Goal: Task Accomplishment & Management: Use online tool/utility

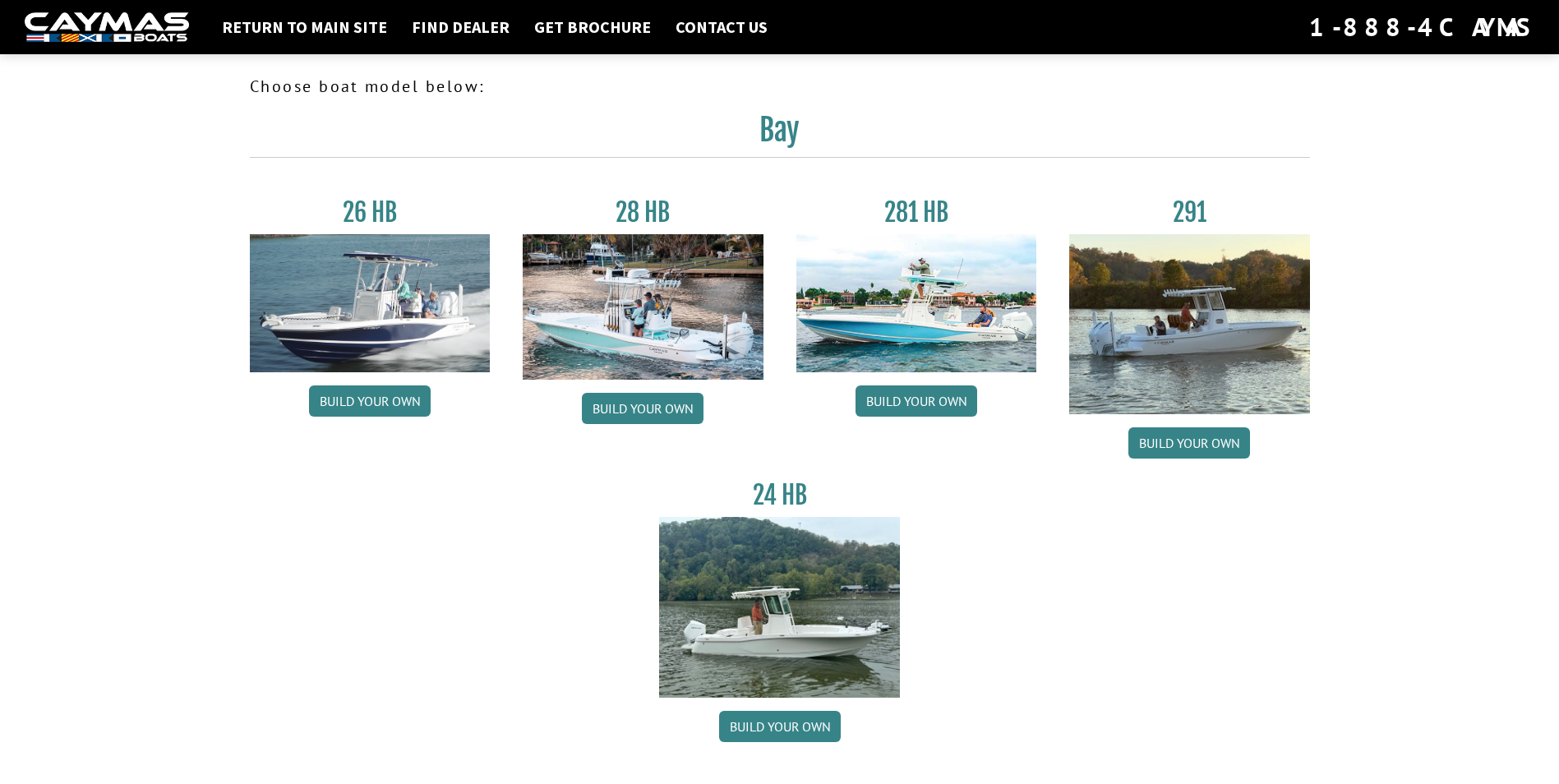
click at [88, 19] on img at bounding box center [106, 27] width 164 height 31
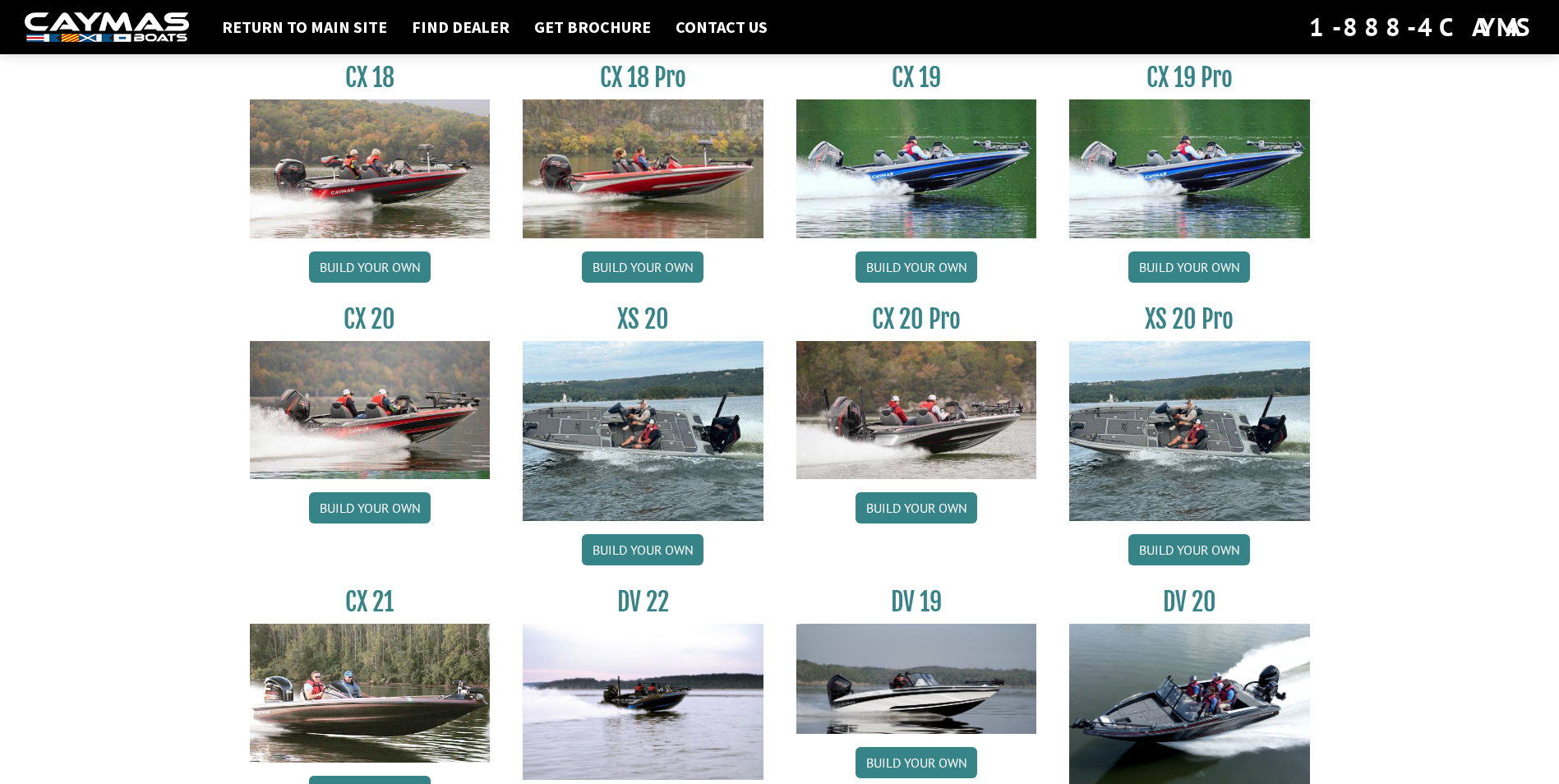
scroll to position [1827, 0]
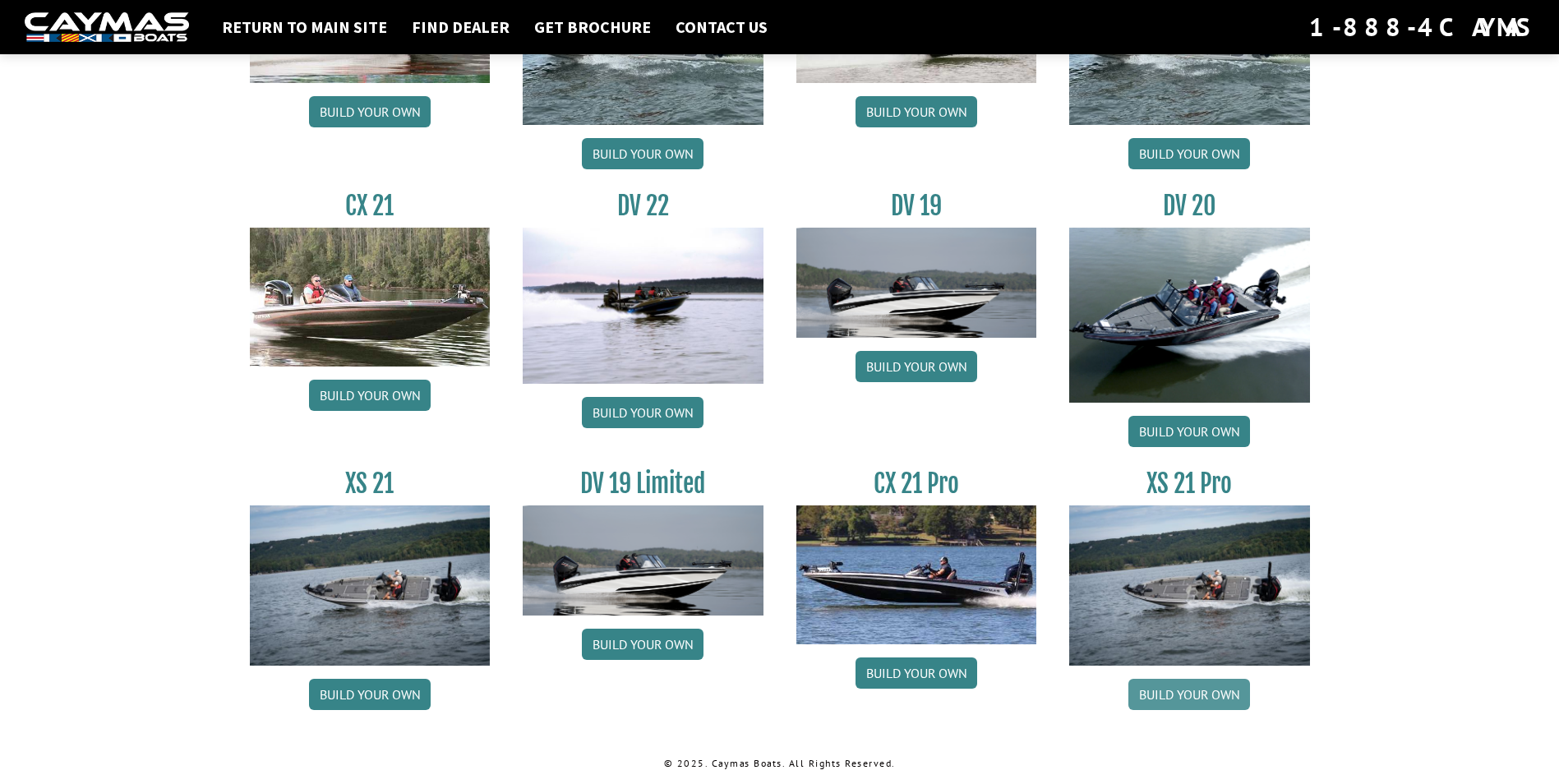
click at [1187, 689] on link "Build your own" at bounding box center [1189, 693] width 121 height 31
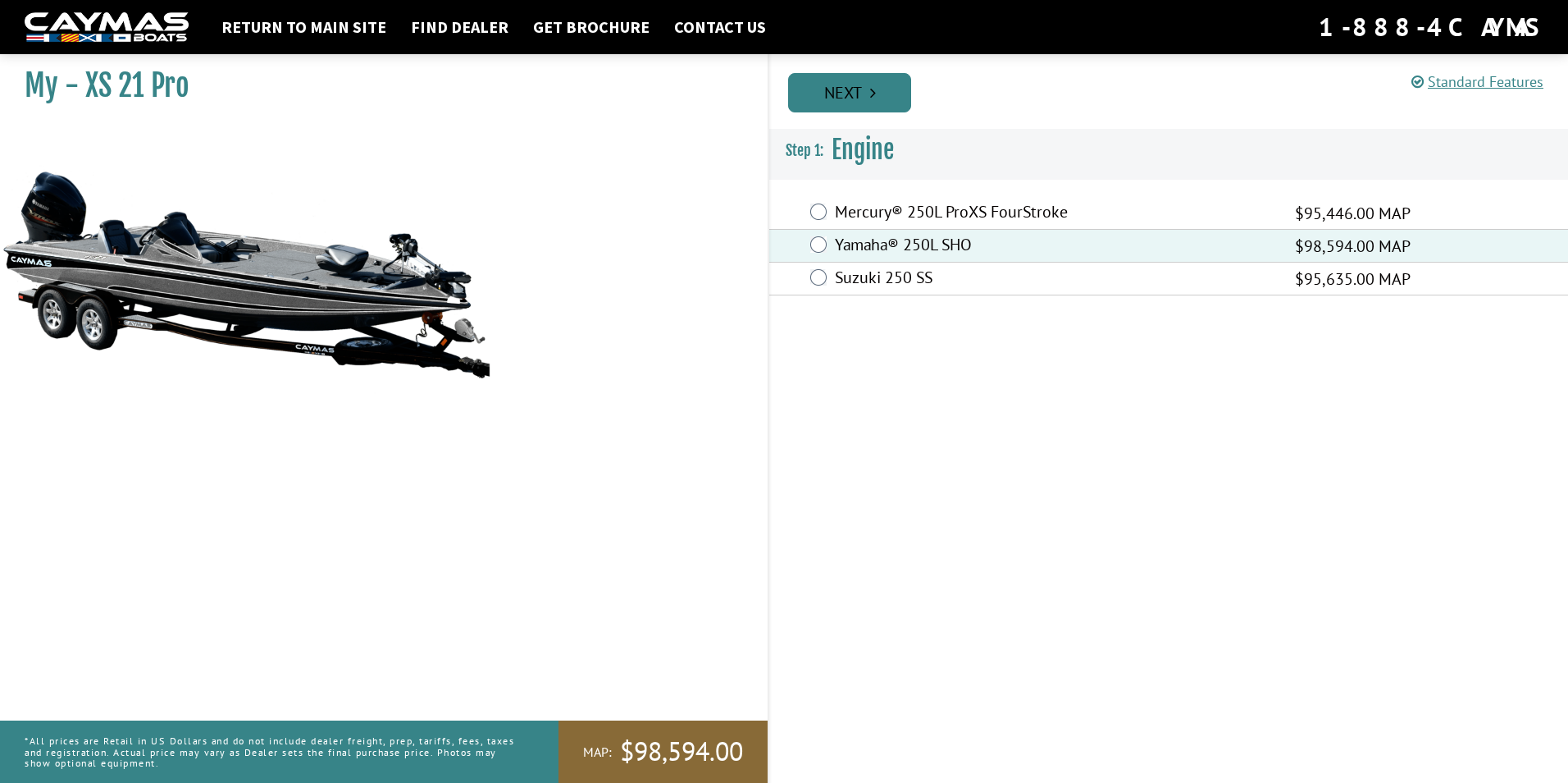
click at [870, 91] on icon "Pagination" at bounding box center [873, 93] width 6 height 17
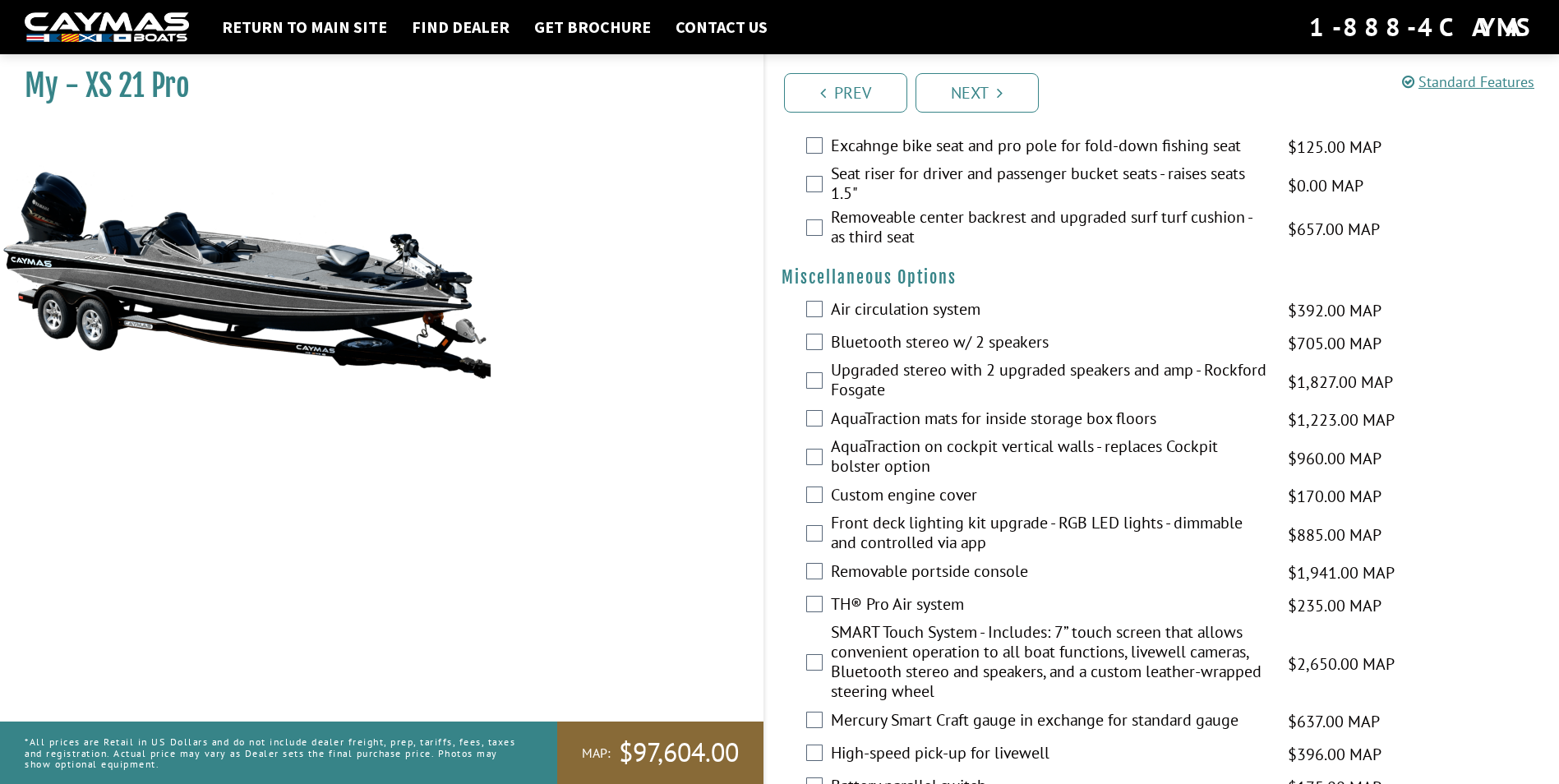
scroll to position [1478, 0]
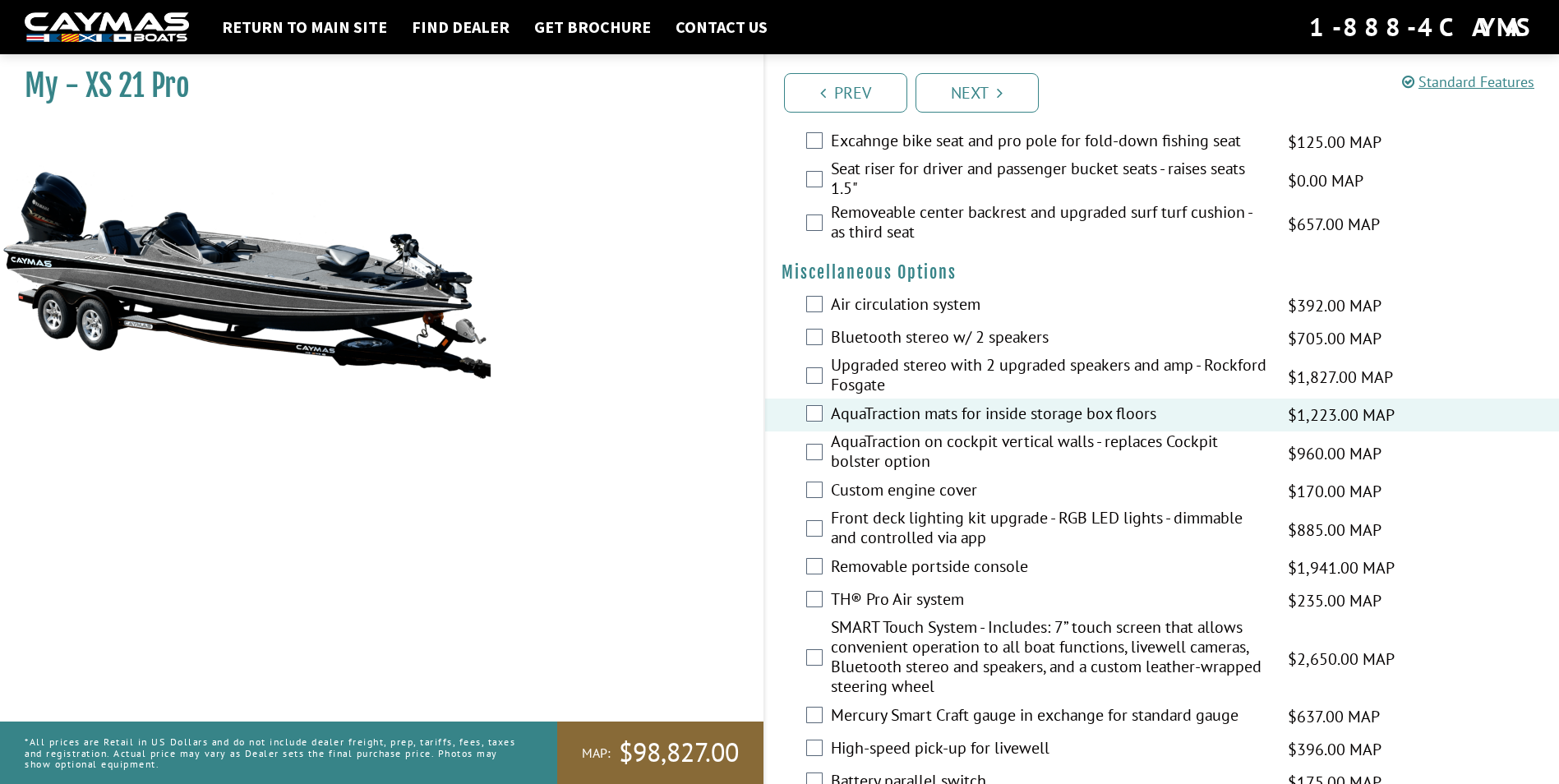
click at [829, 453] on div "AquaTraction on cockpit vertical walls - replaces Cockpit bolster option $960.0…" at bounding box center [1161, 453] width 794 height 44
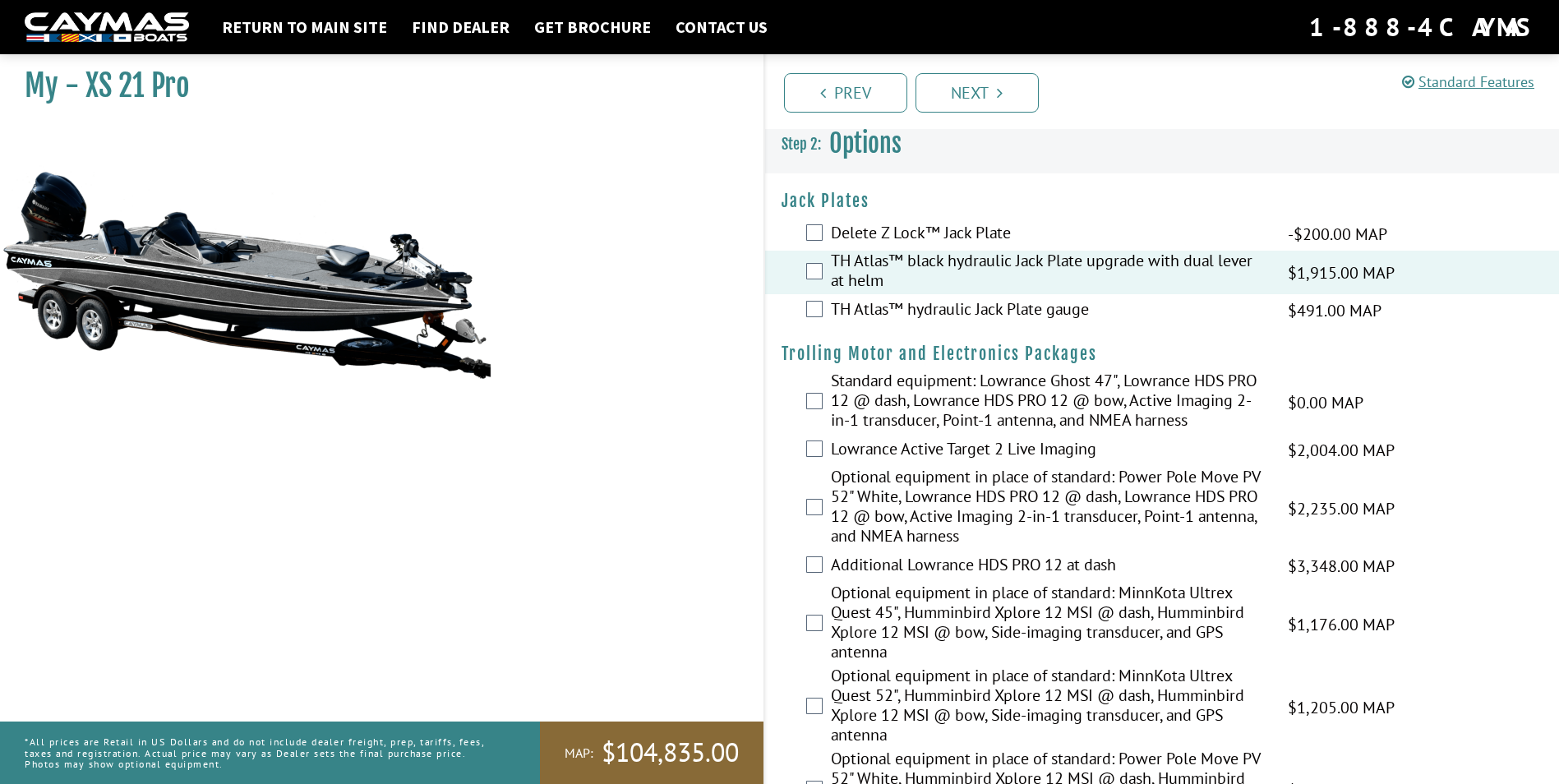
scroll to position [0, 0]
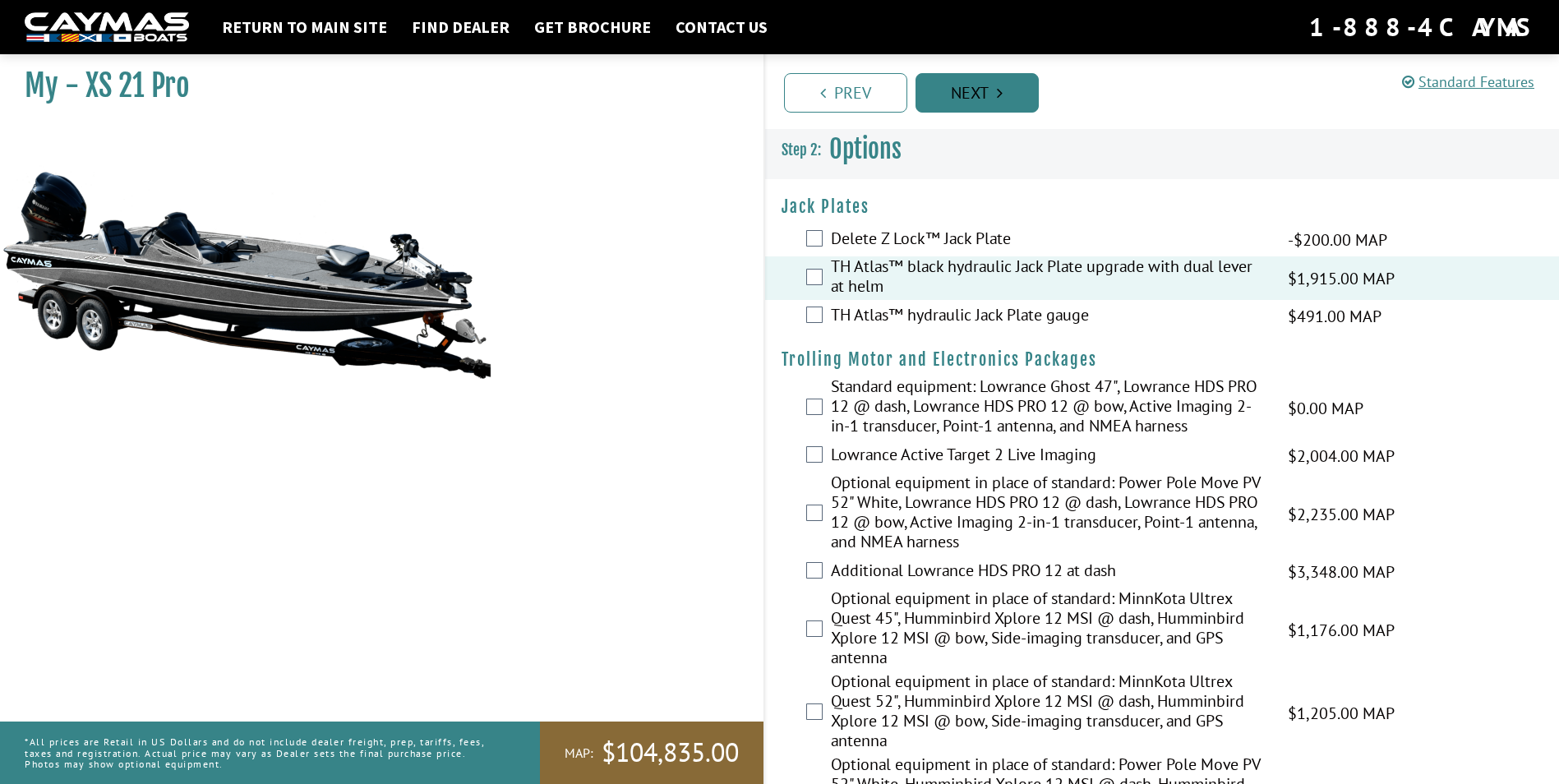
click at [986, 97] on link "Next" at bounding box center [977, 92] width 123 height 39
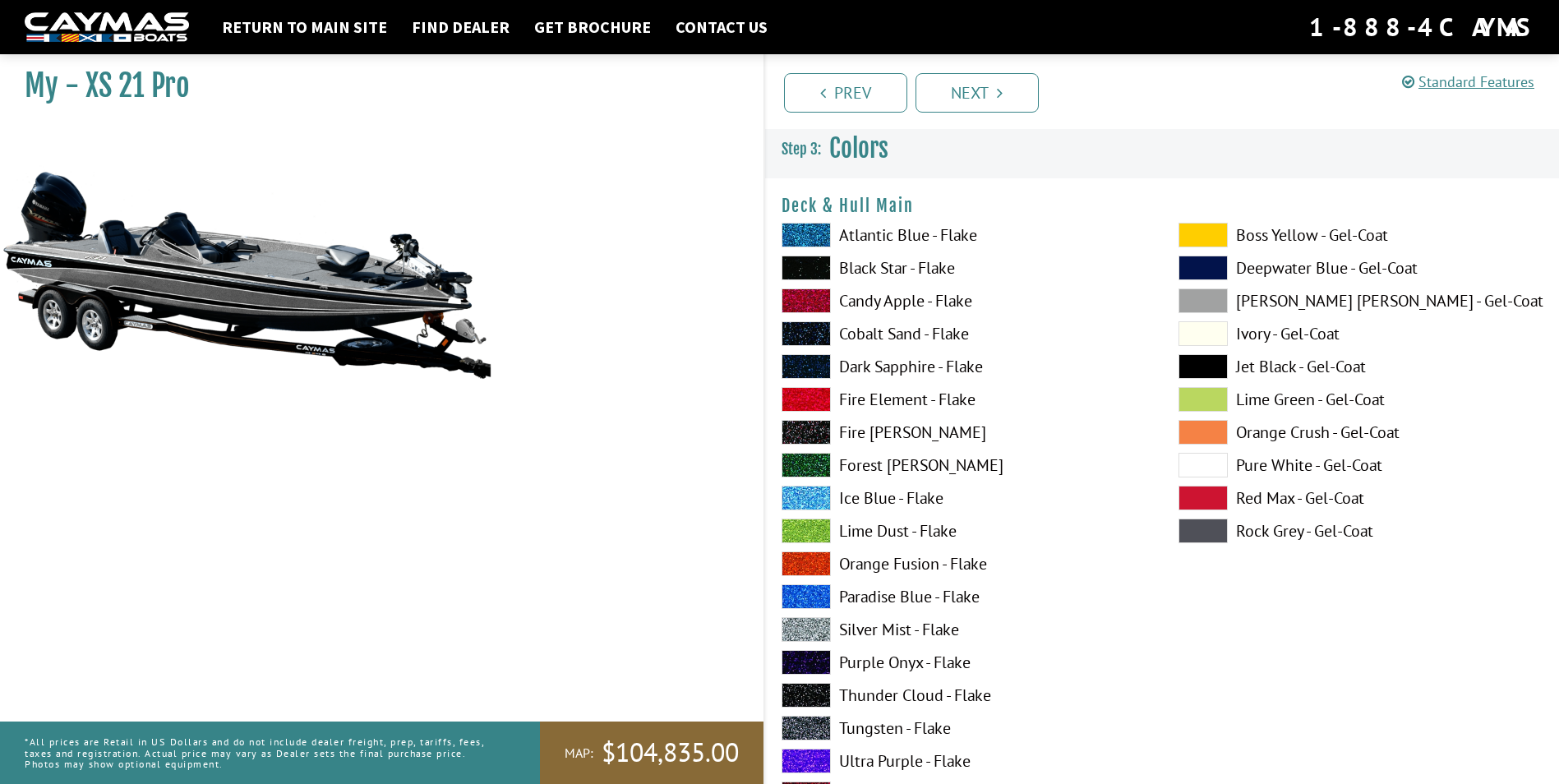
click at [811, 300] on span at bounding box center [806, 301] width 49 height 24
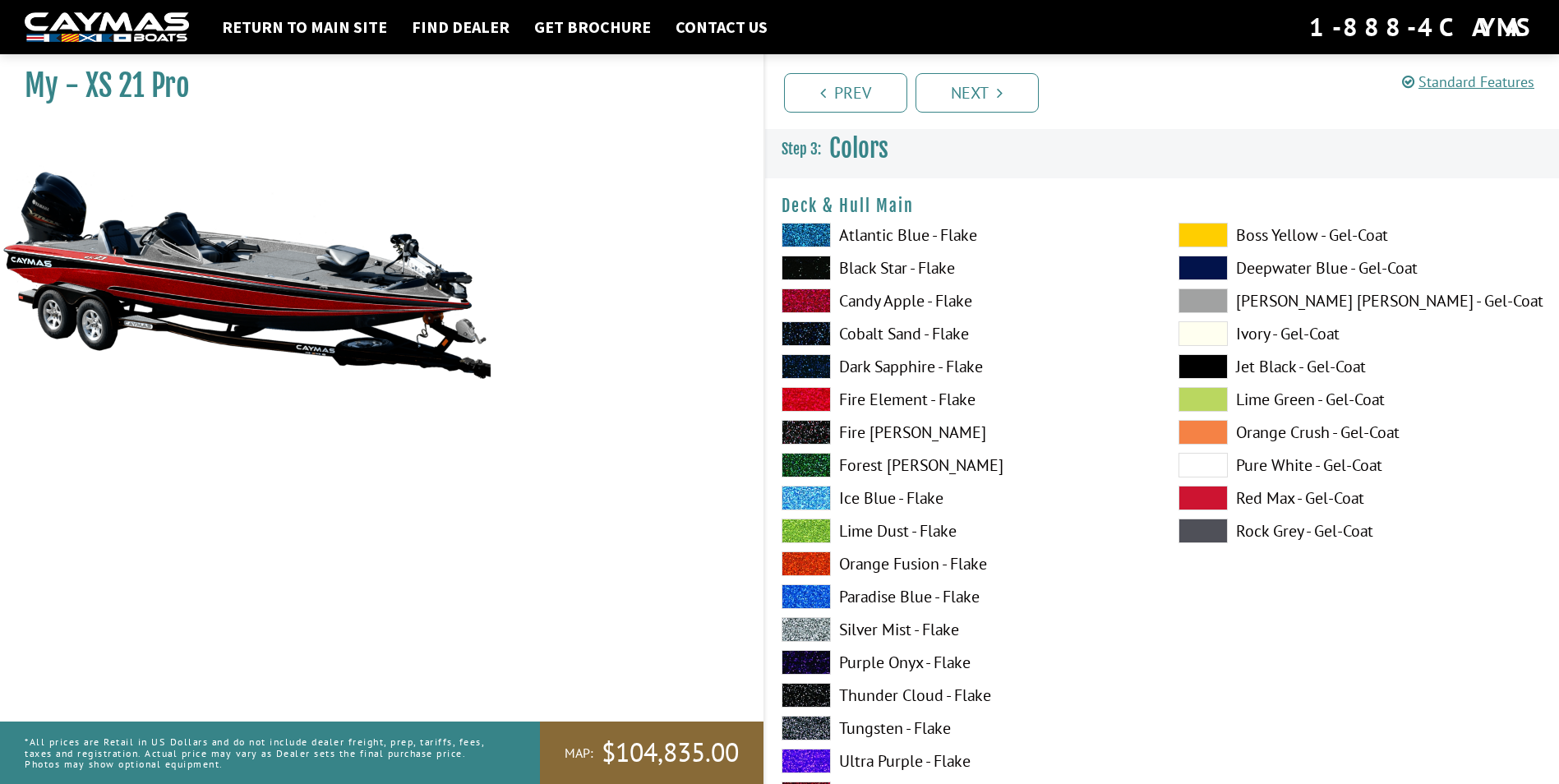
click at [818, 329] on span at bounding box center [806, 333] width 49 height 24
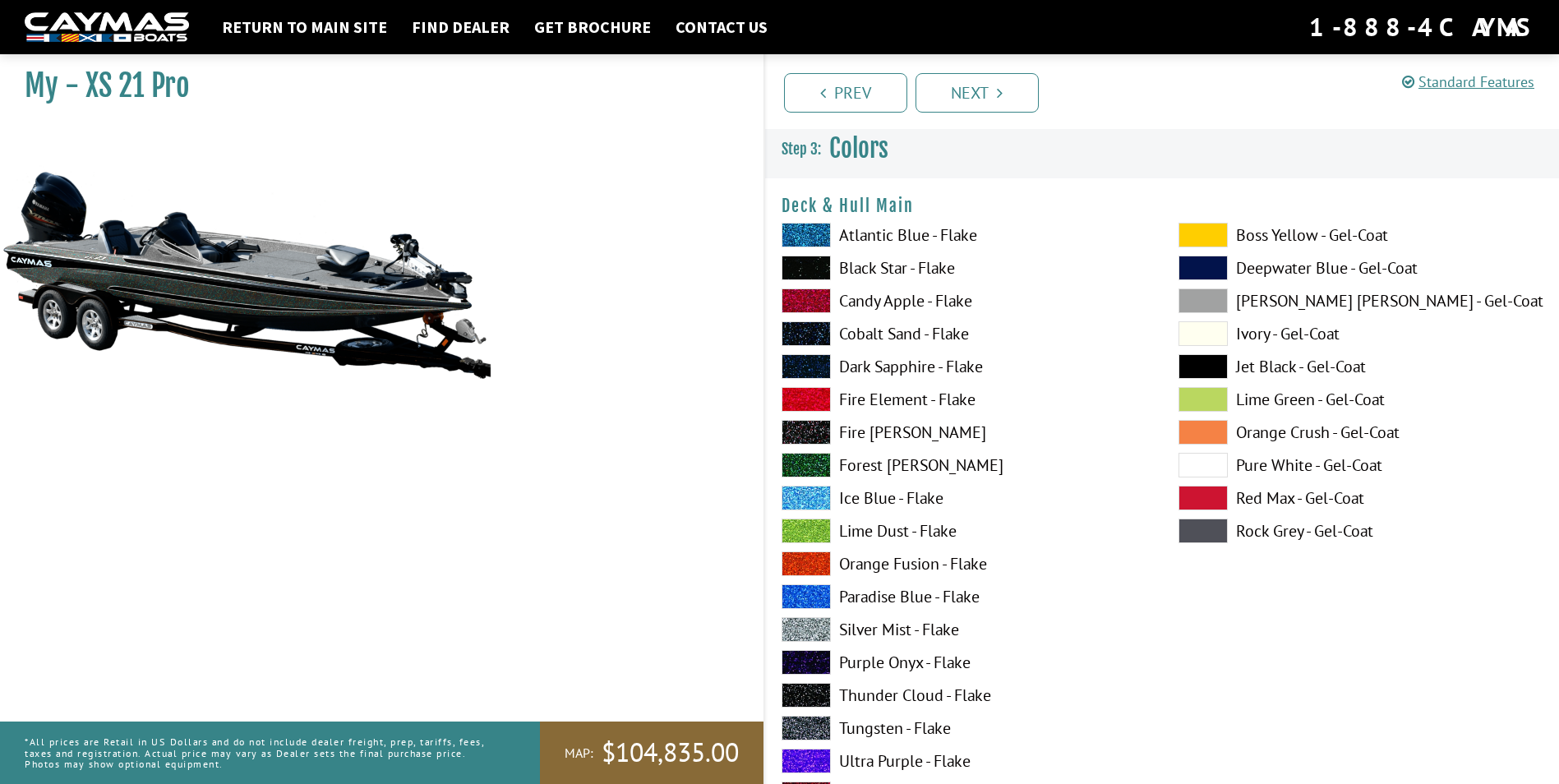
click at [1202, 332] on span at bounding box center [1202, 333] width 49 height 24
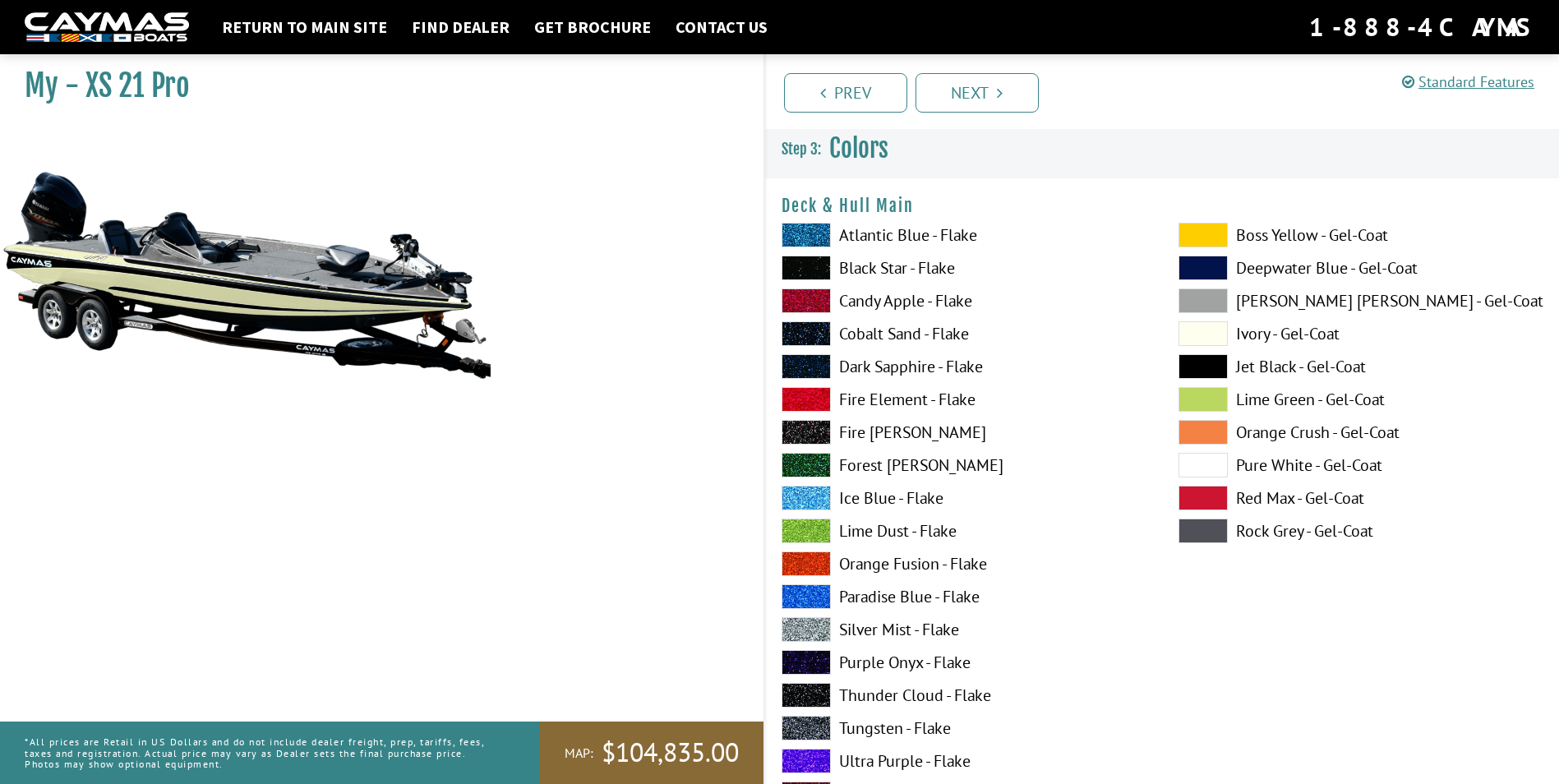
click at [1207, 368] on span at bounding box center [1202, 366] width 49 height 24
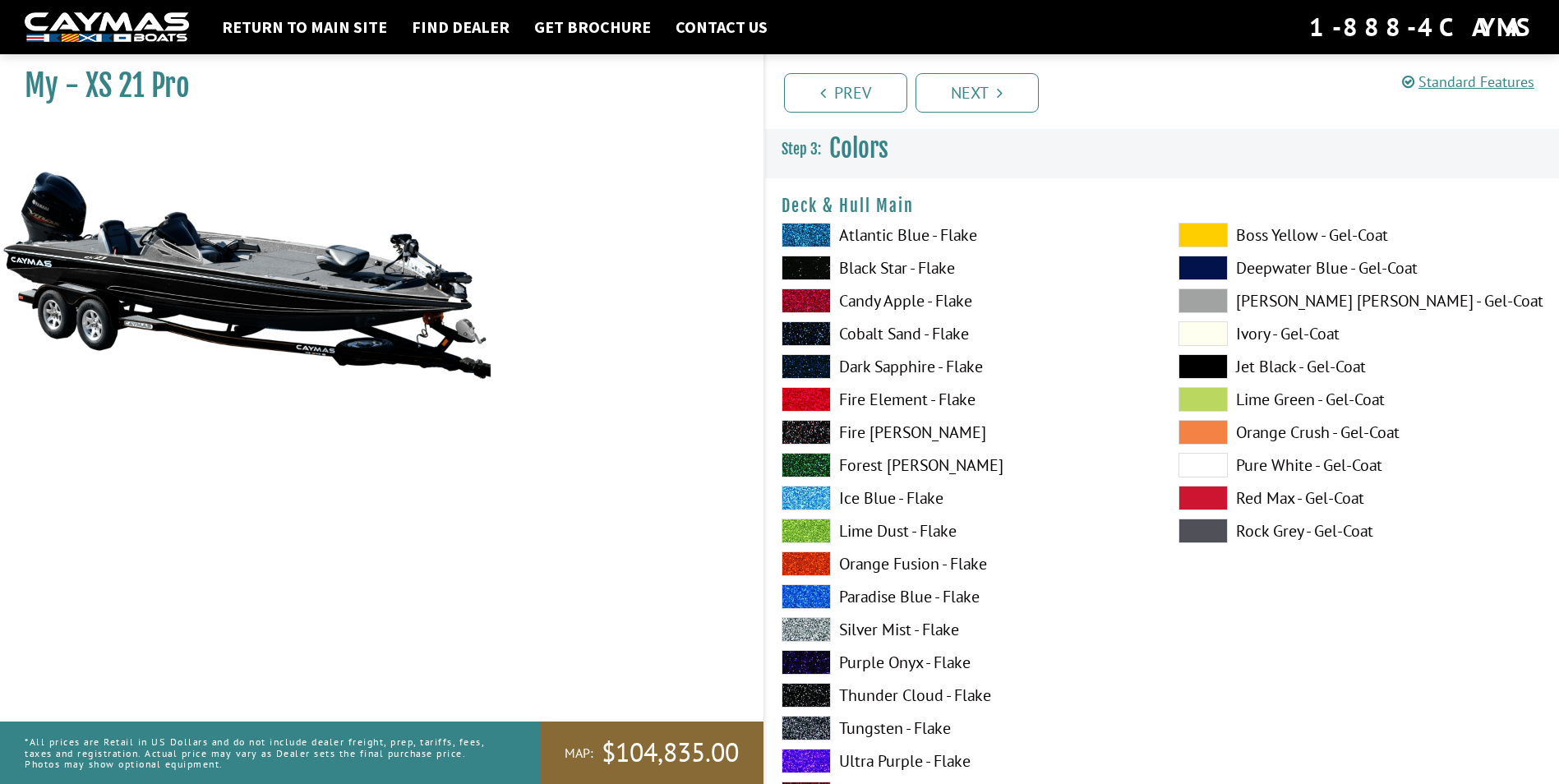
click at [807, 332] on span at bounding box center [806, 333] width 49 height 24
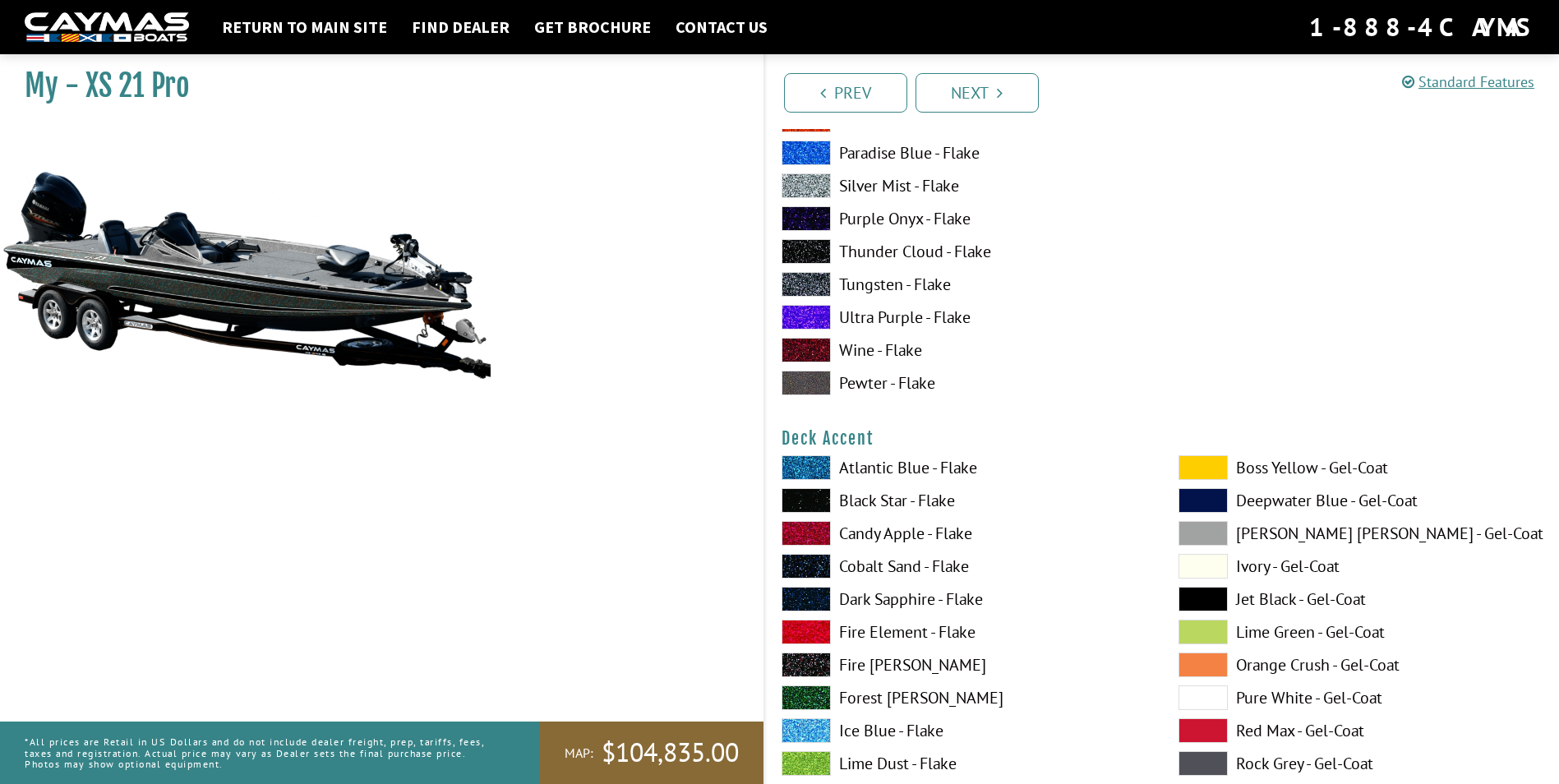
scroll to position [493, 0]
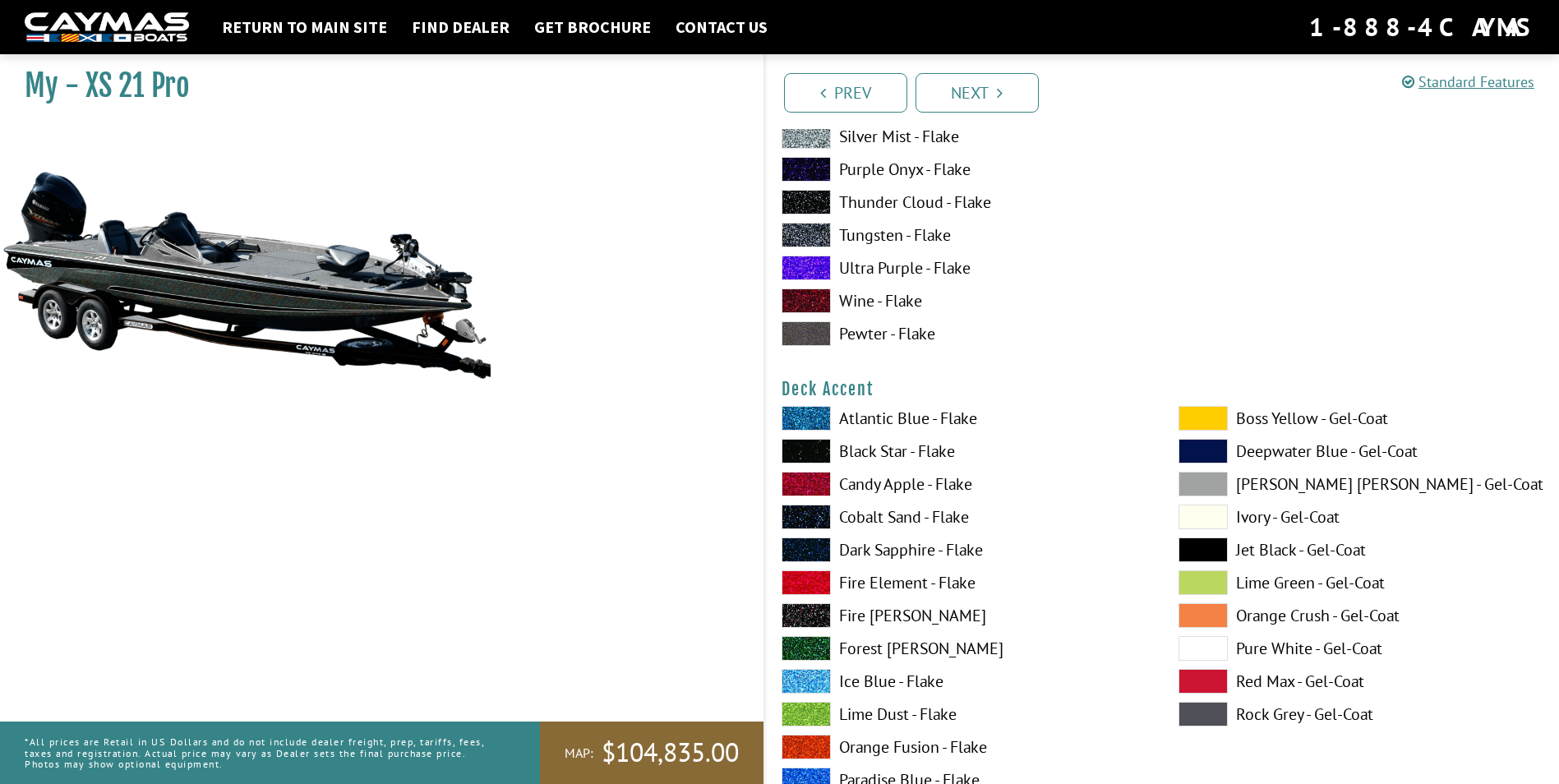
click at [805, 483] on span at bounding box center [806, 483] width 49 height 24
click at [822, 742] on span at bounding box center [806, 747] width 49 height 24
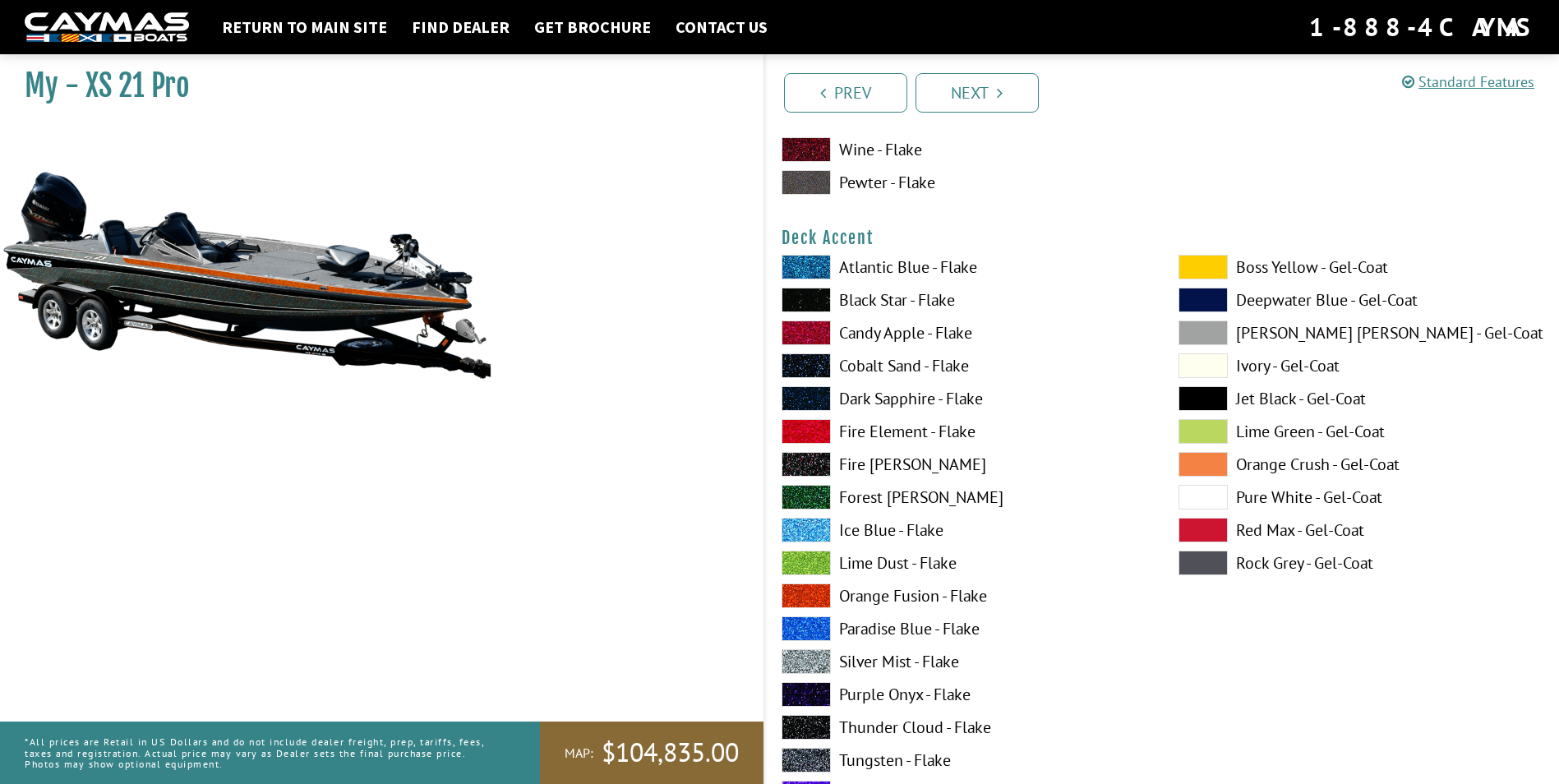
scroll to position [739, 0]
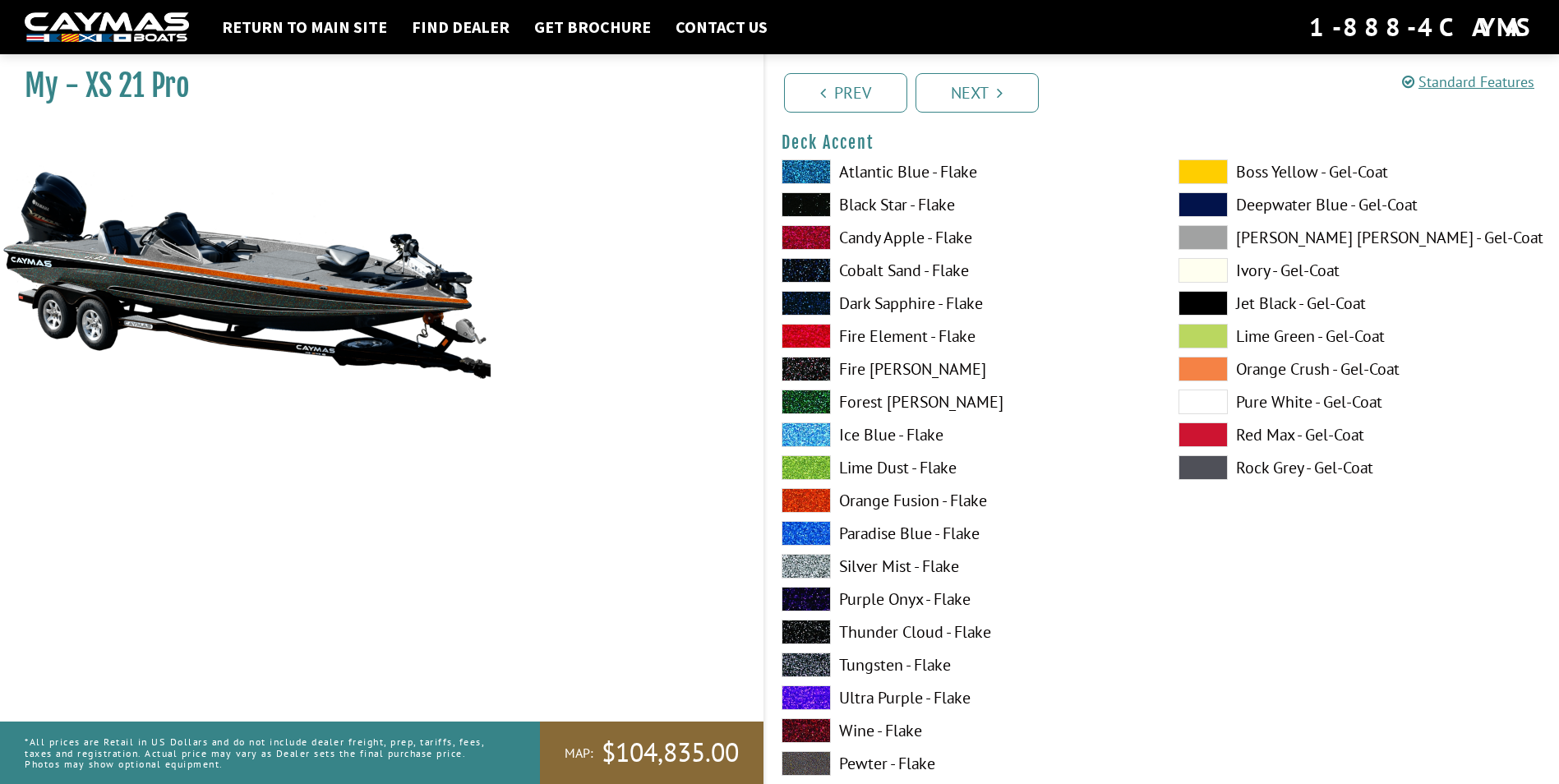
click at [803, 401] on span at bounding box center [806, 401] width 49 height 24
click at [802, 559] on span at bounding box center [806, 566] width 49 height 24
click at [806, 729] on span at bounding box center [806, 730] width 49 height 24
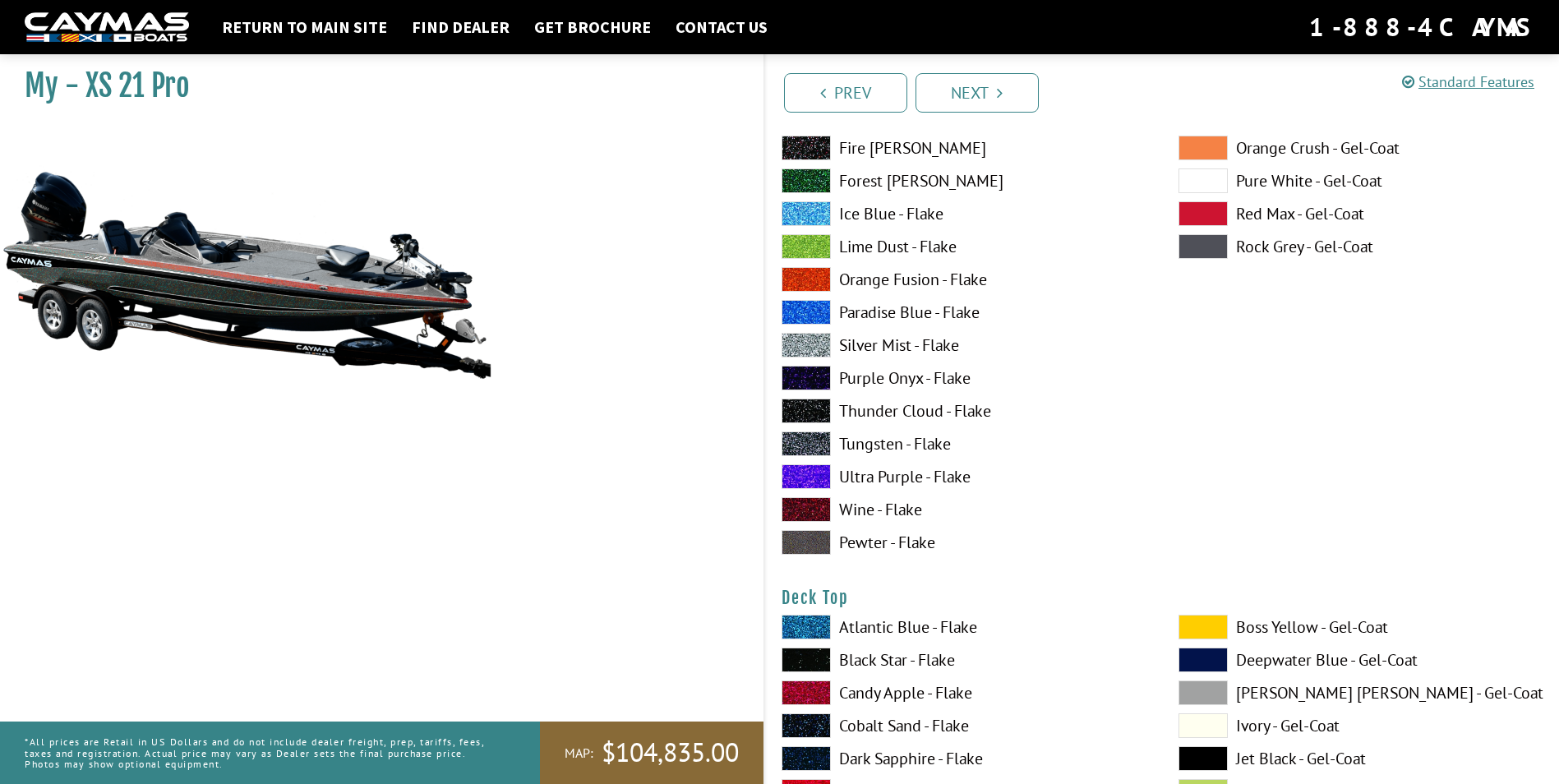
scroll to position [1643, 0]
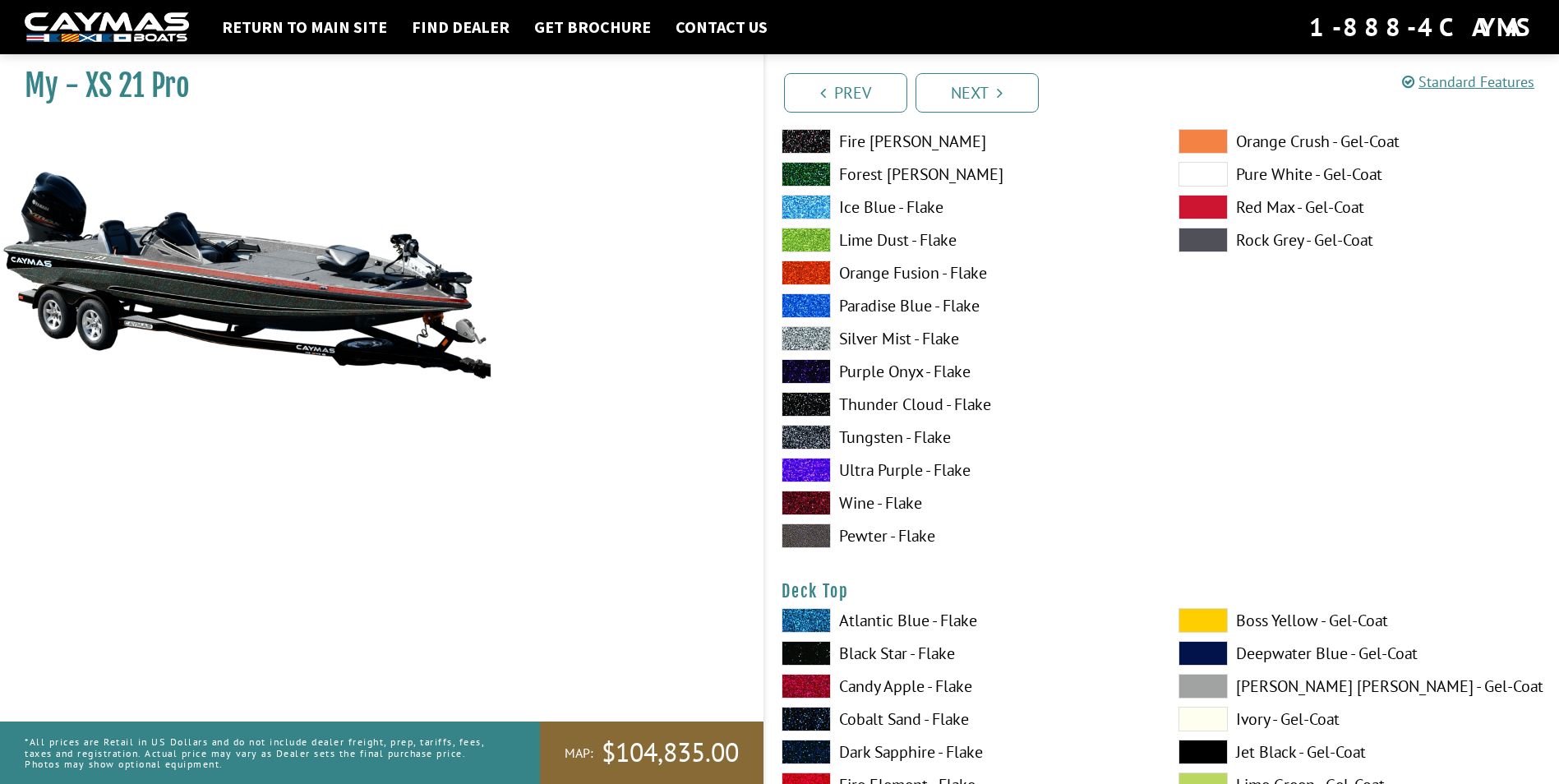
click at [807, 498] on span at bounding box center [806, 502] width 49 height 24
click at [808, 433] on span at bounding box center [806, 437] width 49 height 24
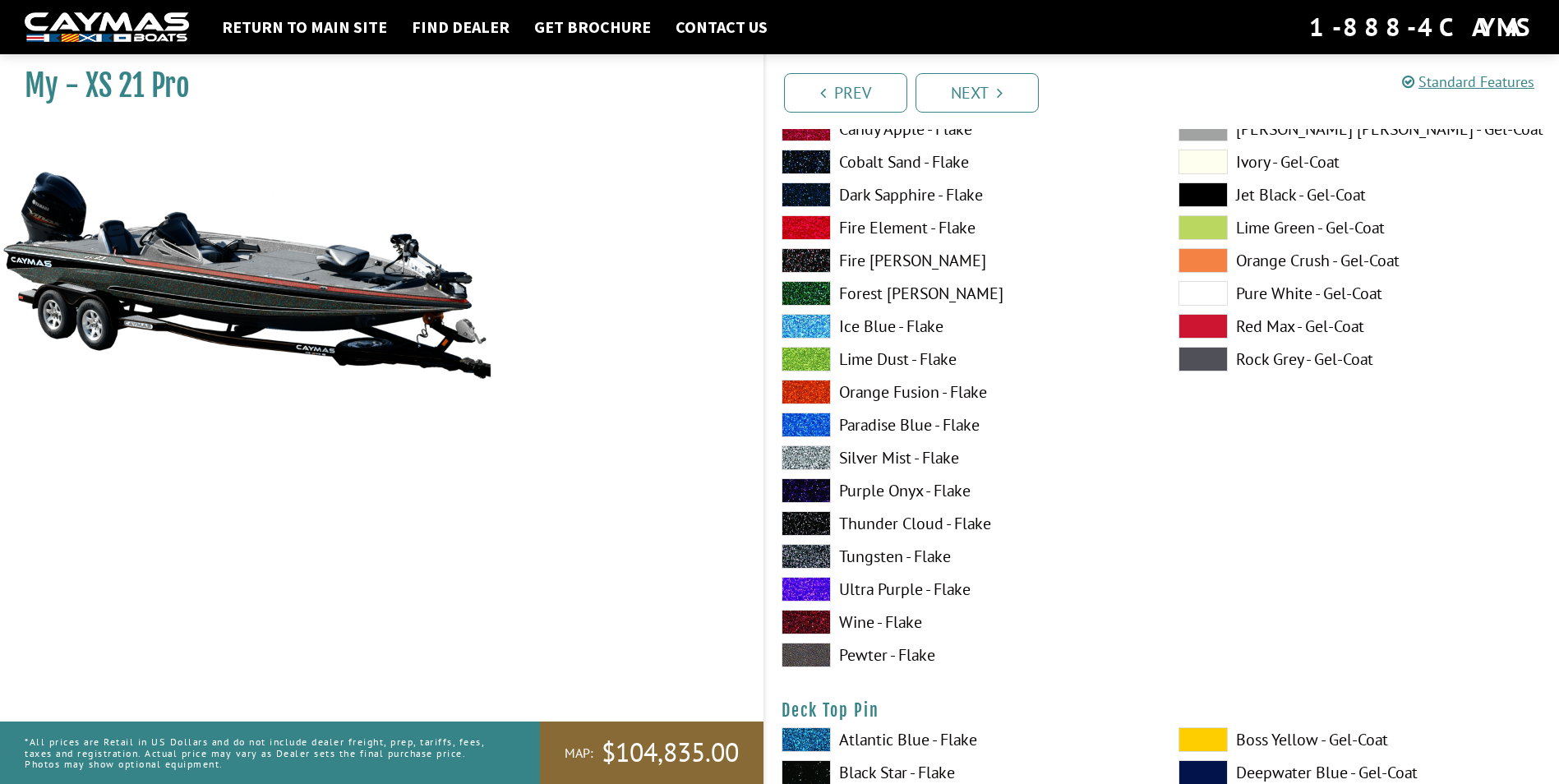
scroll to position [2219, 0]
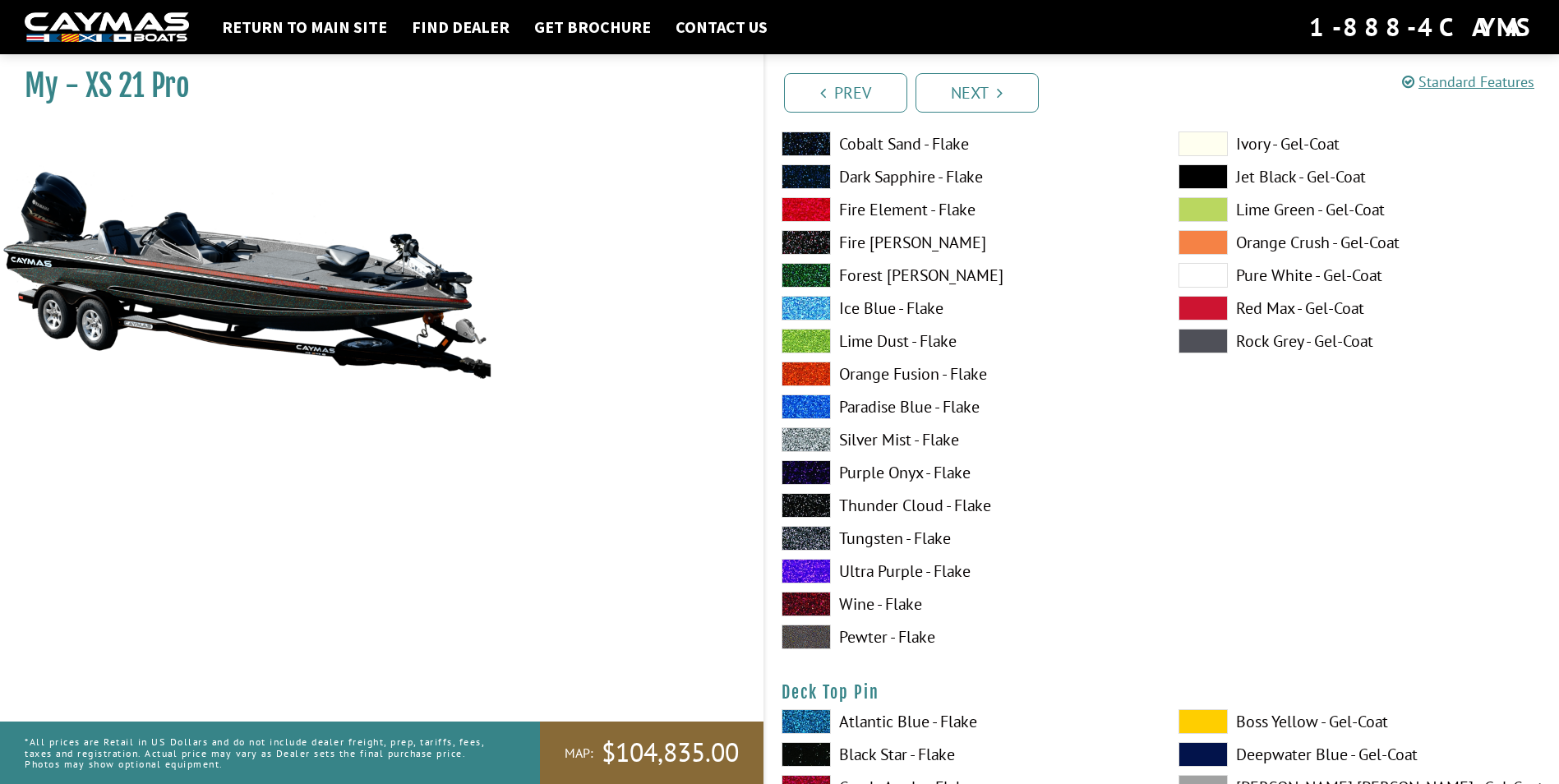
click at [813, 607] on span at bounding box center [806, 604] width 49 height 24
drag, startPoint x: 811, startPoint y: 534, endPoint x: 840, endPoint y: 533, distance: 29.0
click at [820, 533] on span at bounding box center [806, 538] width 49 height 24
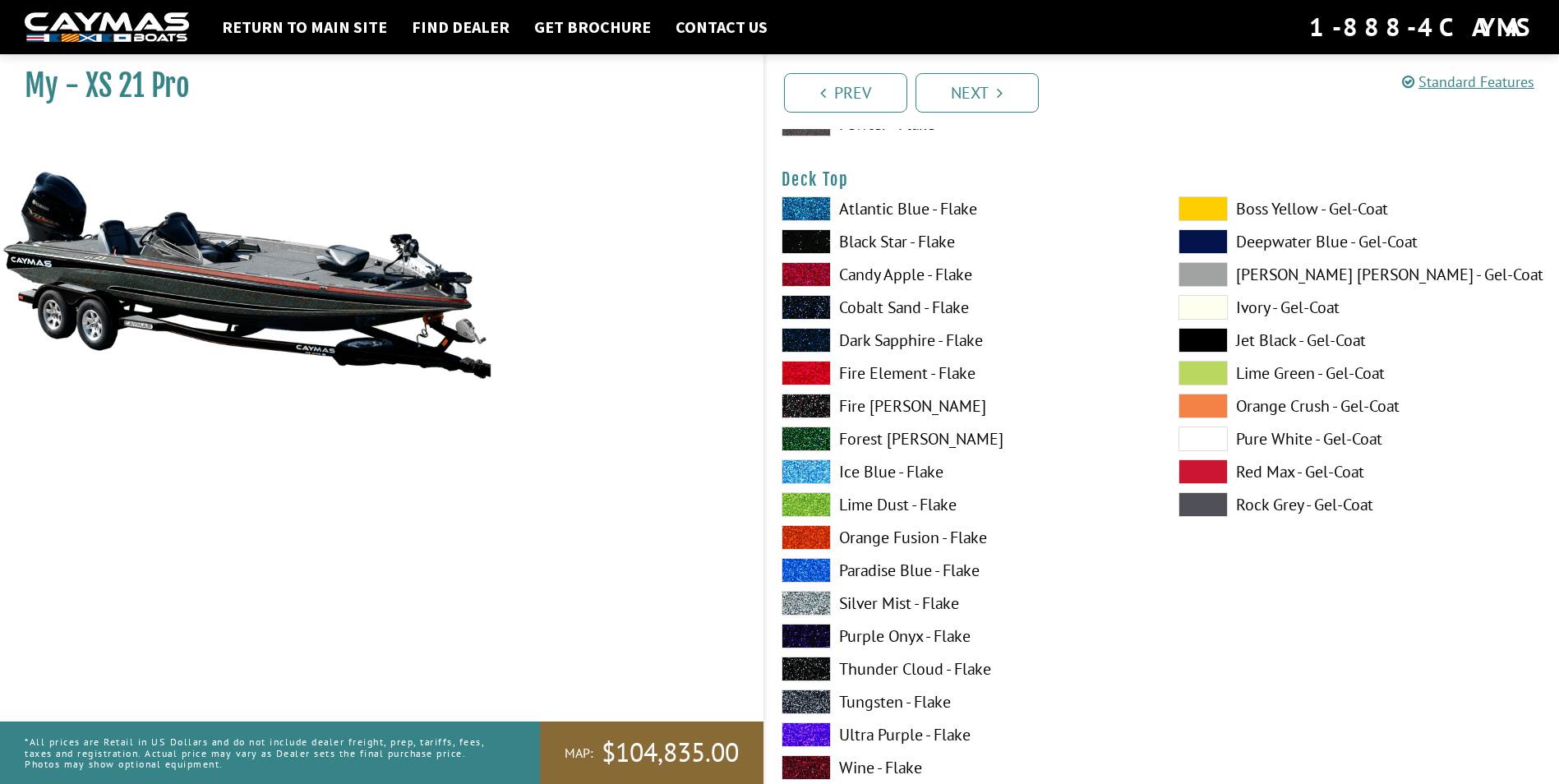
scroll to position [2054, 0]
click at [795, 235] on span at bounding box center [806, 242] width 49 height 24
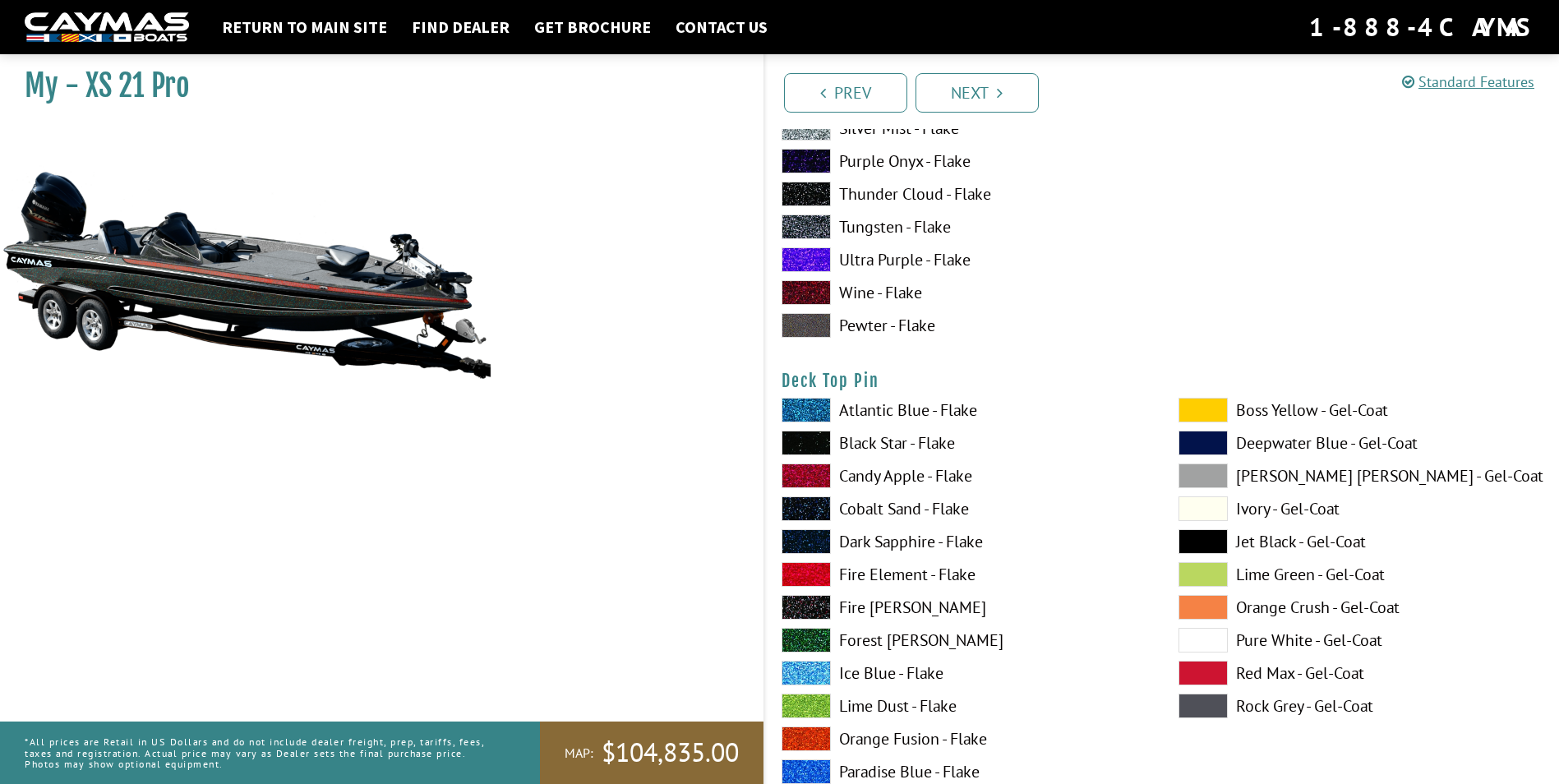
scroll to position [2629, 0]
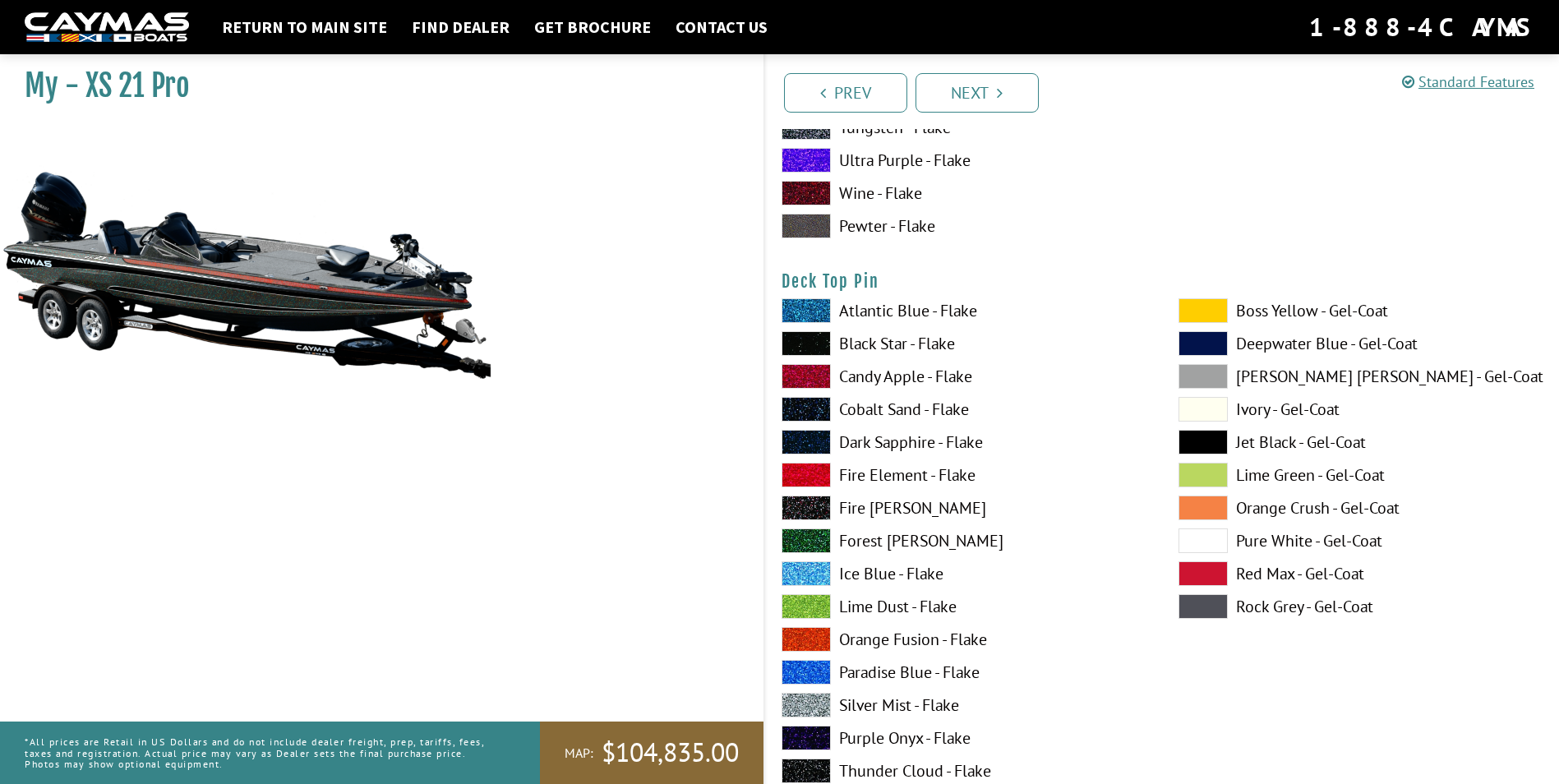
click at [812, 539] on span at bounding box center [806, 540] width 49 height 24
click at [1198, 533] on span at bounding box center [1202, 540] width 49 height 24
click at [808, 343] on span at bounding box center [806, 343] width 49 height 24
click at [1204, 539] on span at bounding box center [1202, 540] width 49 height 24
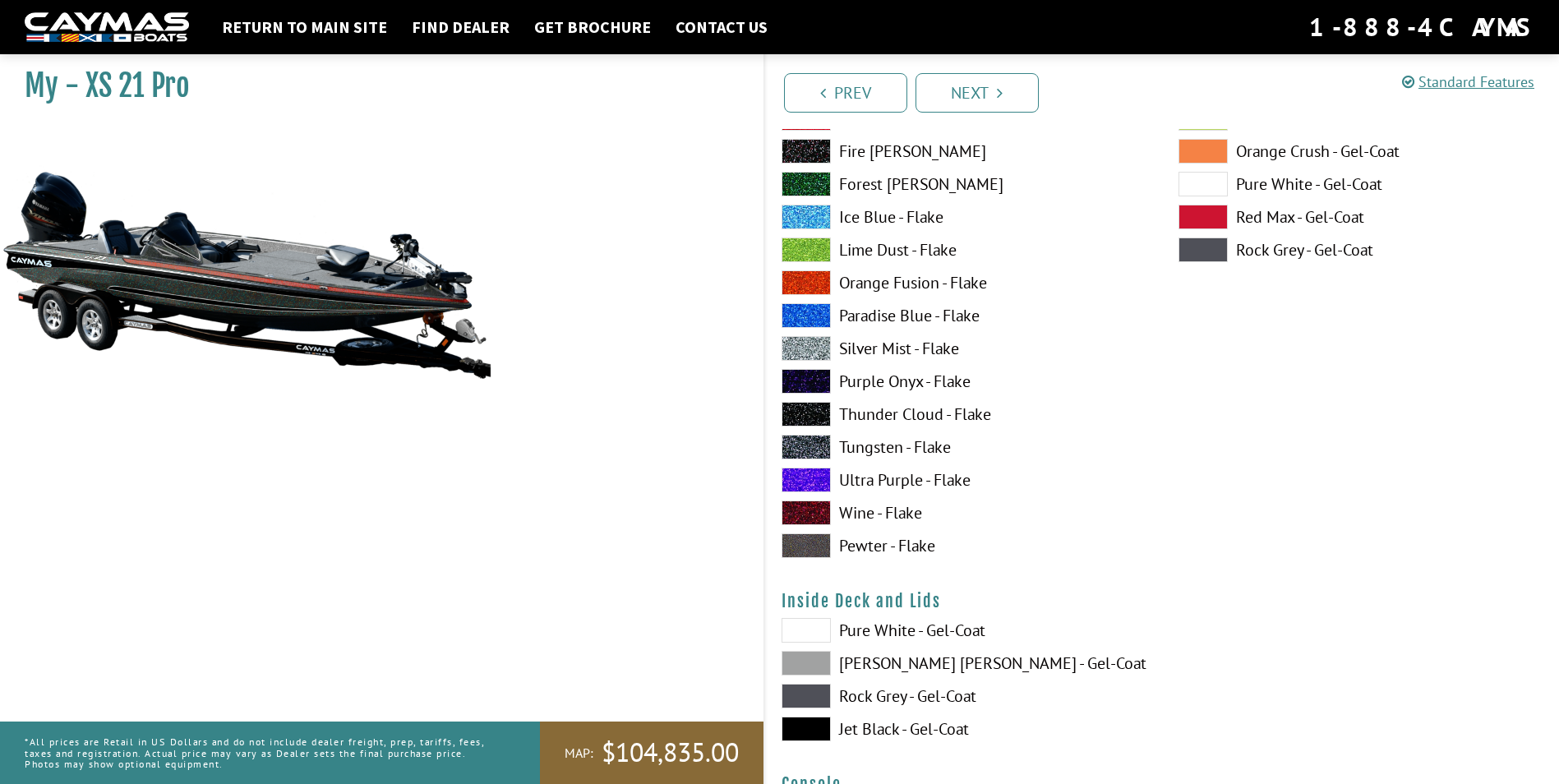
scroll to position [3122, 0]
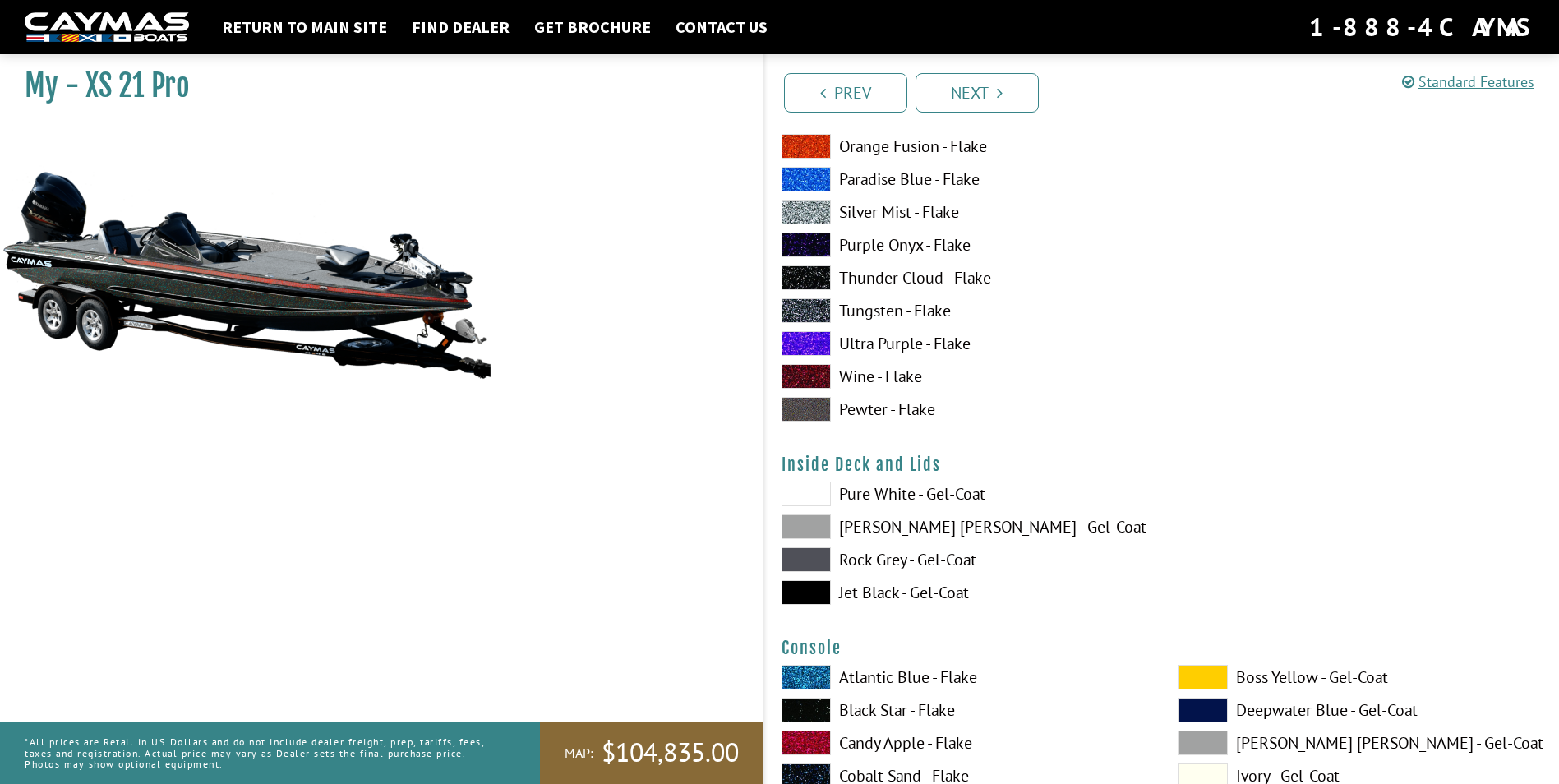
click at [808, 594] on span at bounding box center [806, 592] width 49 height 24
click at [808, 467] on h4 "Inside Deck and Lids" at bounding box center [1162, 465] width 762 height 21
click at [813, 495] on span at bounding box center [806, 494] width 49 height 24
click at [813, 553] on span at bounding box center [806, 559] width 49 height 24
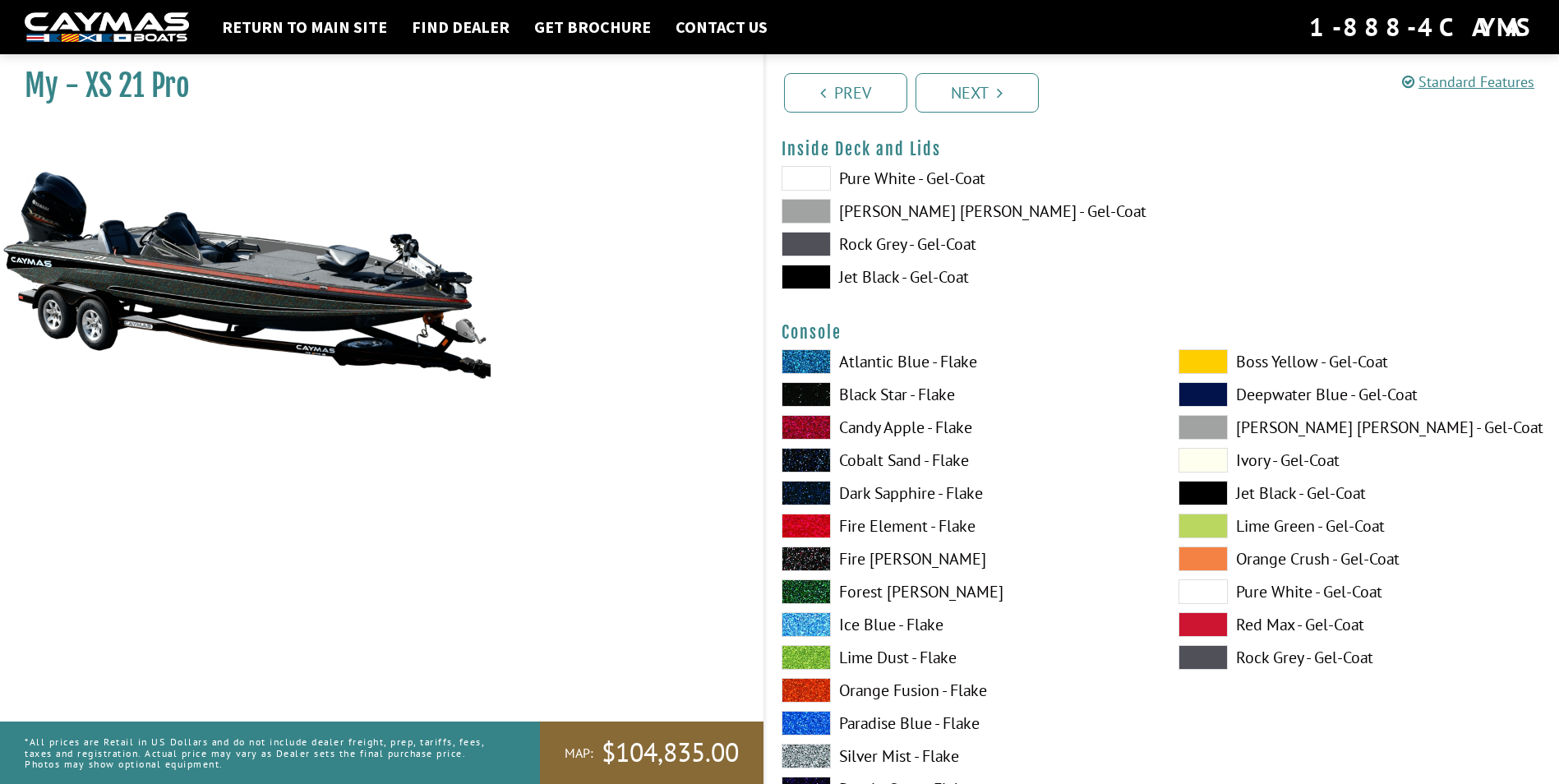
scroll to position [3615, 0]
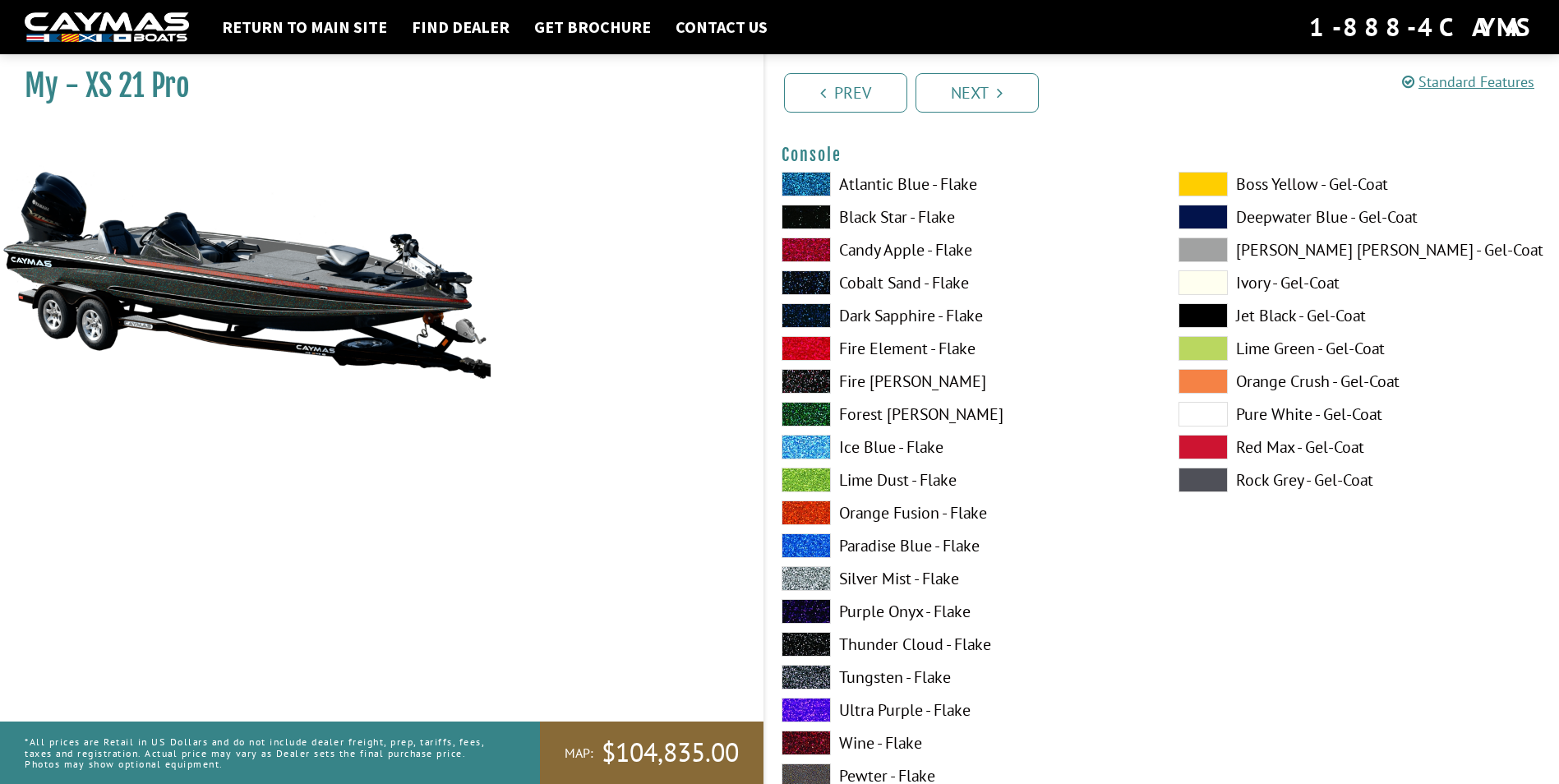
click at [799, 730] on div "Atlantic Blue - Flake Black Star - Flake Candy Apple - Flake Cobalt Sand - Flak…" at bounding box center [962, 483] width 397 height 624
click at [806, 742] on span at bounding box center [806, 743] width 49 height 24
click at [355, 291] on img at bounding box center [246, 274] width 493 height 299
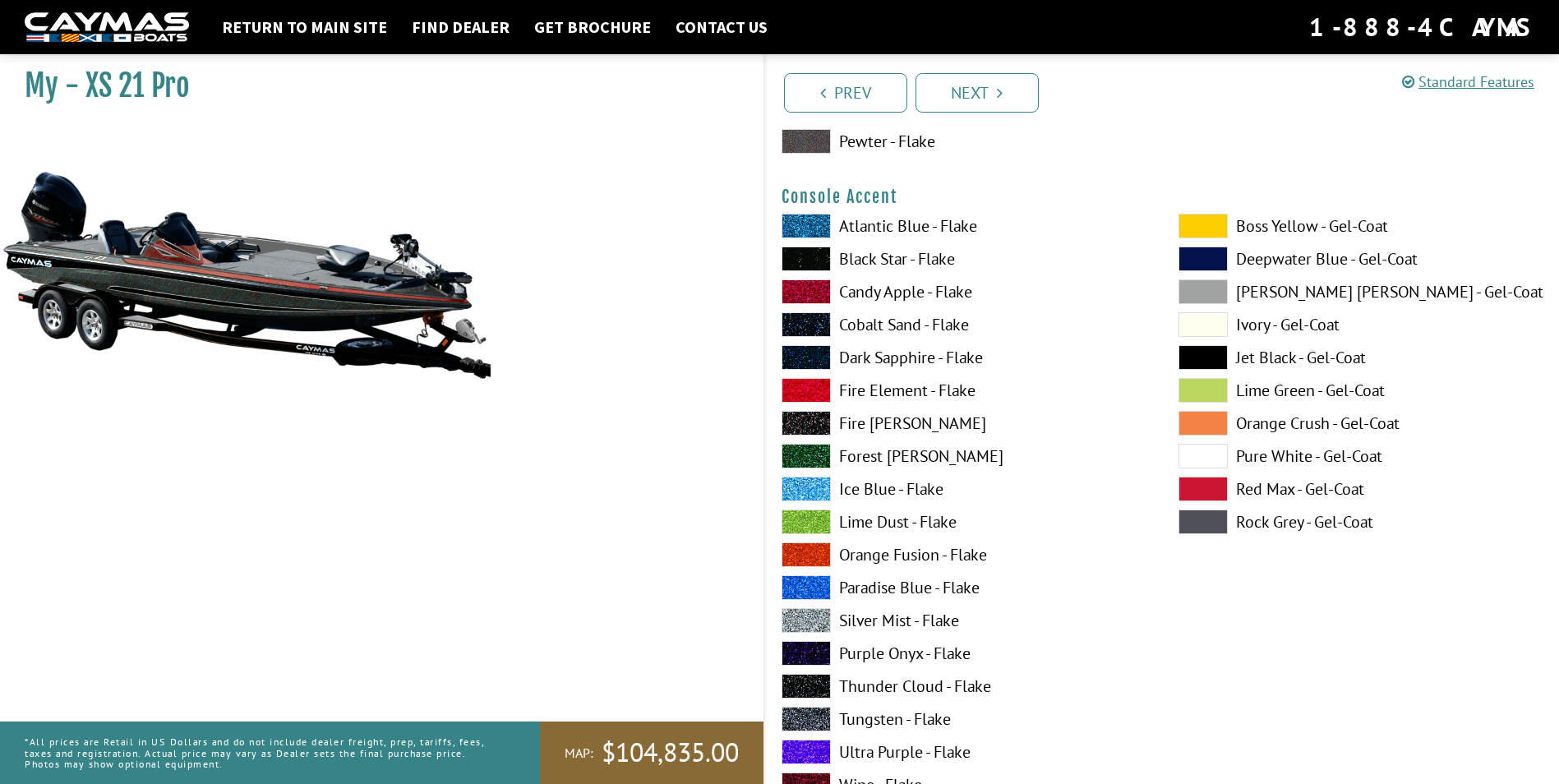
scroll to position [4272, 0]
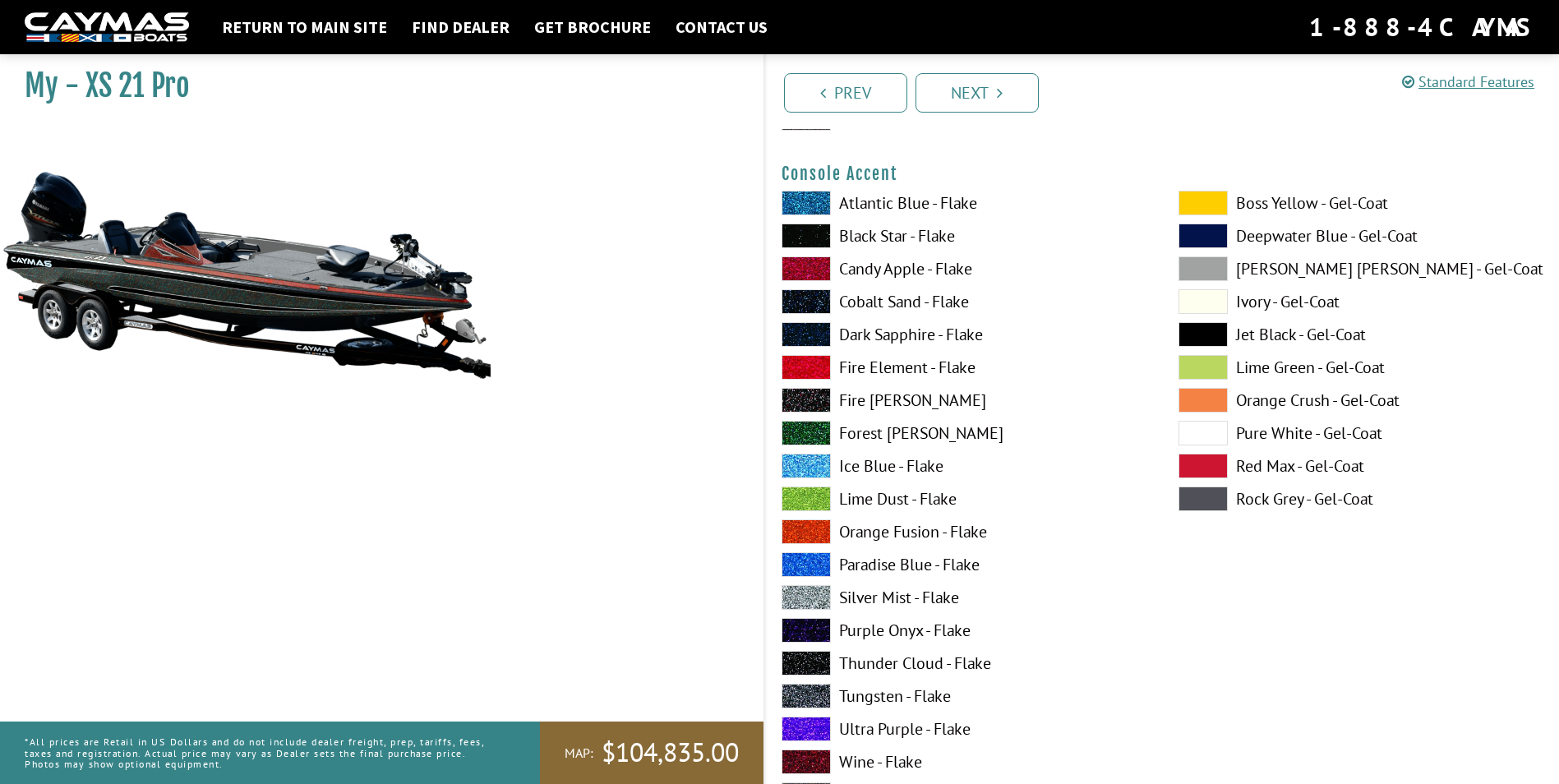
click at [811, 596] on span at bounding box center [806, 597] width 49 height 24
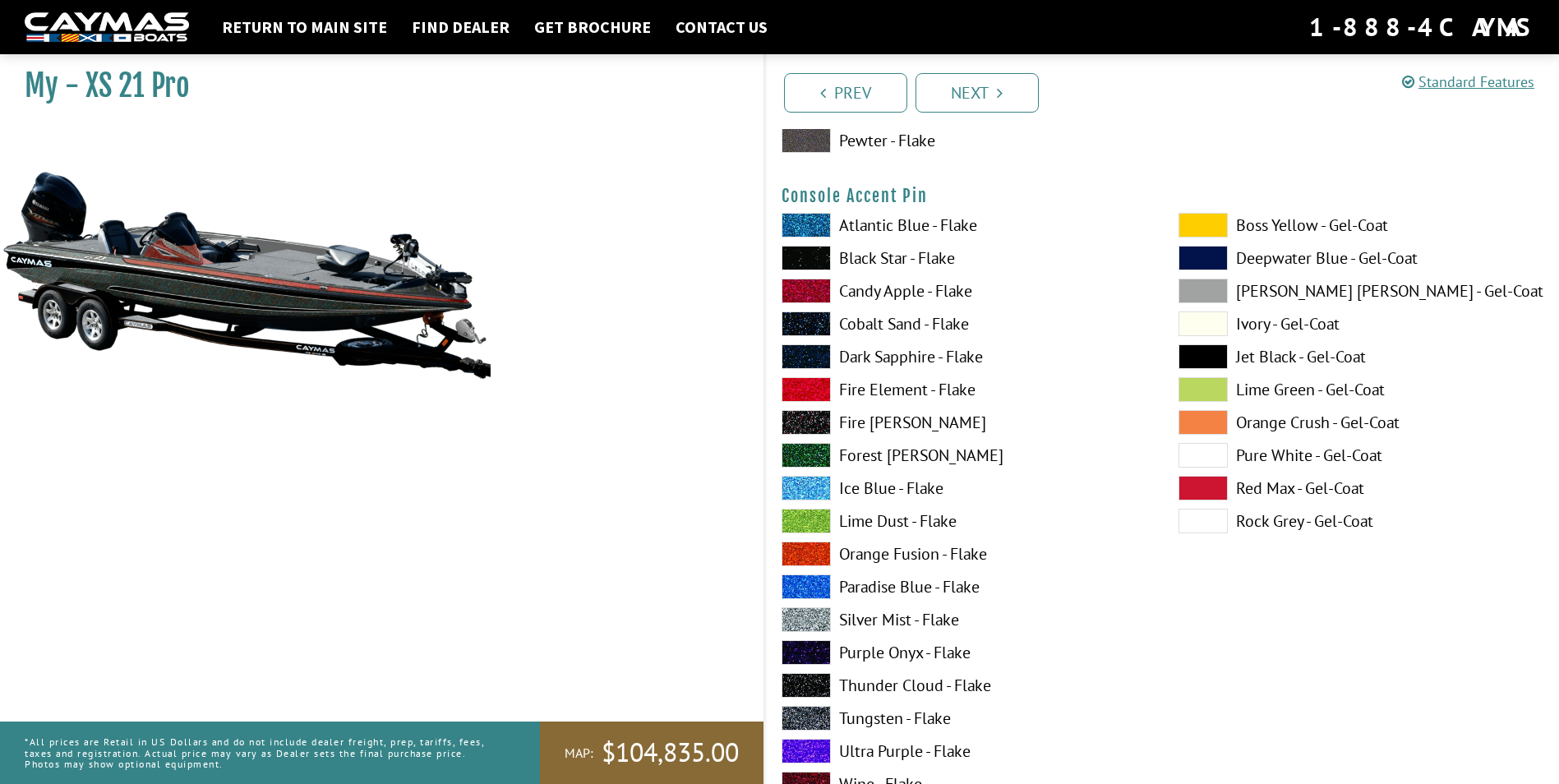
scroll to position [4929, 0]
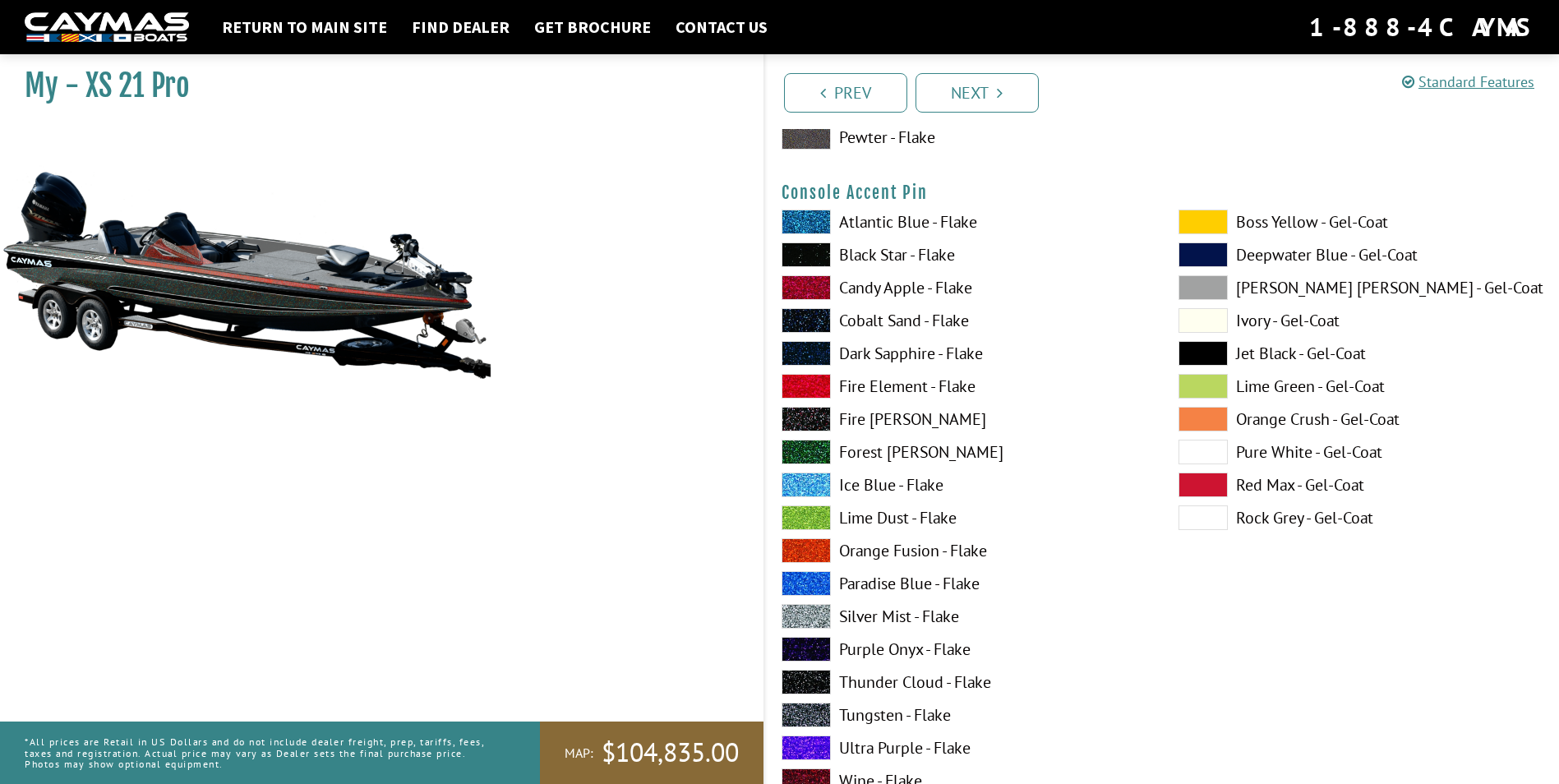
click at [800, 613] on span at bounding box center [806, 616] width 49 height 24
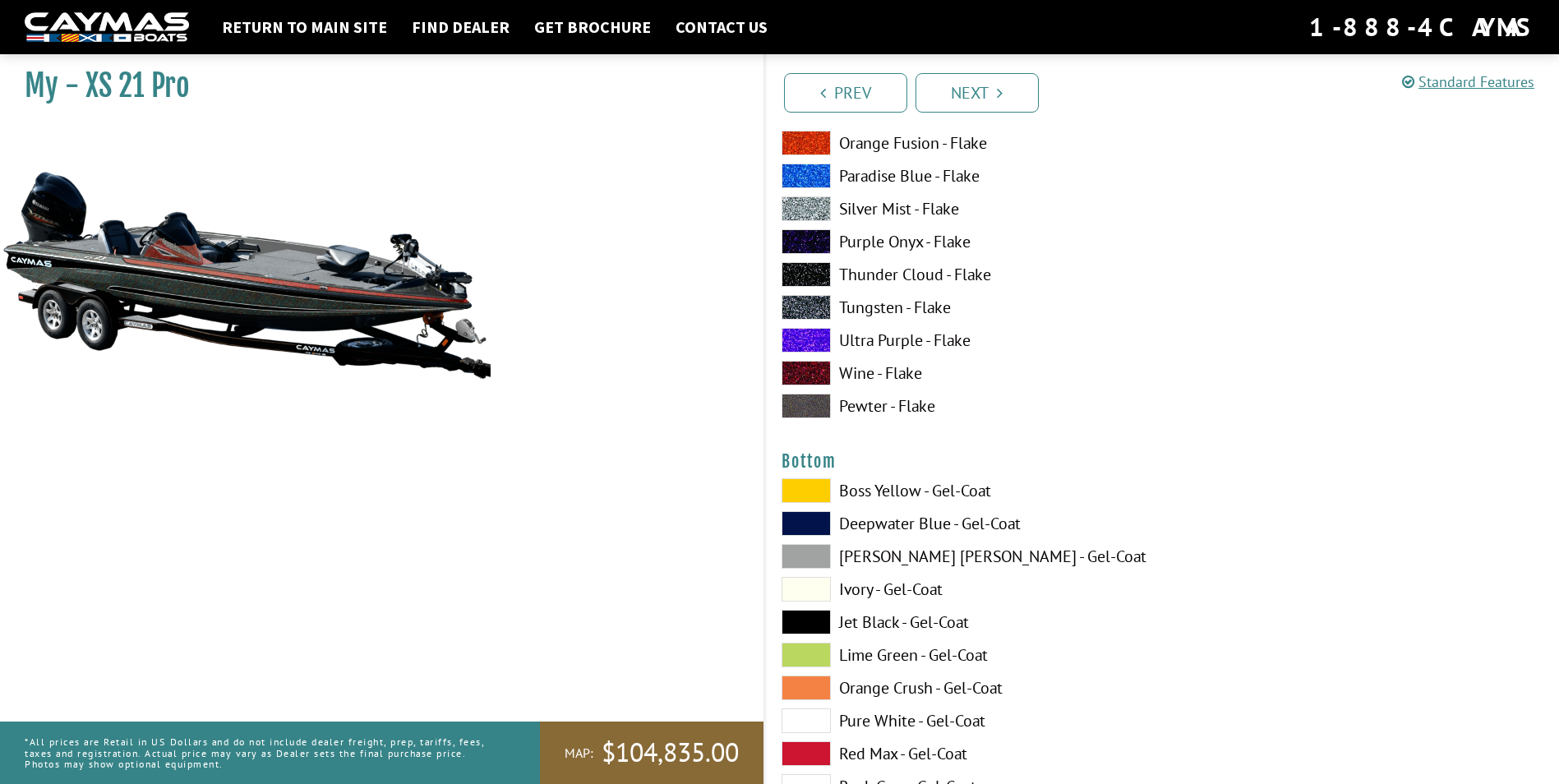
scroll to position [5340, 0]
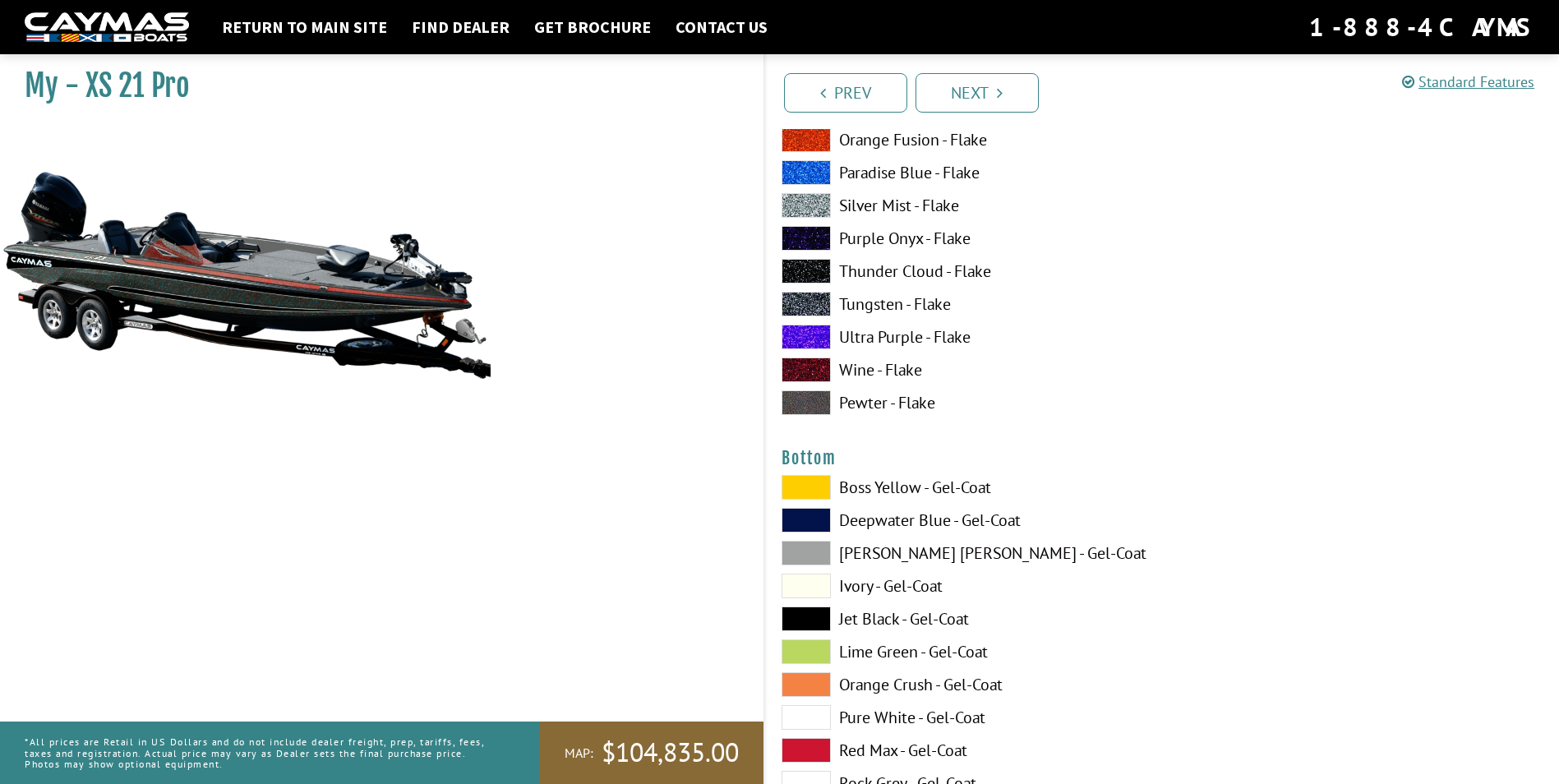
click at [813, 620] on span at bounding box center [806, 619] width 49 height 24
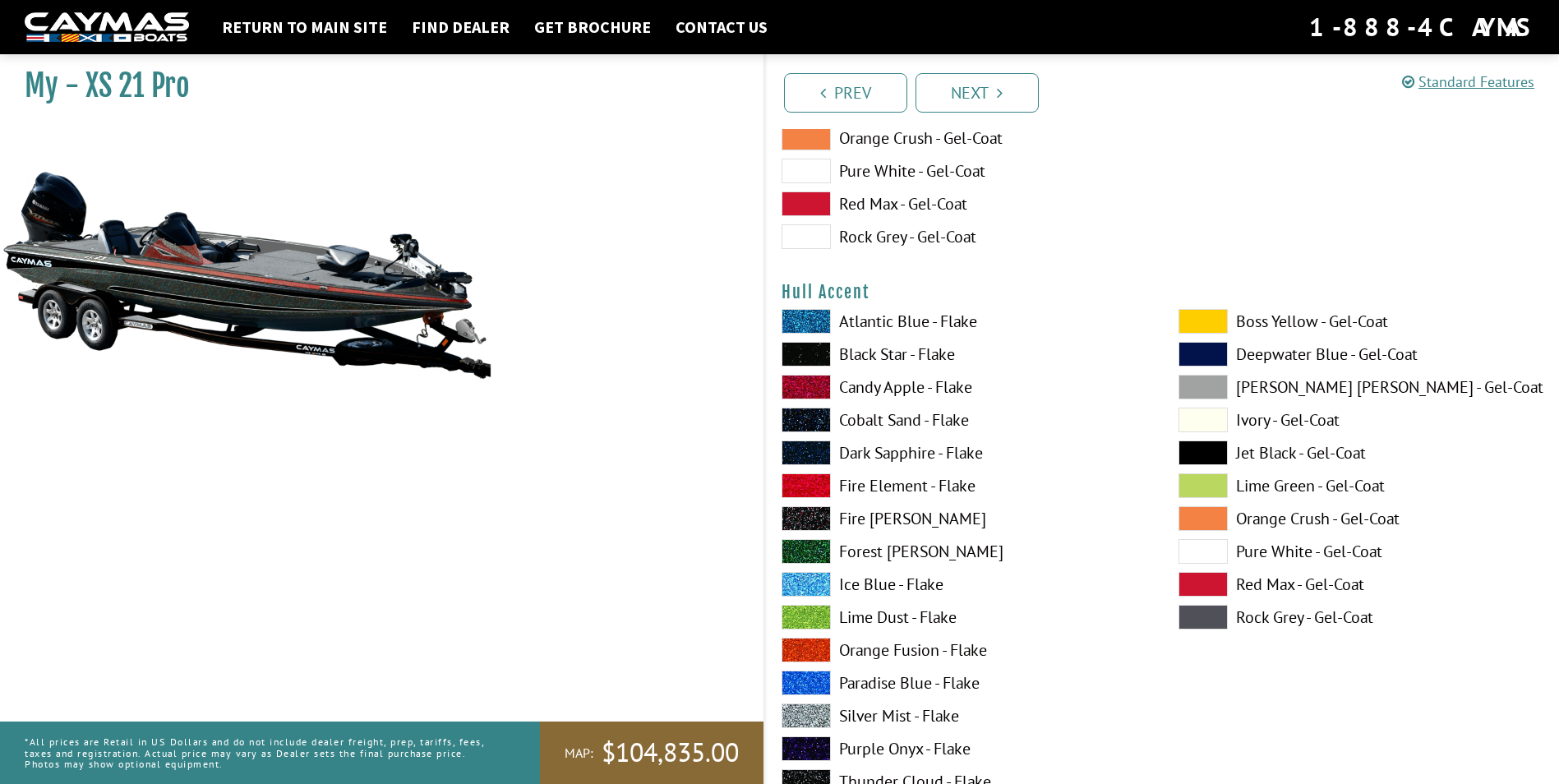
scroll to position [5998, 0]
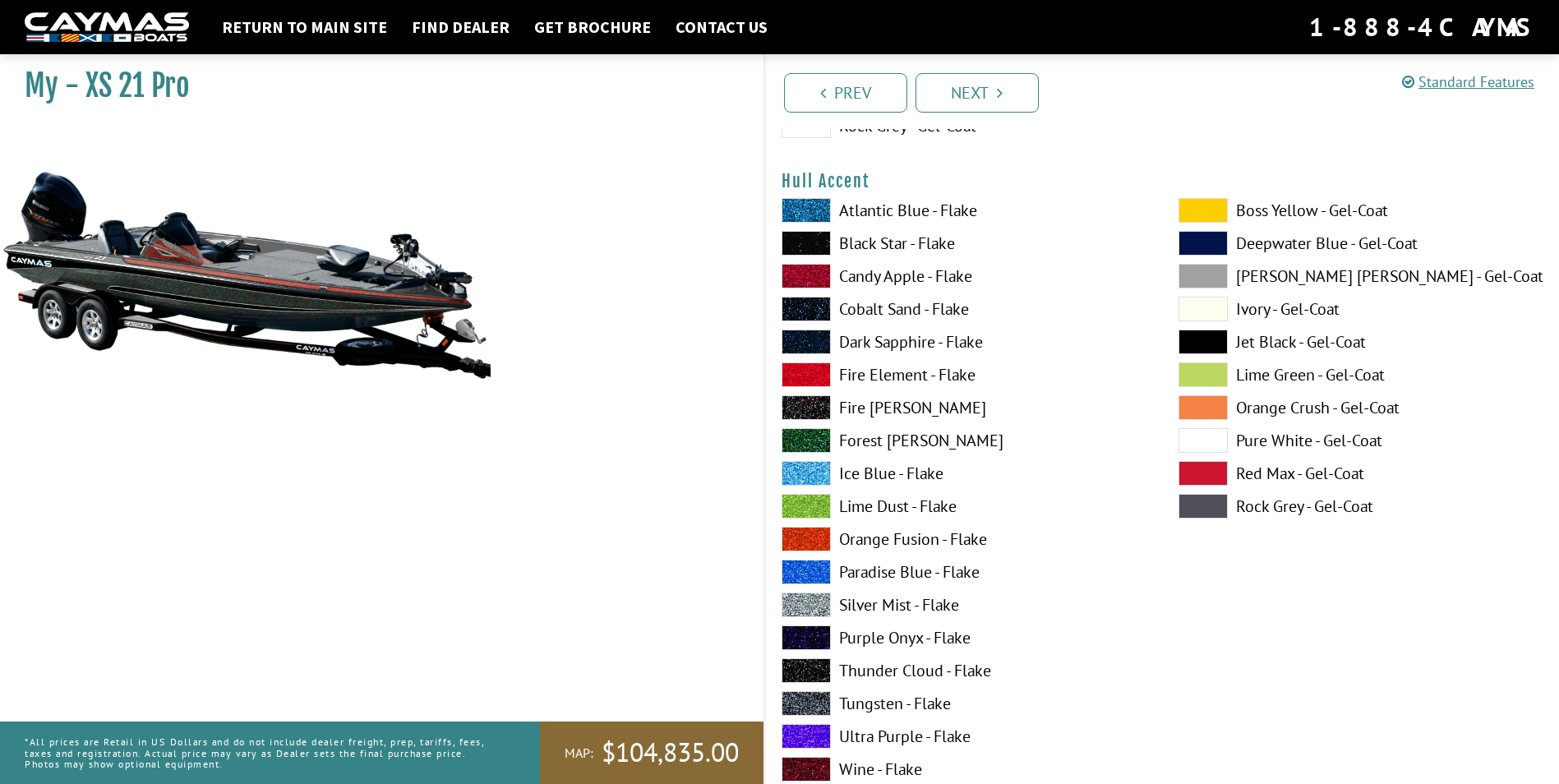
click at [819, 600] on span at bounding box center [806, 605] width 49 height 24
click at [1205, 342] on span at bounding box center [1202, 342] width 49 height 24
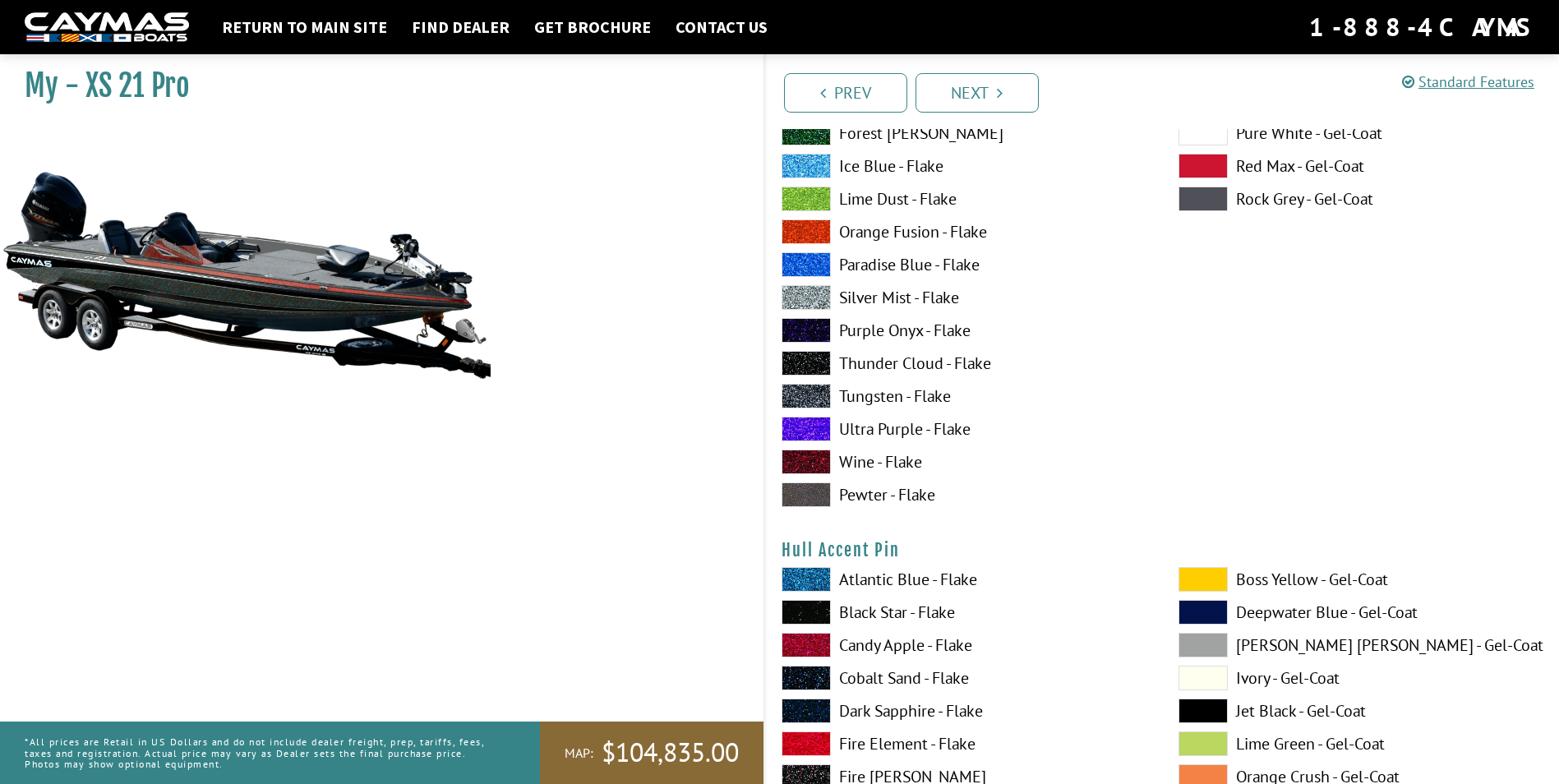
scroll to position [6490, 0]
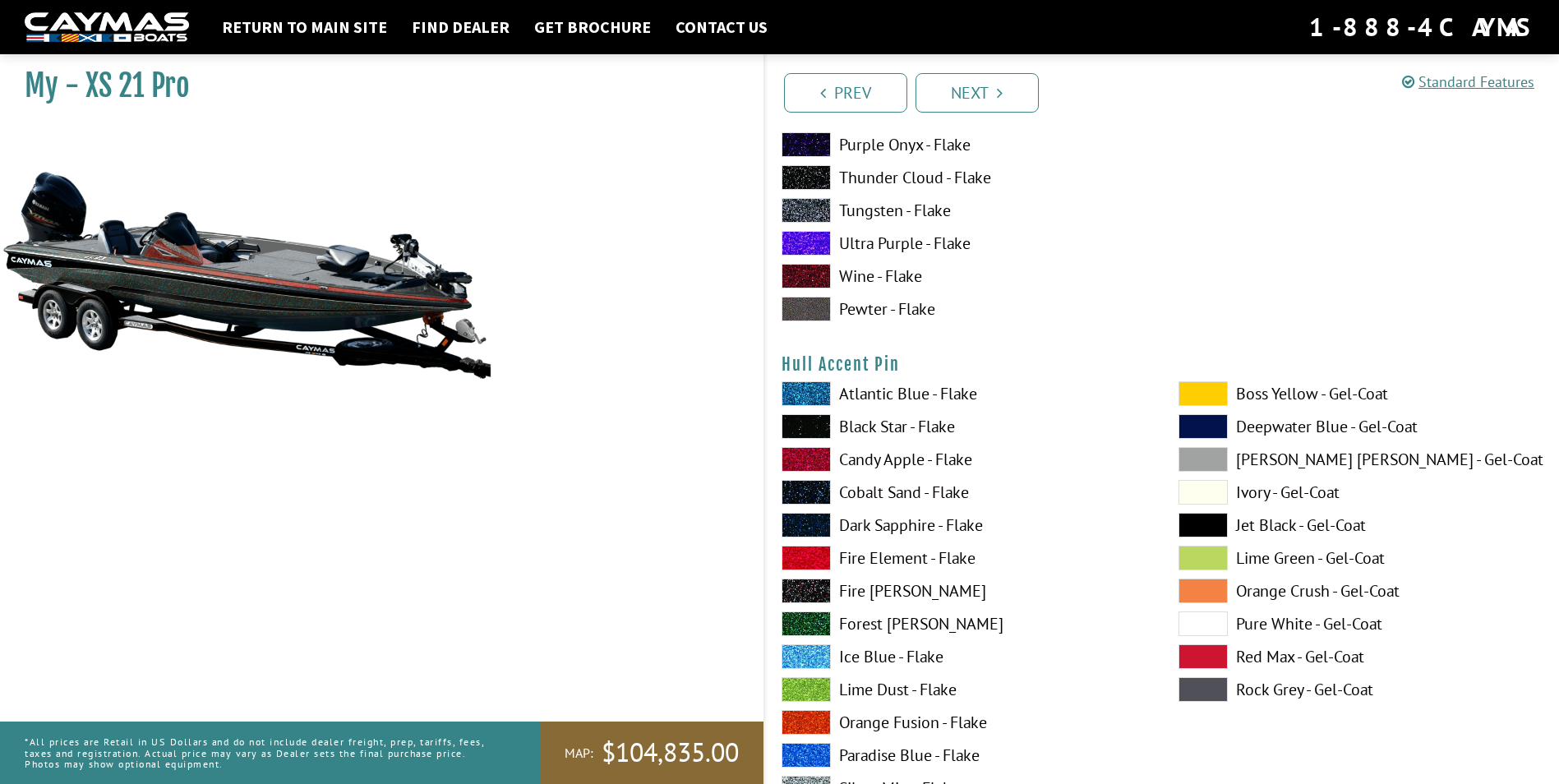
click at [1187, 621] on span at bounding box center [1202, 623] width 49 height 24
click at [1204, 558] on span at bounding box center [1202, 557] width 49 height 24
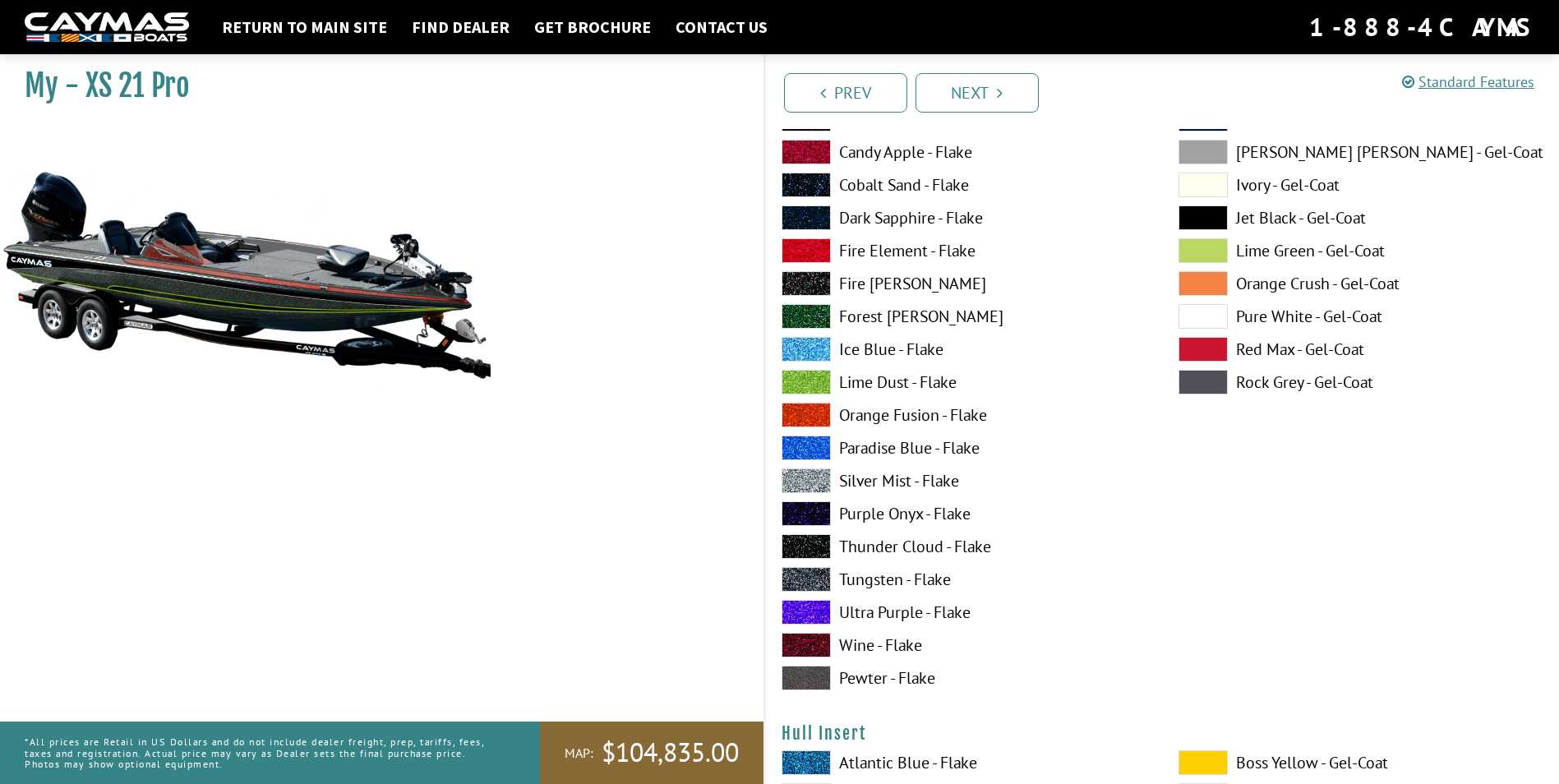
scroll to position [6819, 0]
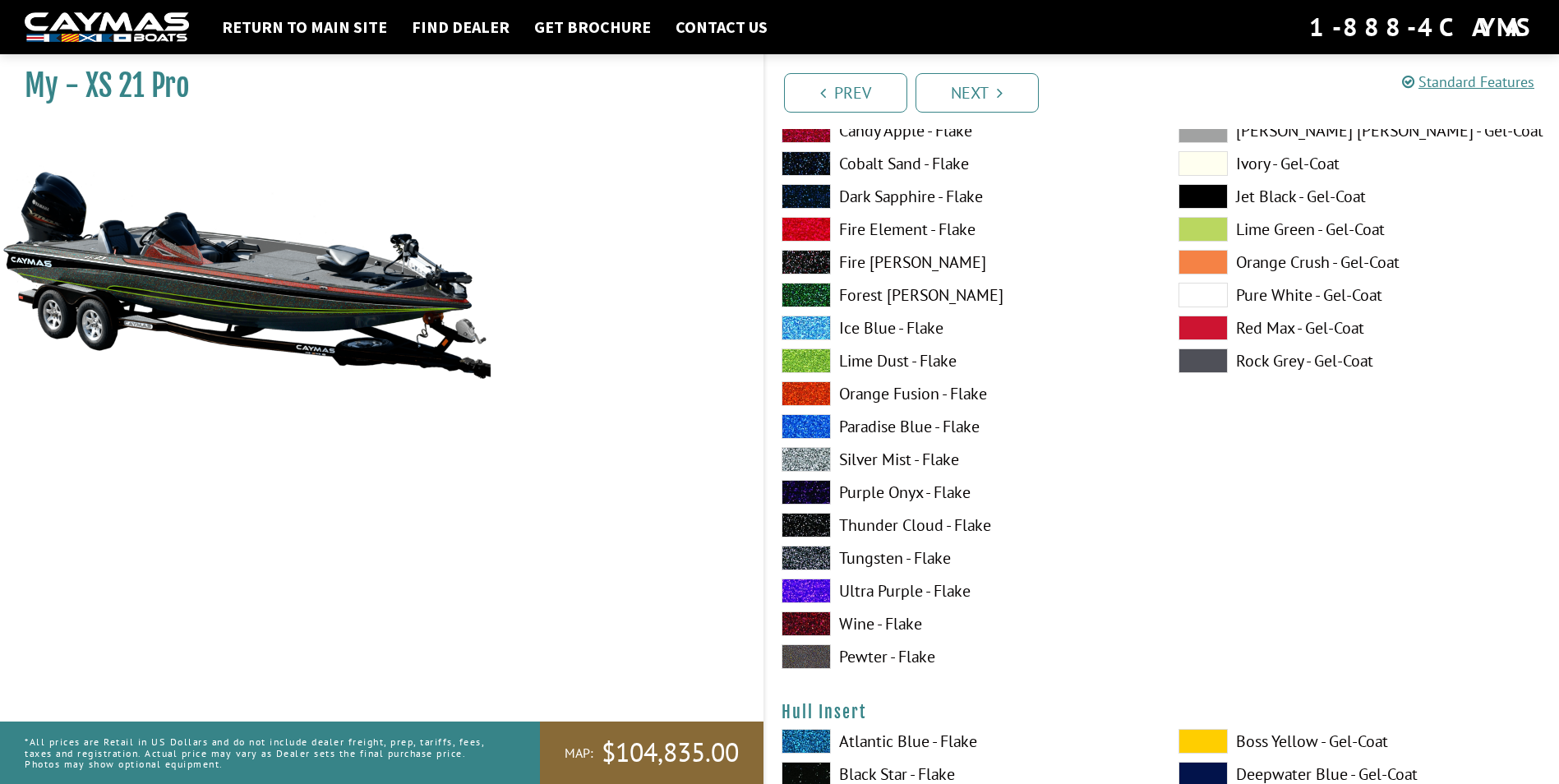
click at [810, 623] on span at bounding box center [806, 623] width 49 height 24
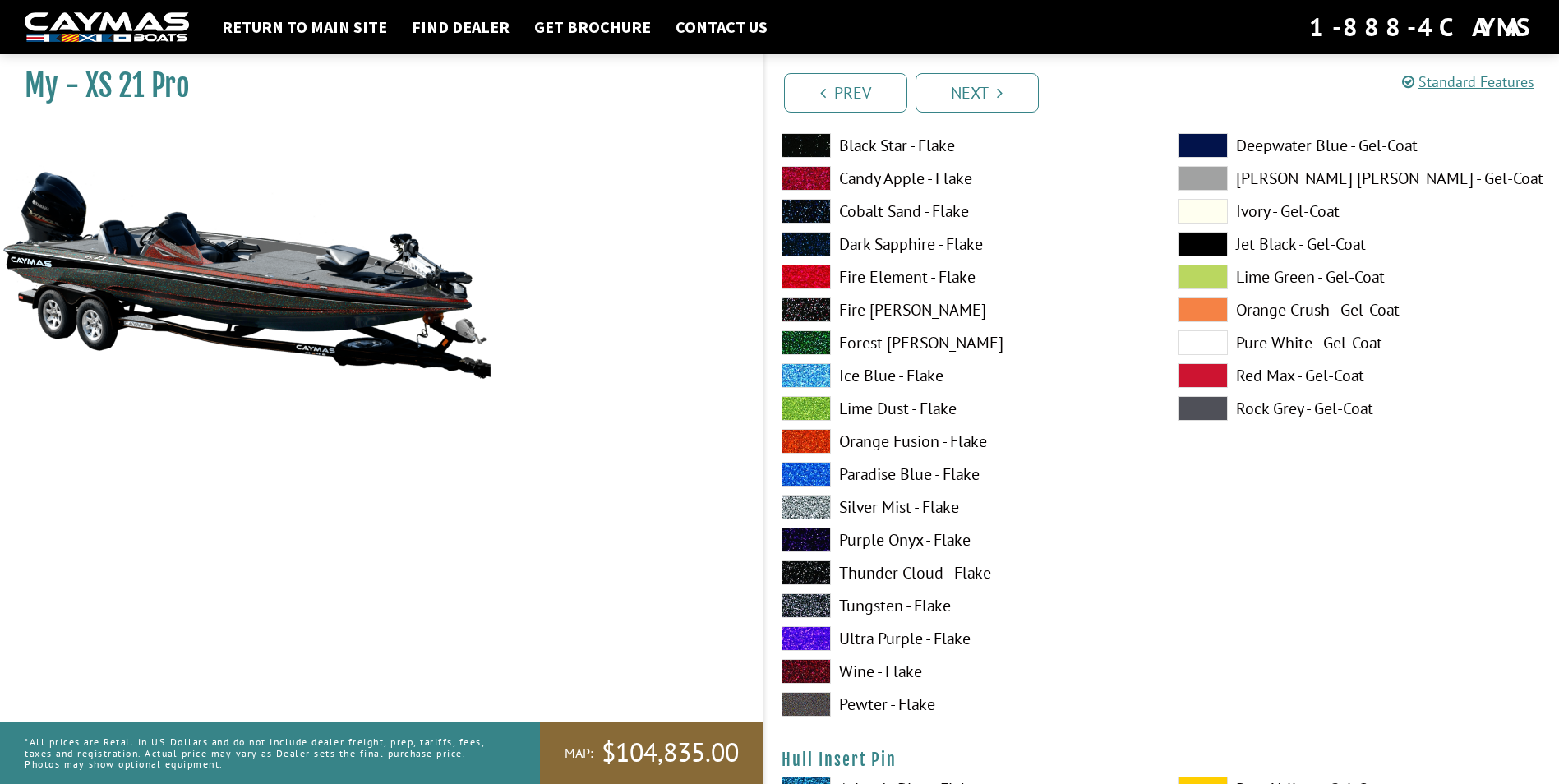
scroll to position [7476, 0]
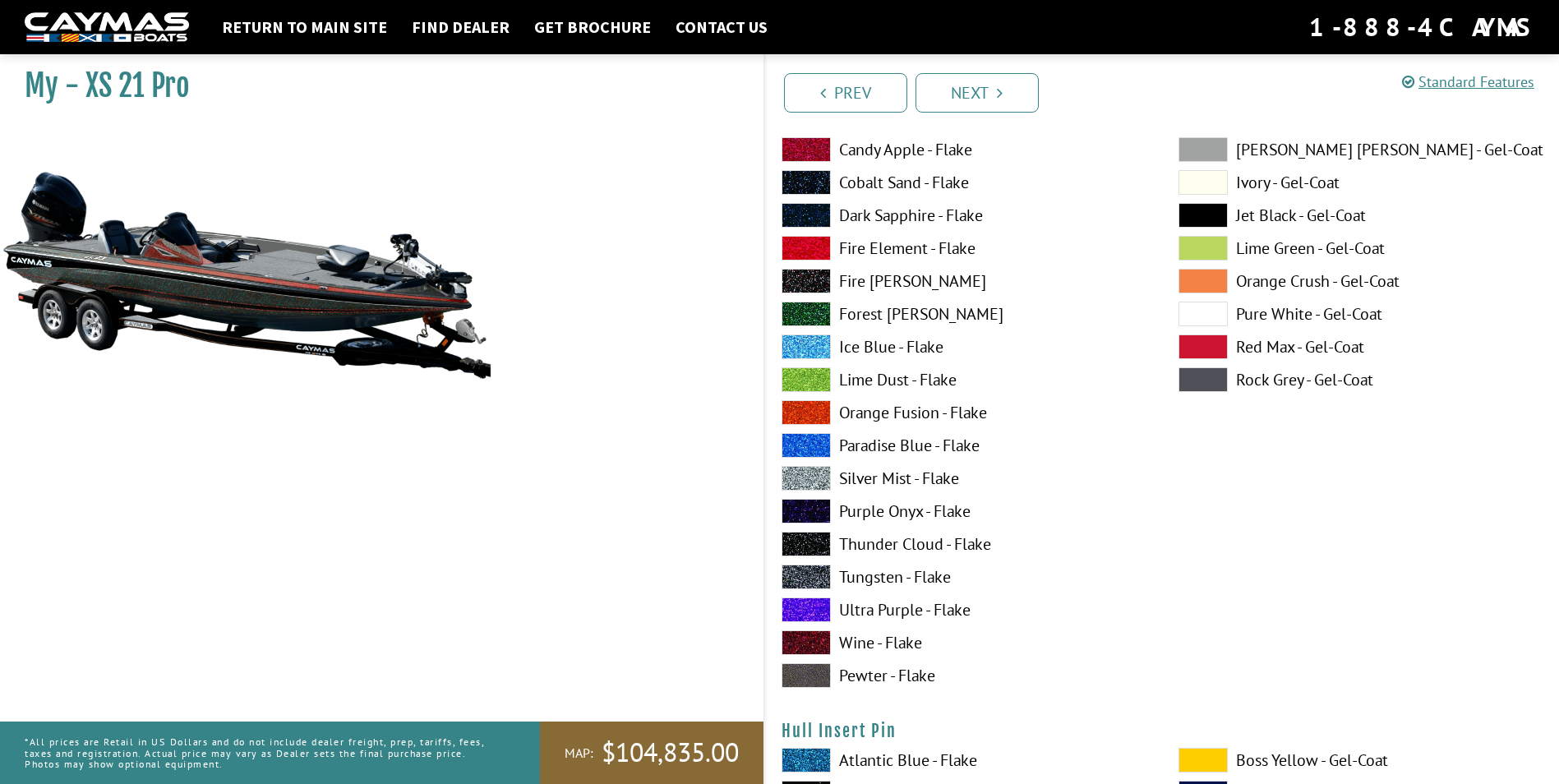
click at [795, 638] on span at bounding box center [806, 642] width 49 height 24
click at [1202, 214] on span at bounding box center [1202, 215] width 49 height 24
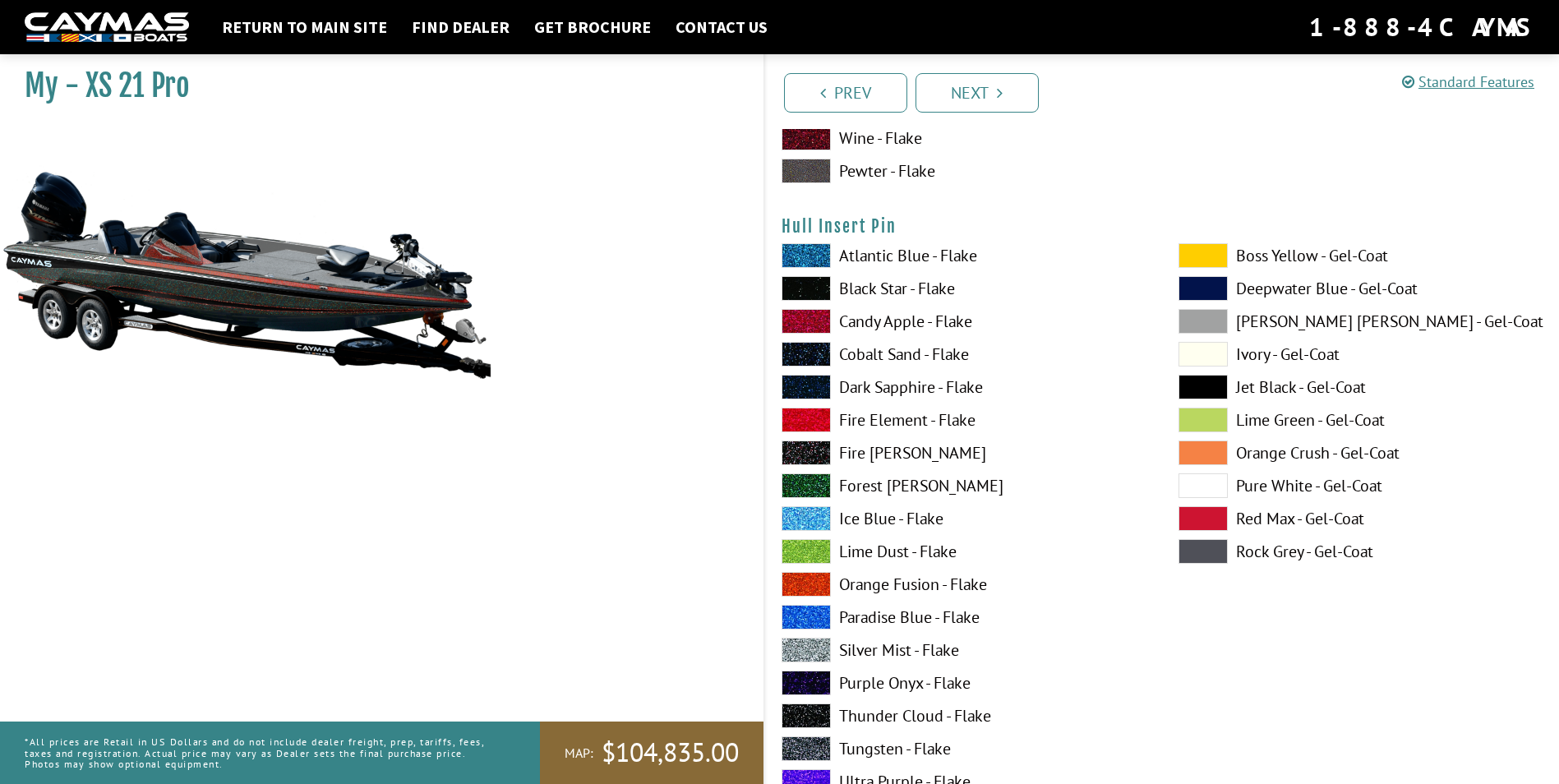
scroll to position [8051, 0]
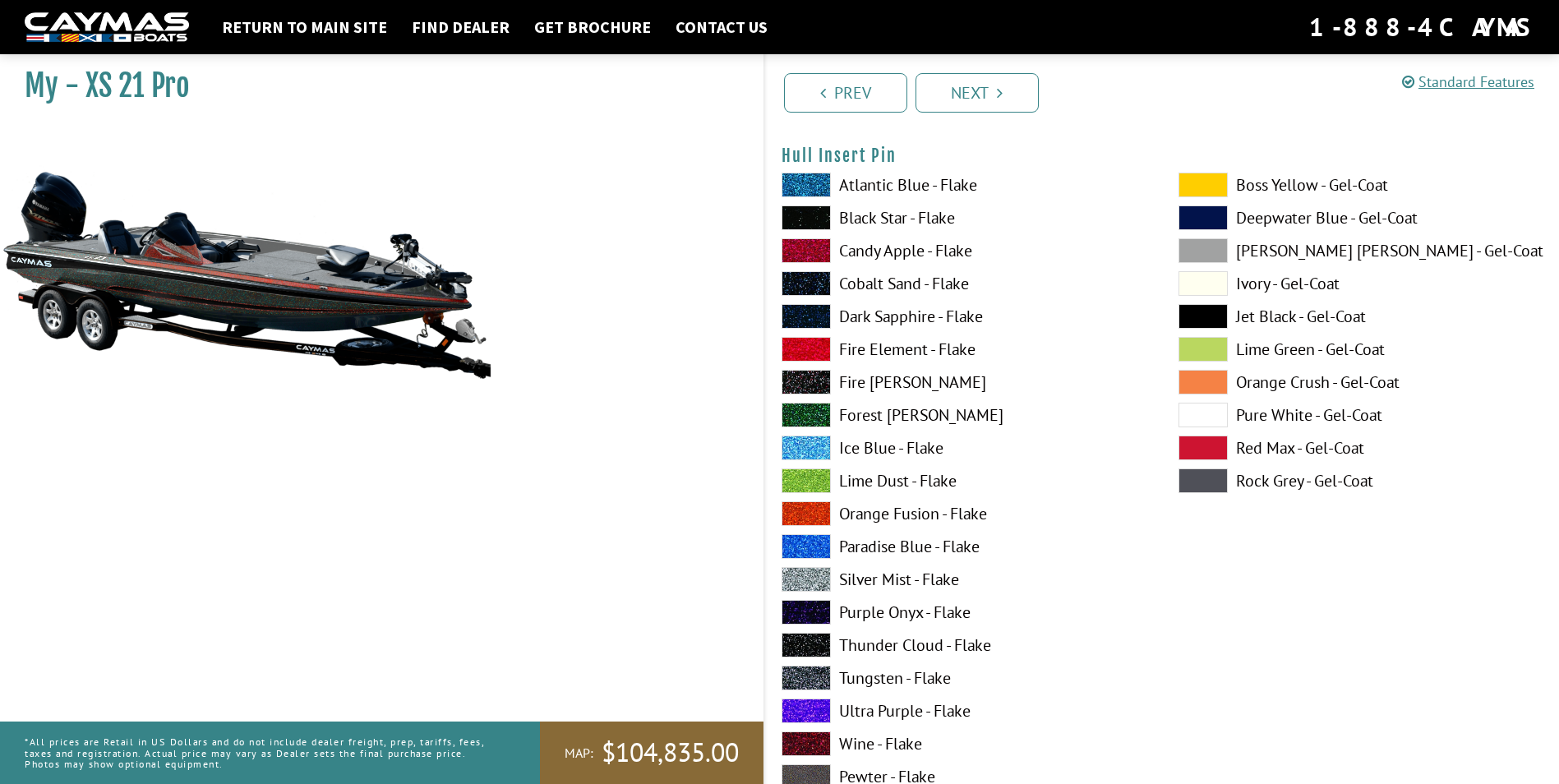
click at [811, 734] on span at bounding box center [806, 743] width 49 height 24
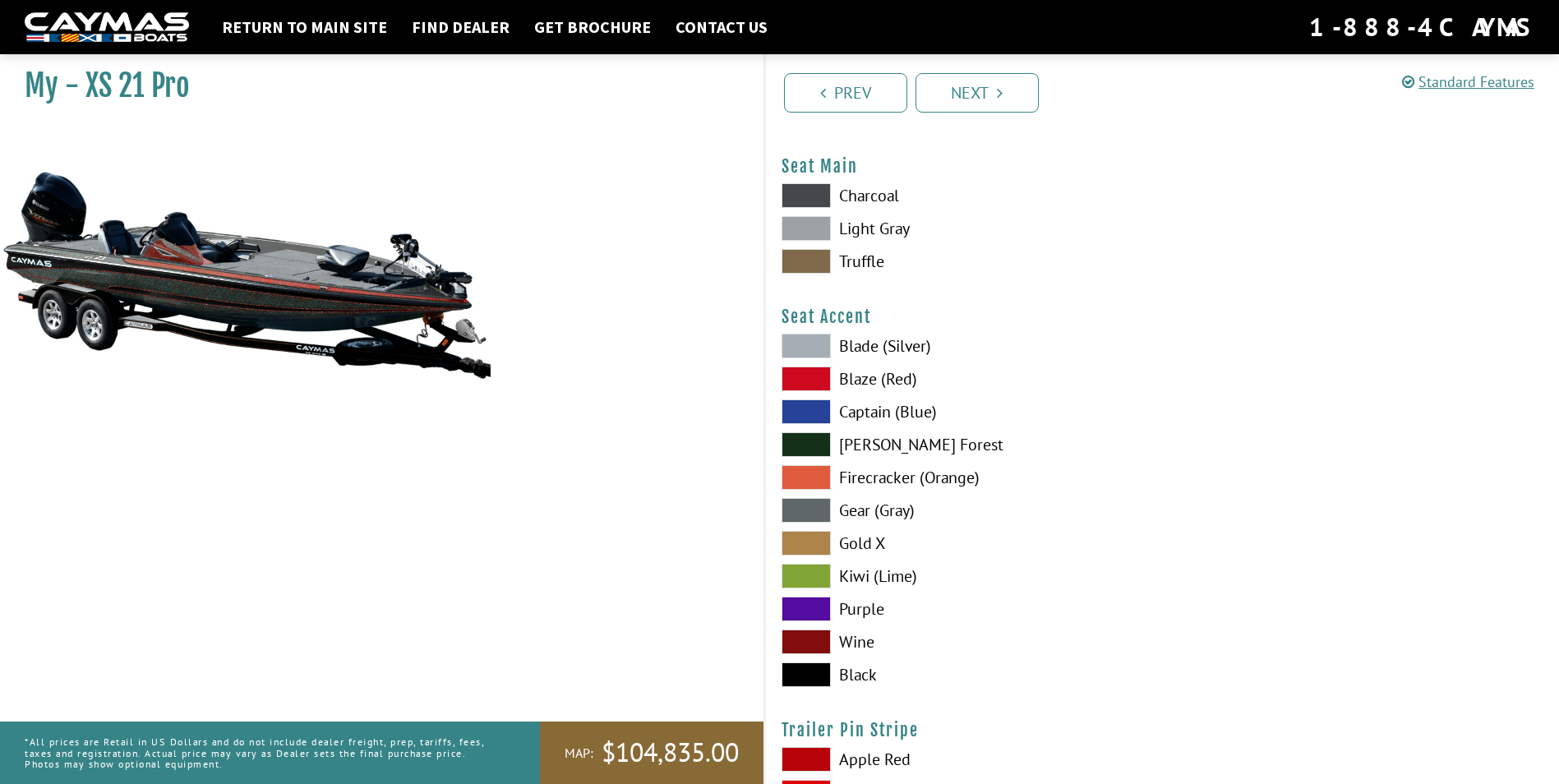
scroll to position [8872, 0]
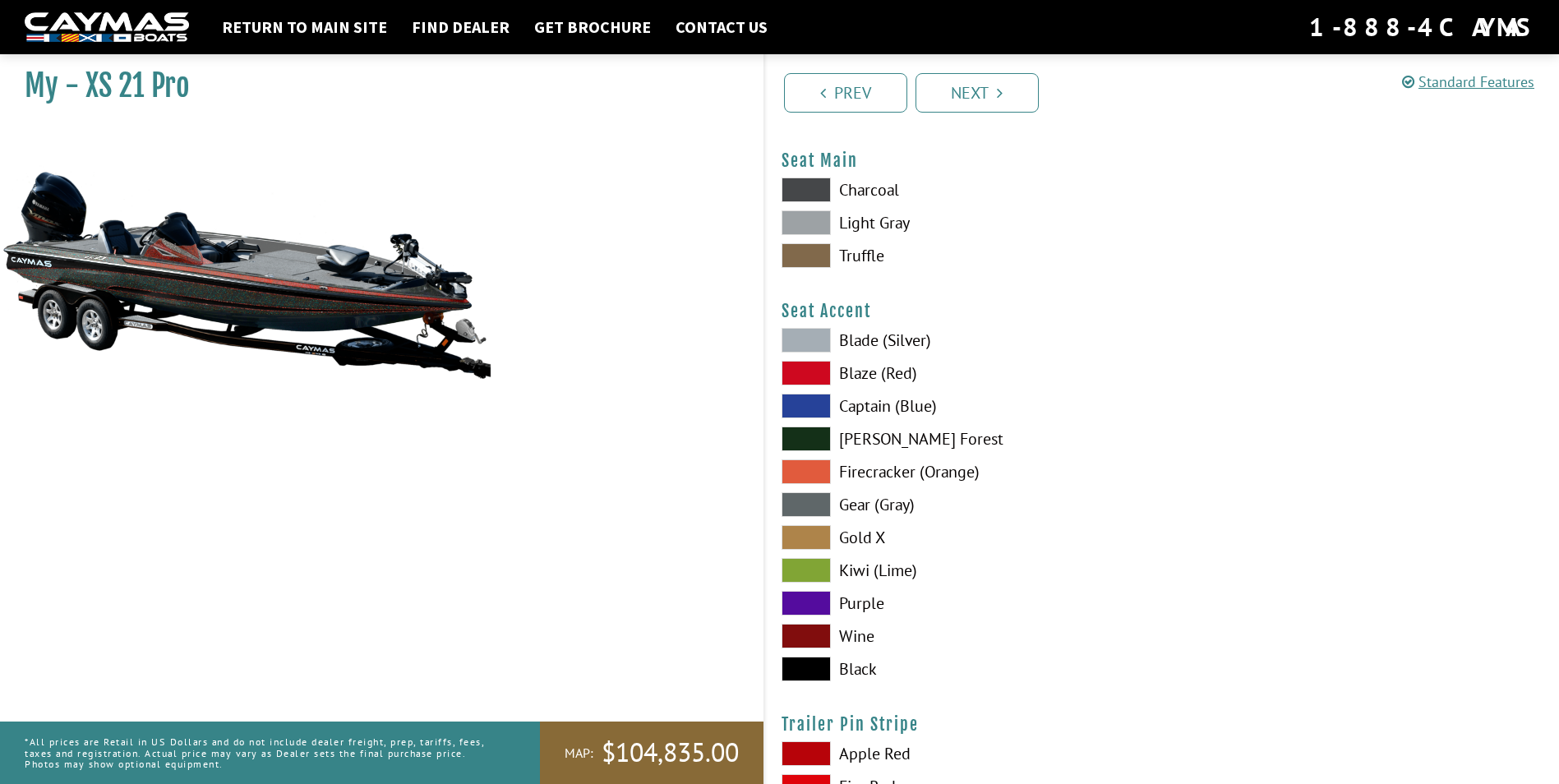
click at [806, 628] on span at bounding box center [806, 636] width 49 height 24
click at [805, 531] on span at bounding box center [806, 537] width 49 height 24
click at [803, 665] on span at bounding box center [806, 668] width 49 height 24
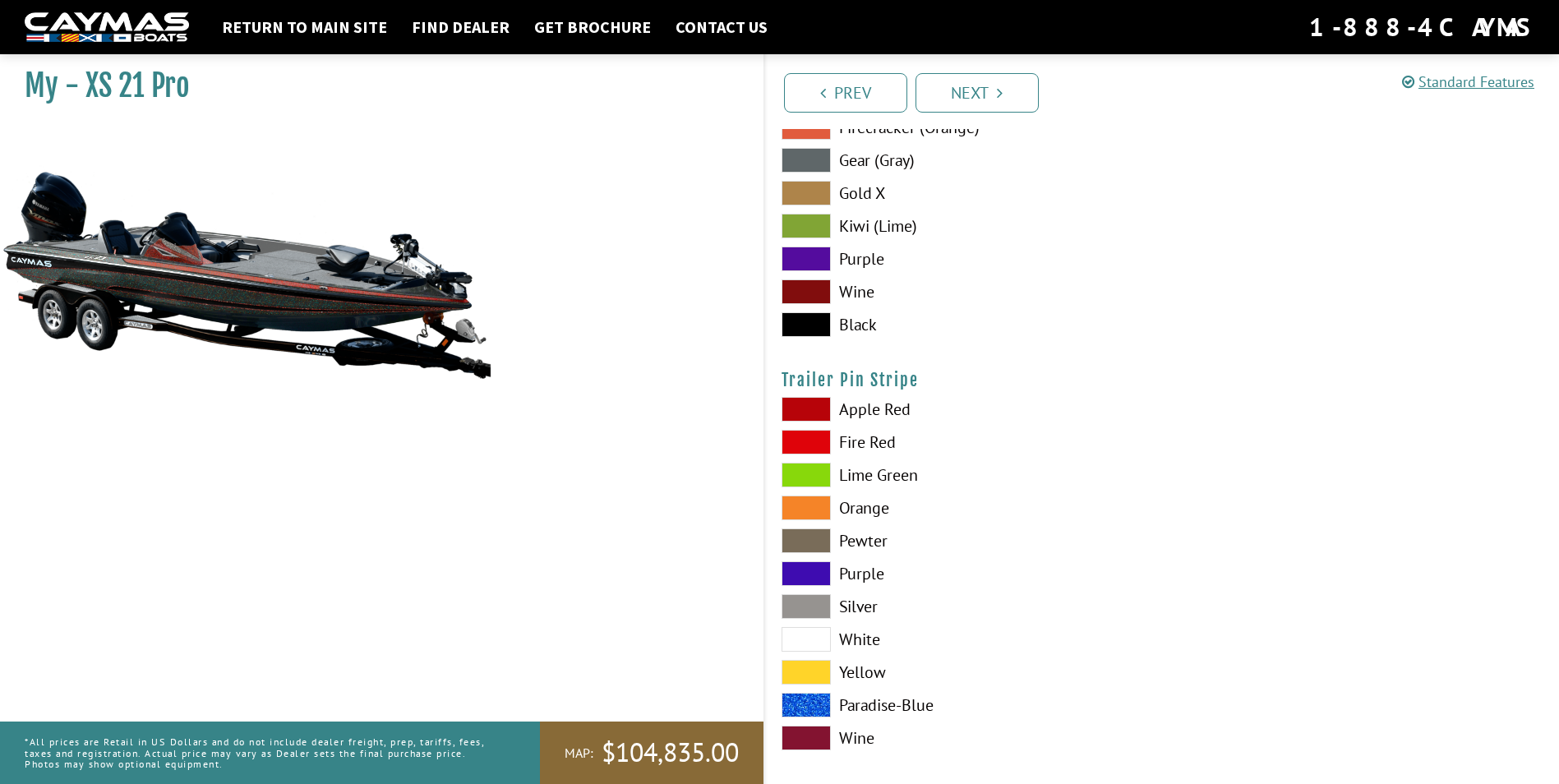
scroll to position [9232, 0]
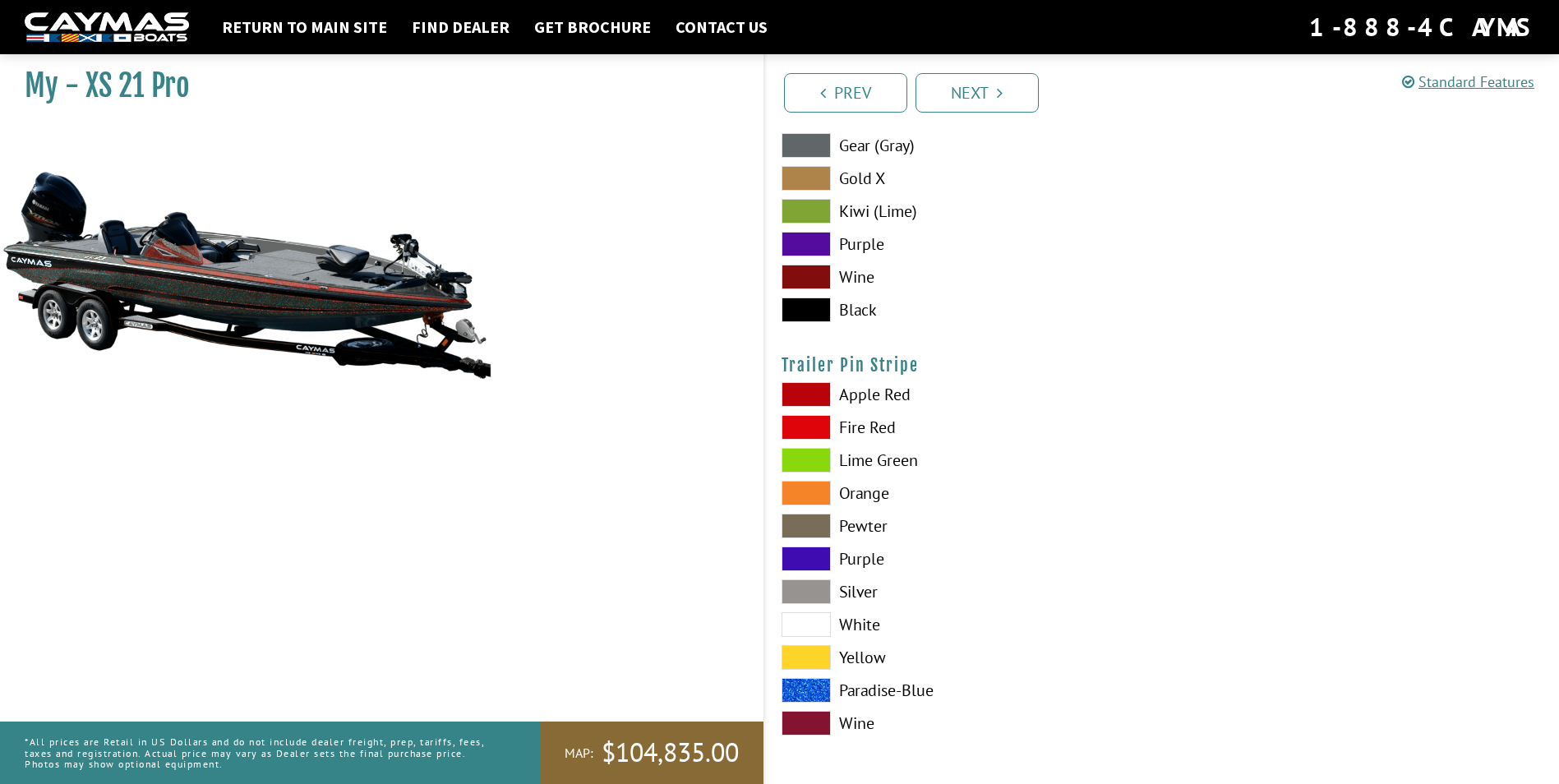
click at [820, 720] on span at bounding box center [806, 722] width 49 height 24
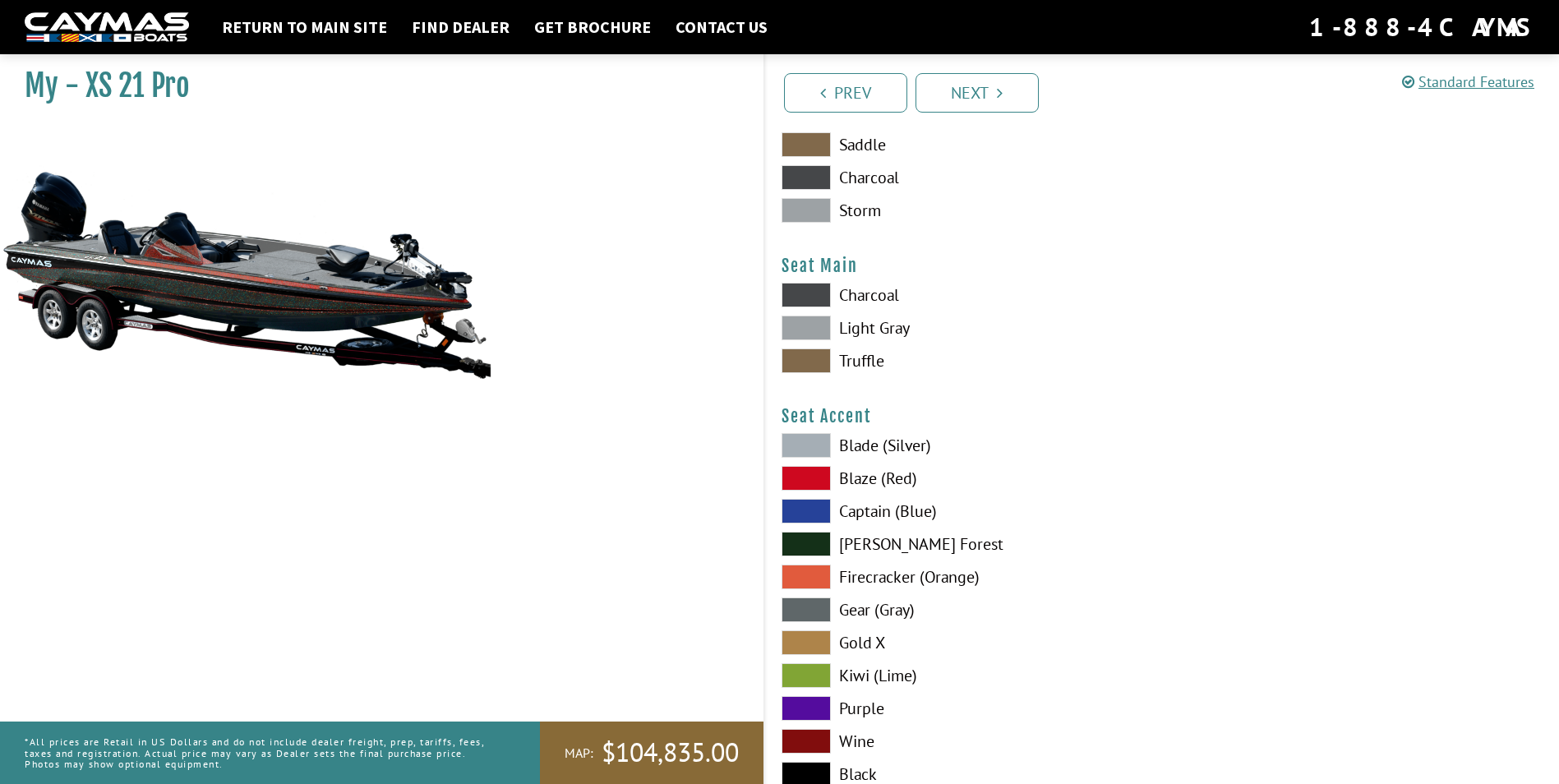
scroll to position [8739, 0]
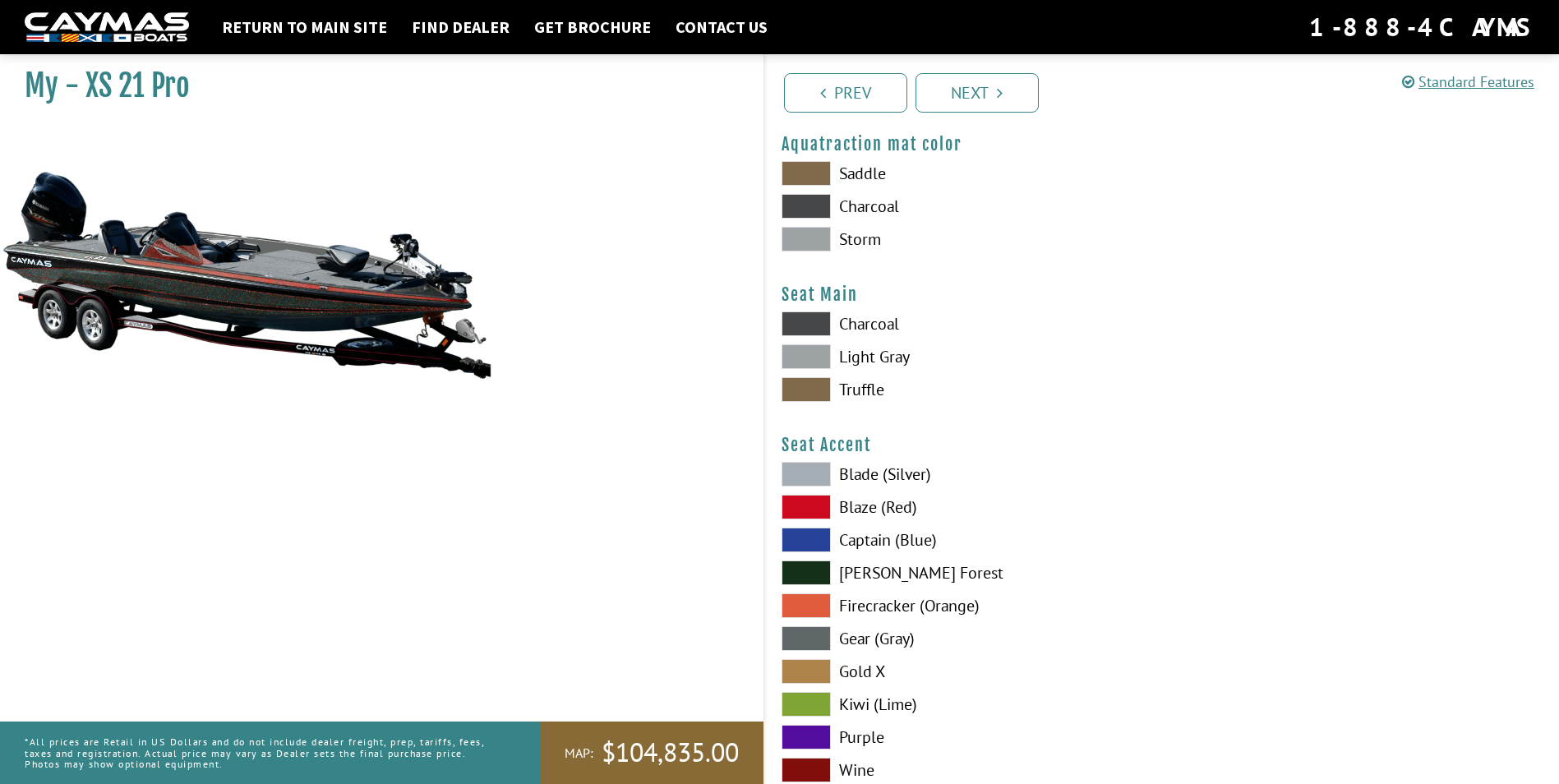
click at [807, 391] on span at bounding box center [806, 389] width 49 height 24
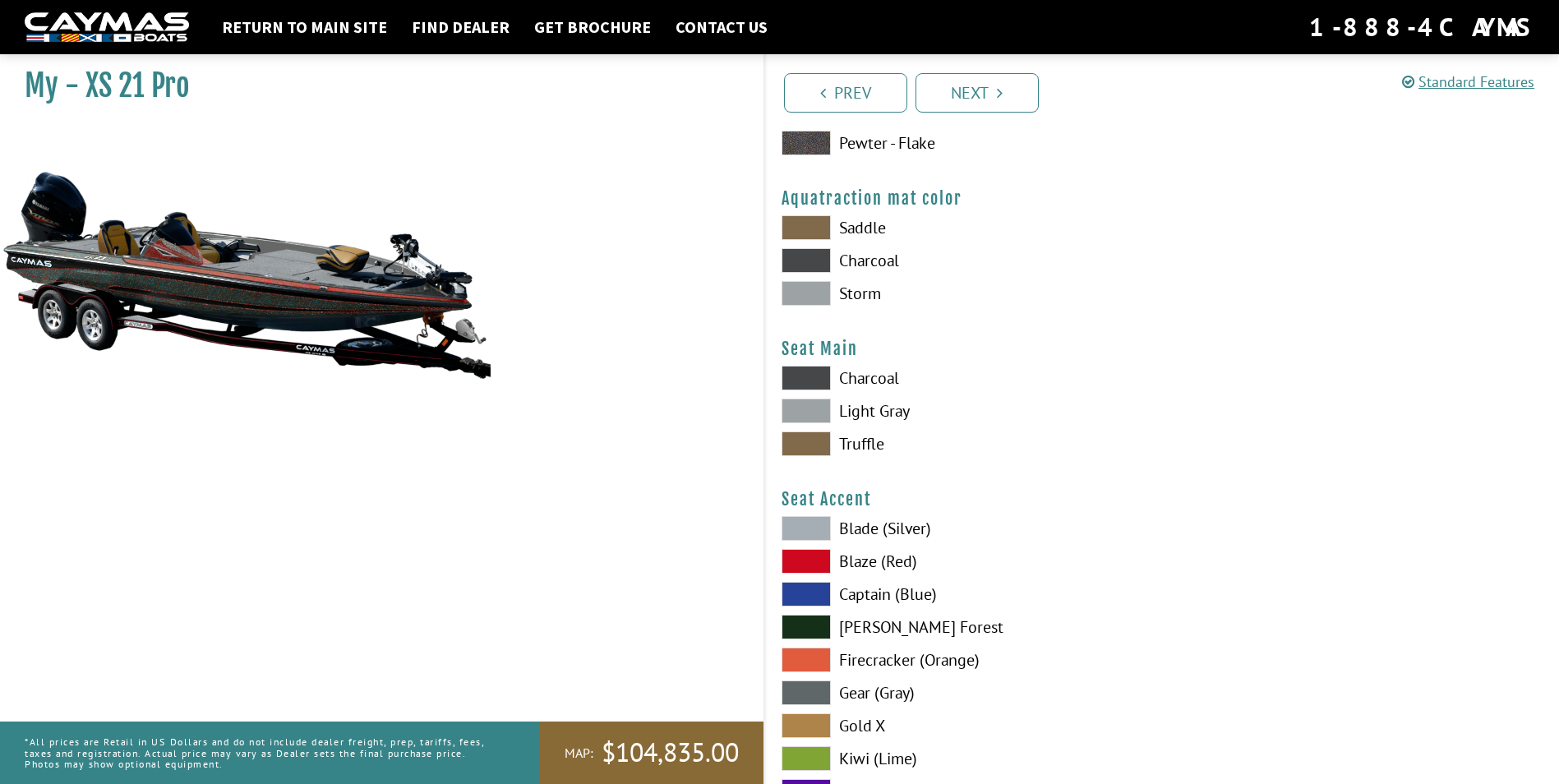
scroll to position [8657, 0]
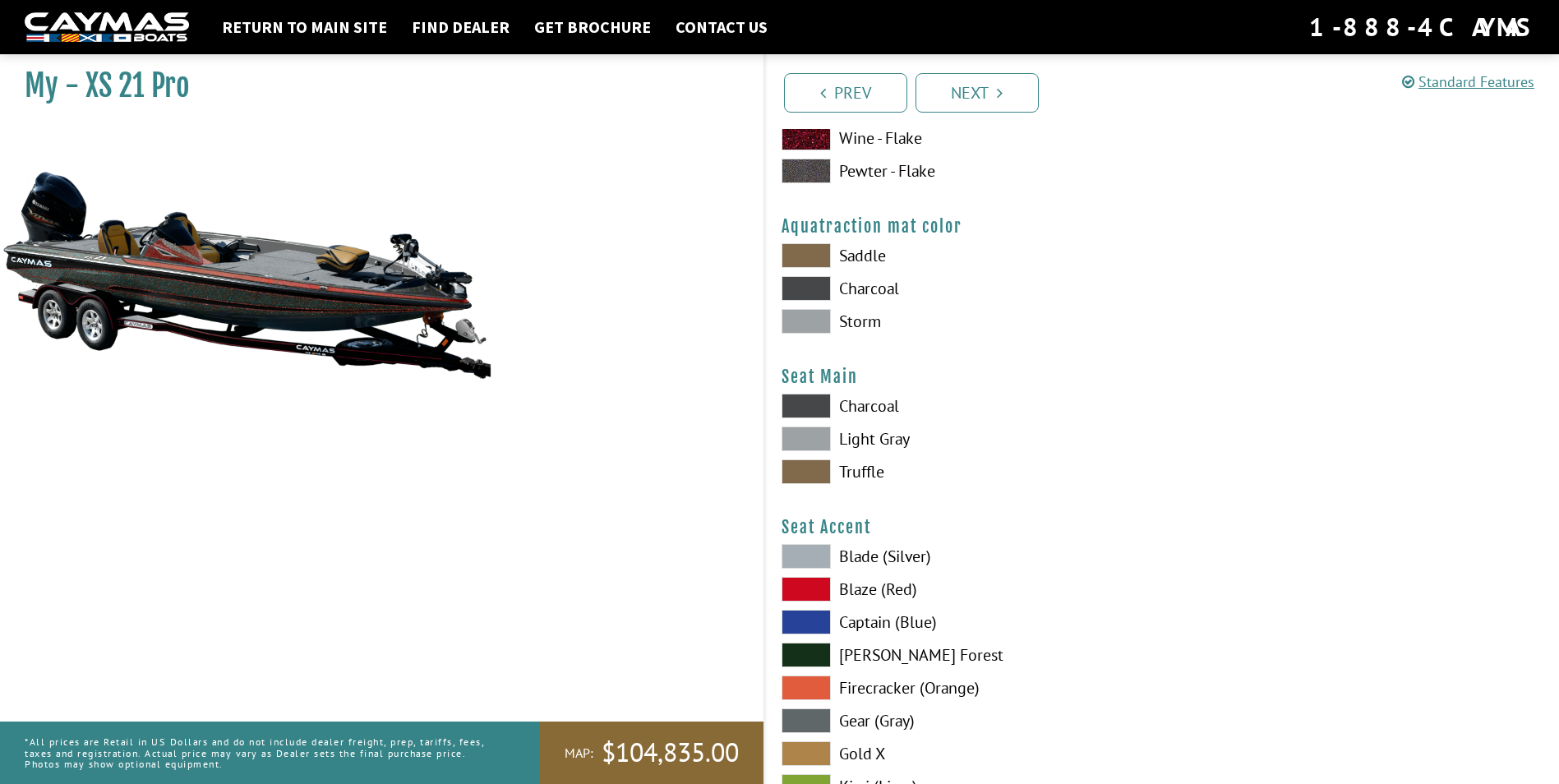
click at [795, 250] on span at bounding box center [806, 256] width 49 height 24
click at [802, 325] on span at bounding box center [806, 321] width 49 height 24
click at [810, 284] on span at bounding box center [806, 288] width 49 height 24
click at [812, 317] on span at bounding box center [806, 321] width 49 height 24
click at [807, 252] on span at bounding box center [806, 256] width 49 height 24
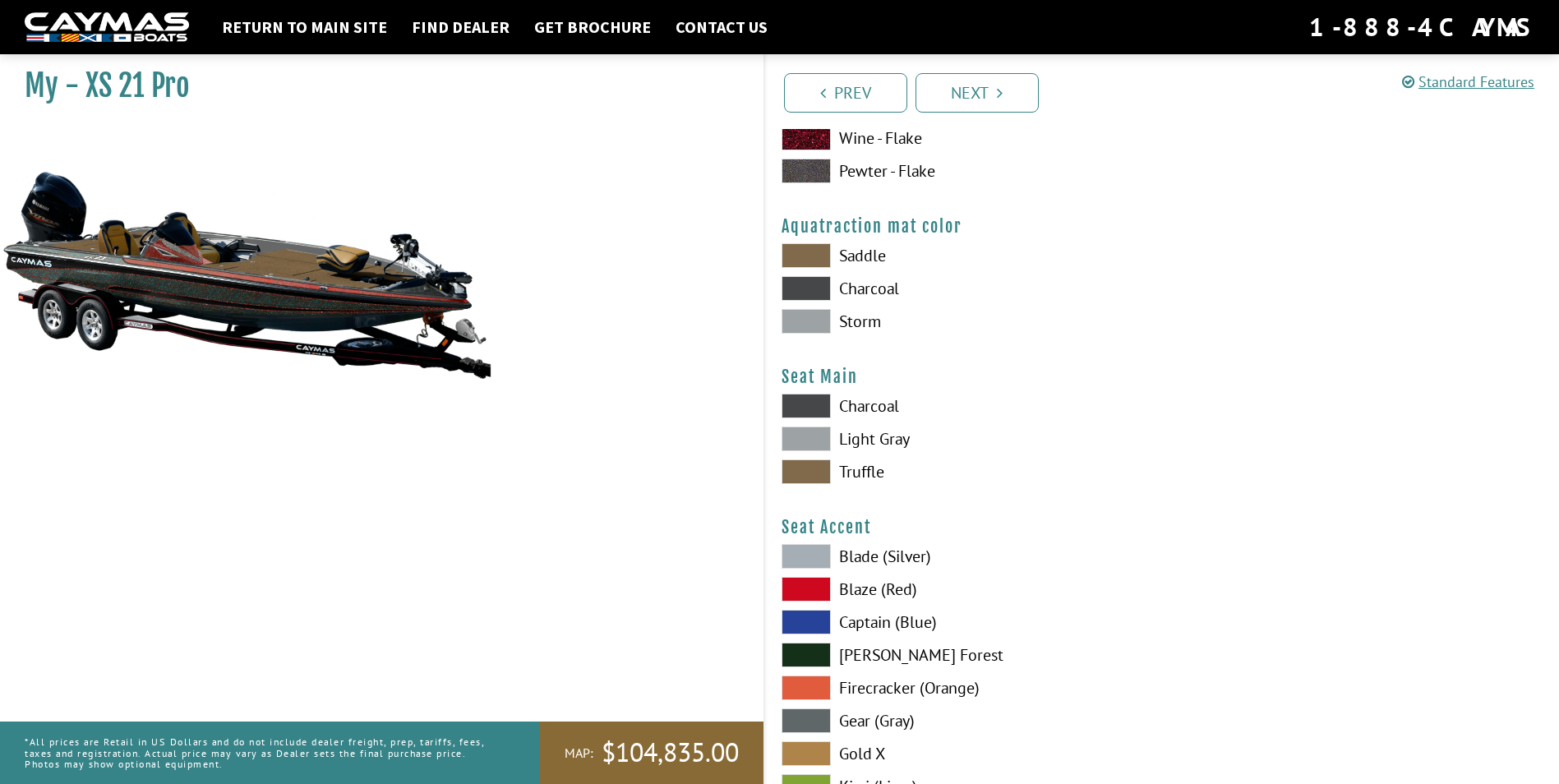
click at [806, 319] on span at bounding box center [806, 321] width 49 height 24
click at [811, 251] on span at bounding box center [806, 256] width 49 height 24
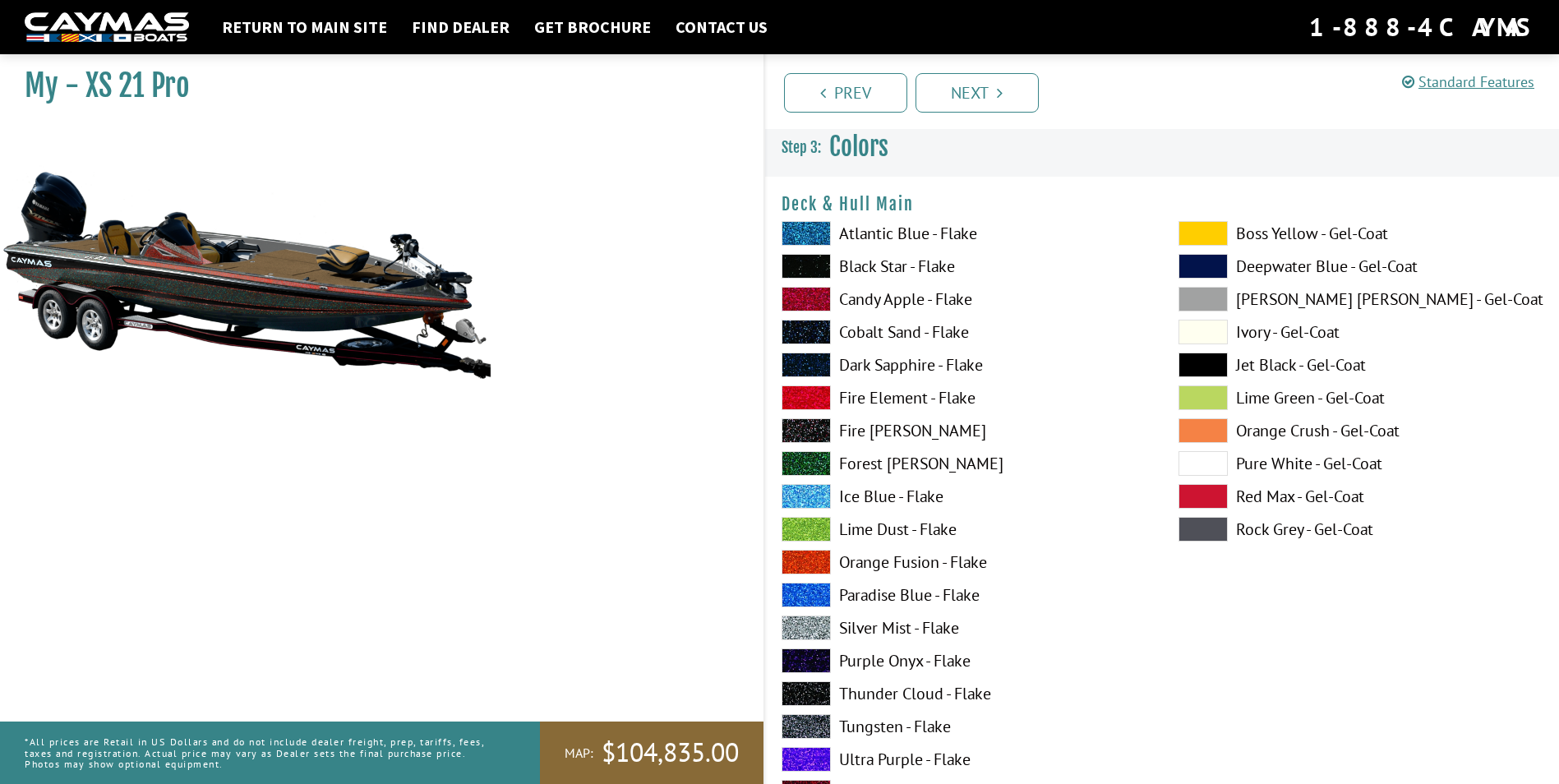
scroll to position [0, 0]
click at [1194, 359] on span at bounding box center [1202, 366] width 49 height 24
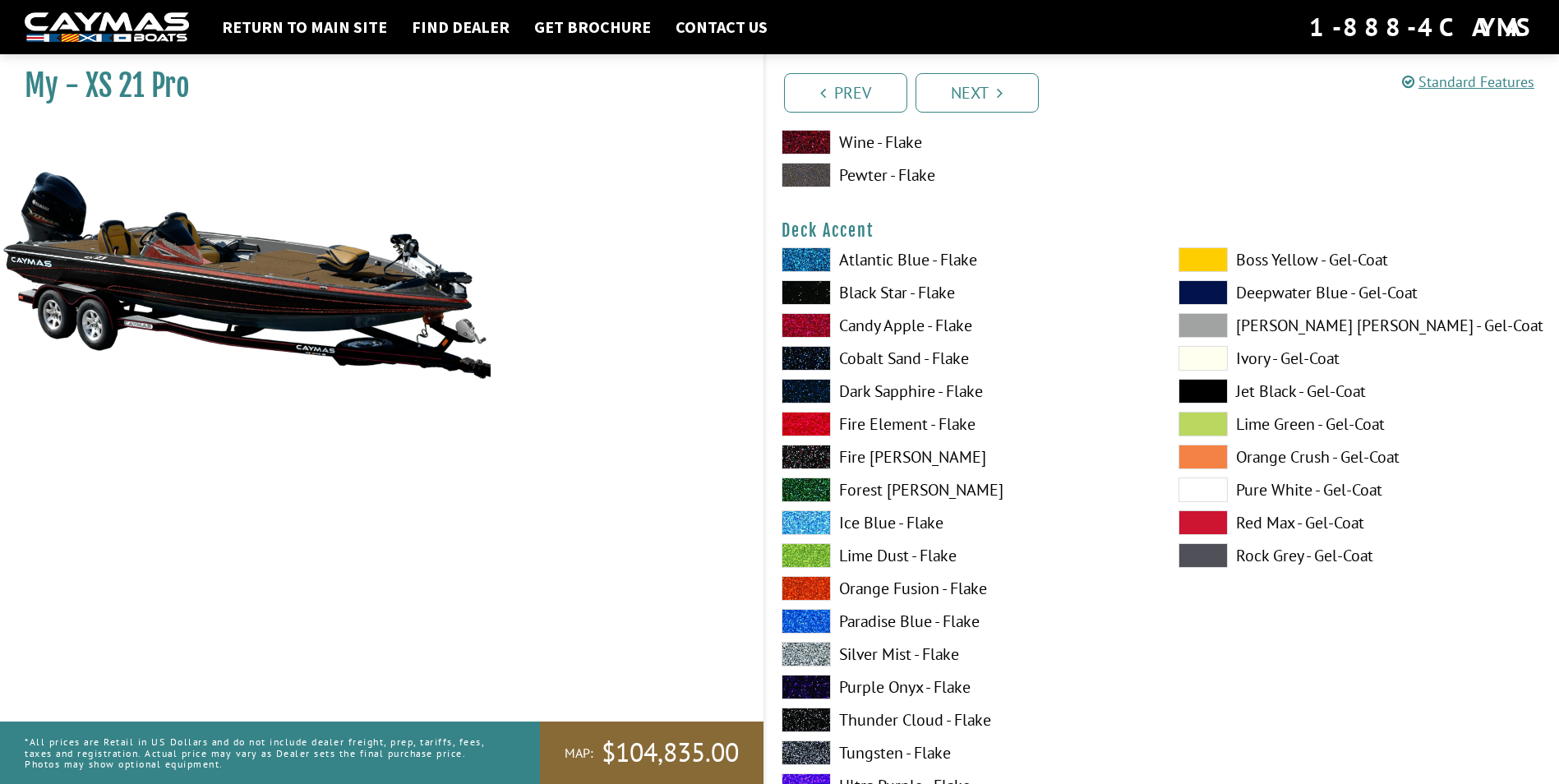
scroll to position [657, 0]
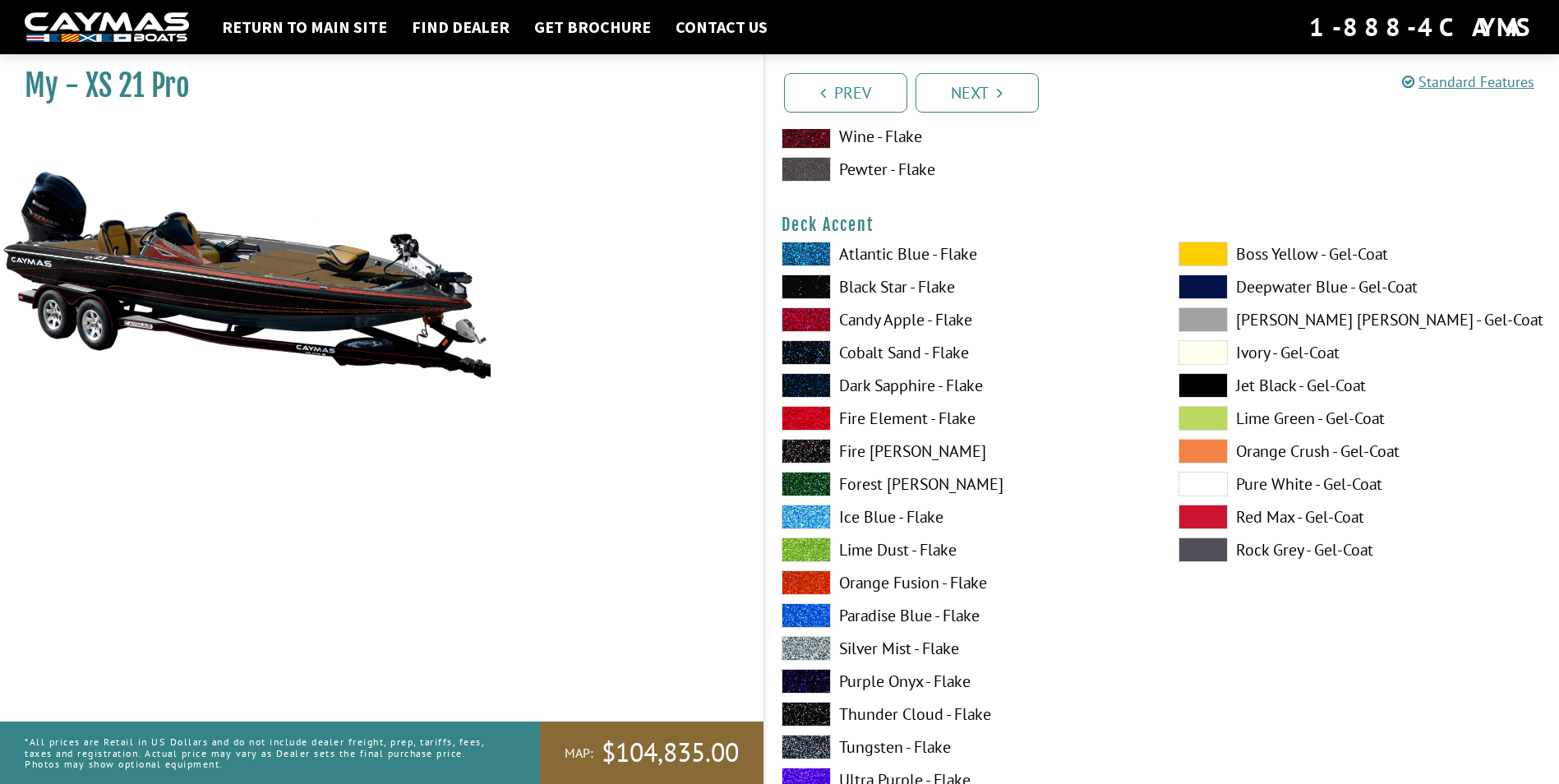
click at [1212, 381] on span at bounding box center [1202, 385] width 49 height 24
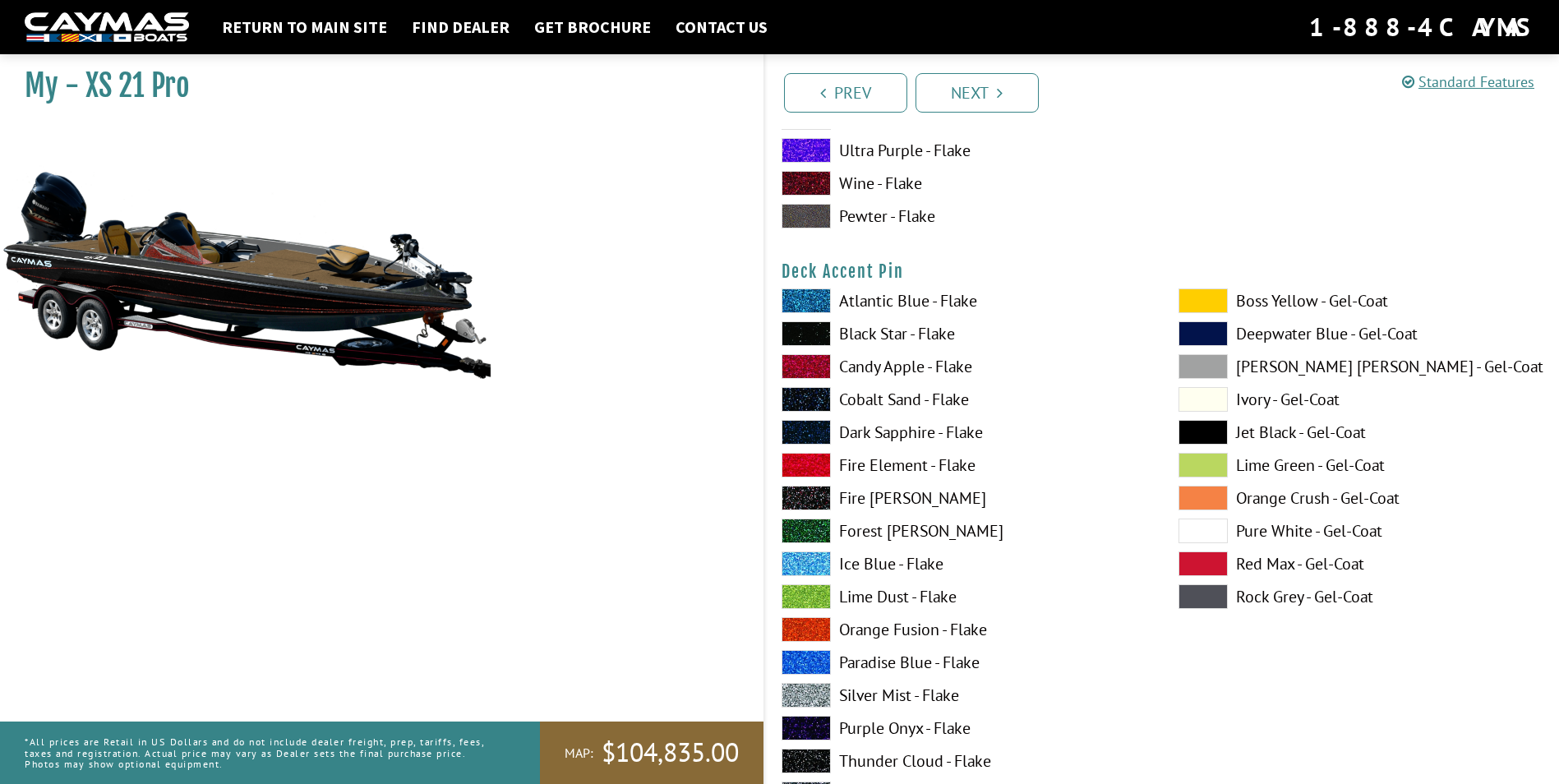
scroll to position [1314, 0]
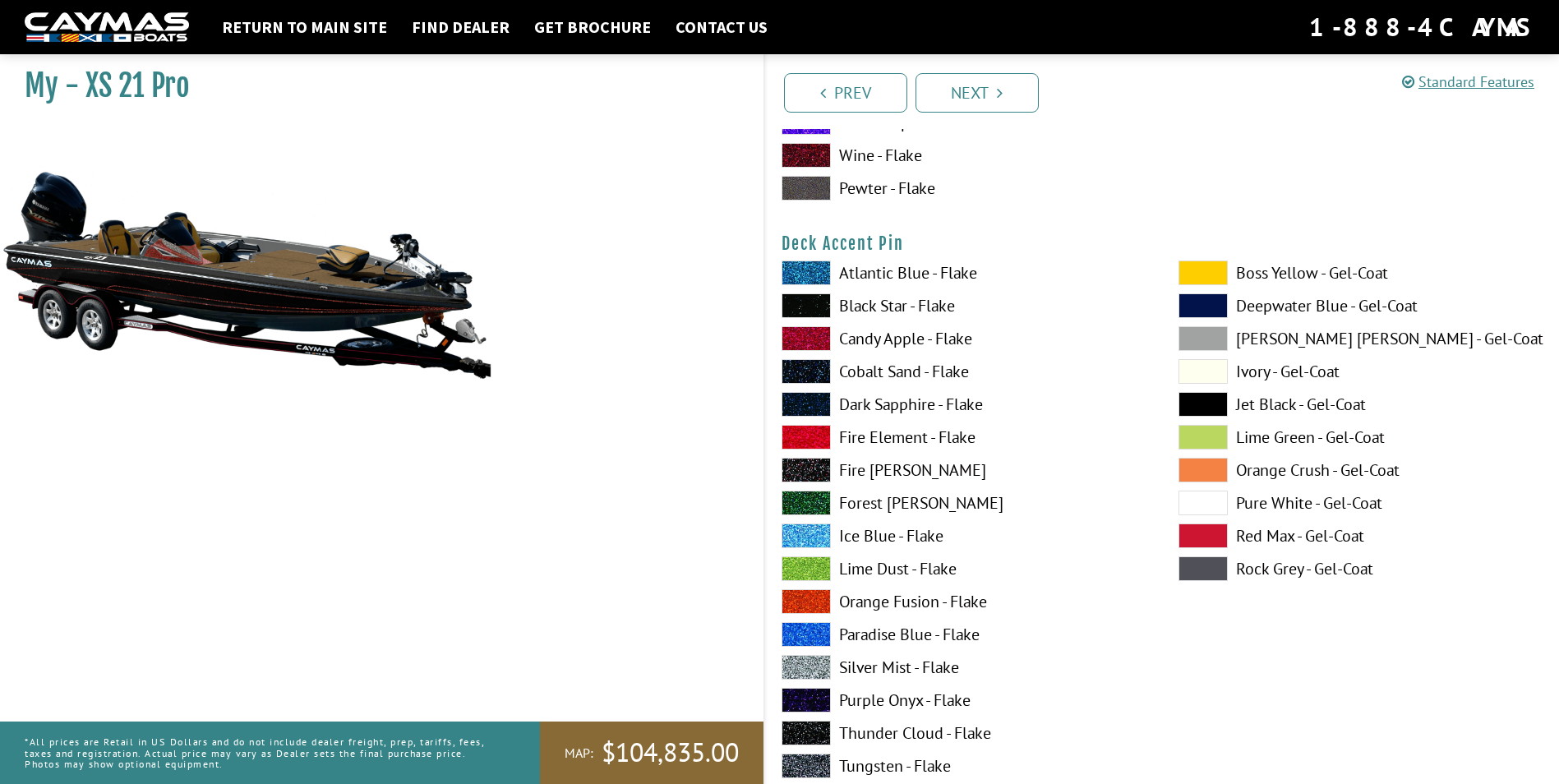
click at [1209, 397] on span at bounding box center [1202, 404] width 49 height 24
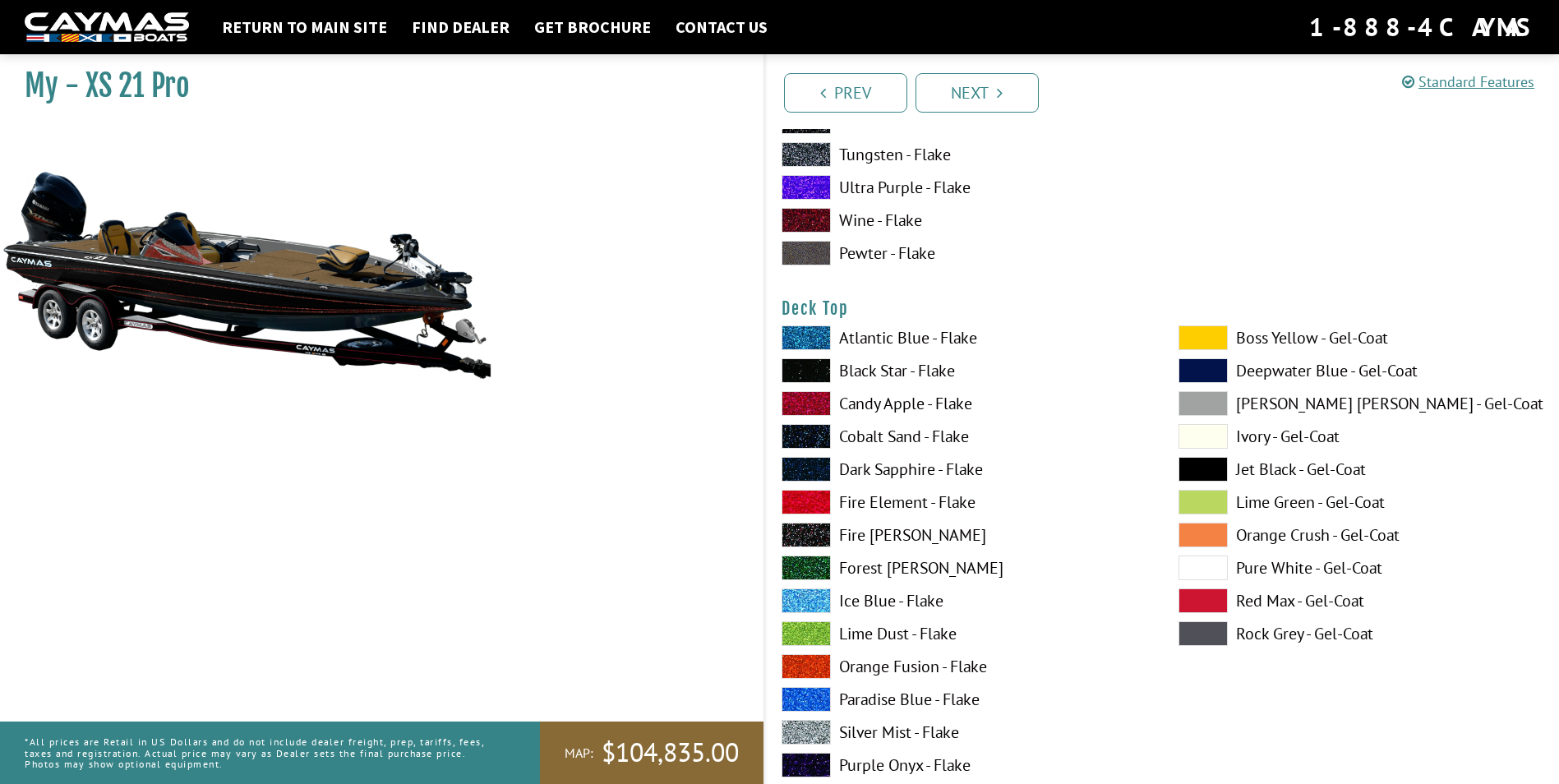
scroll to position [1972, 0]
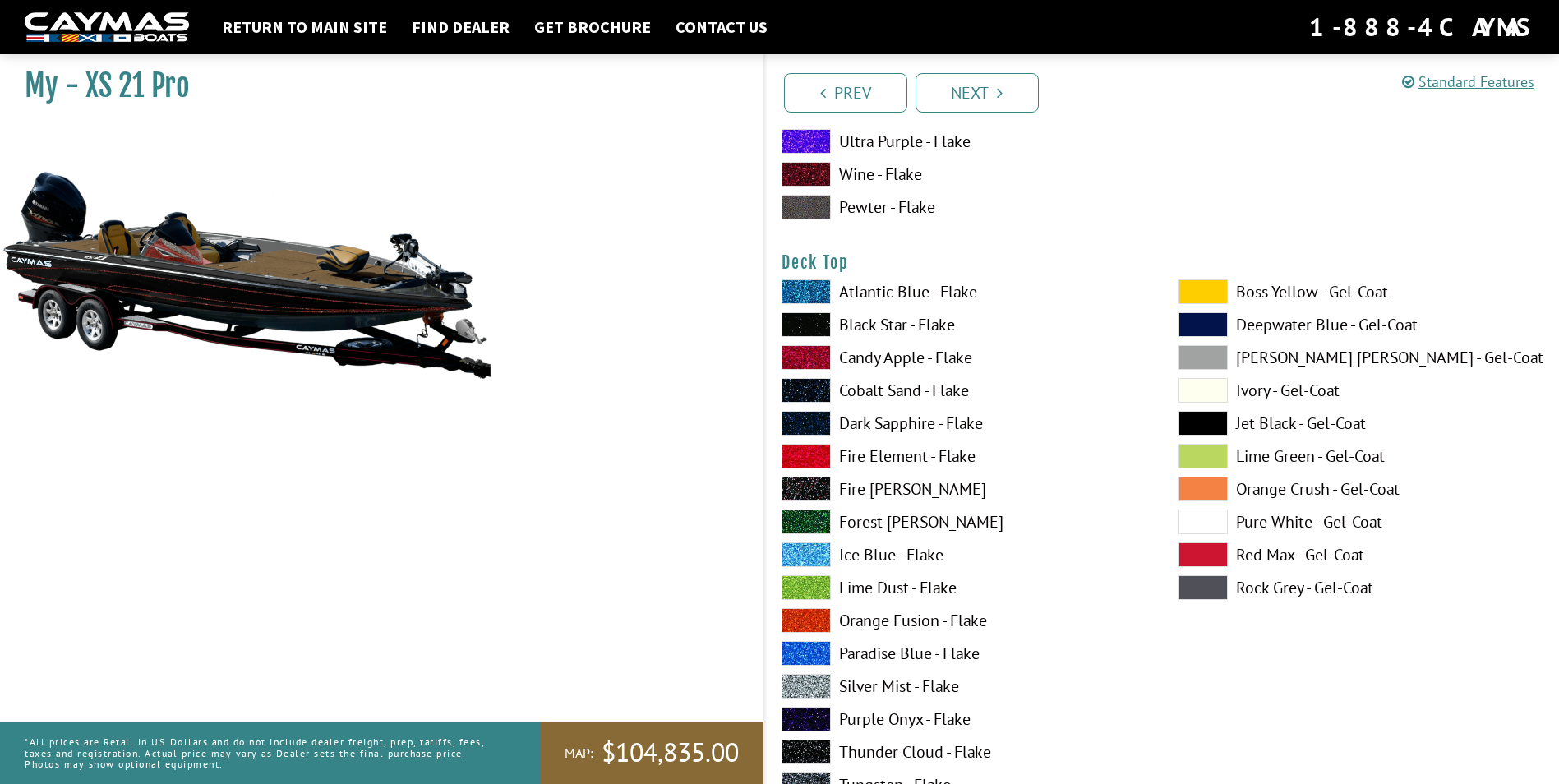
click at [1203, 427] on span at bounding box center [1202, 423] width 49 height 24
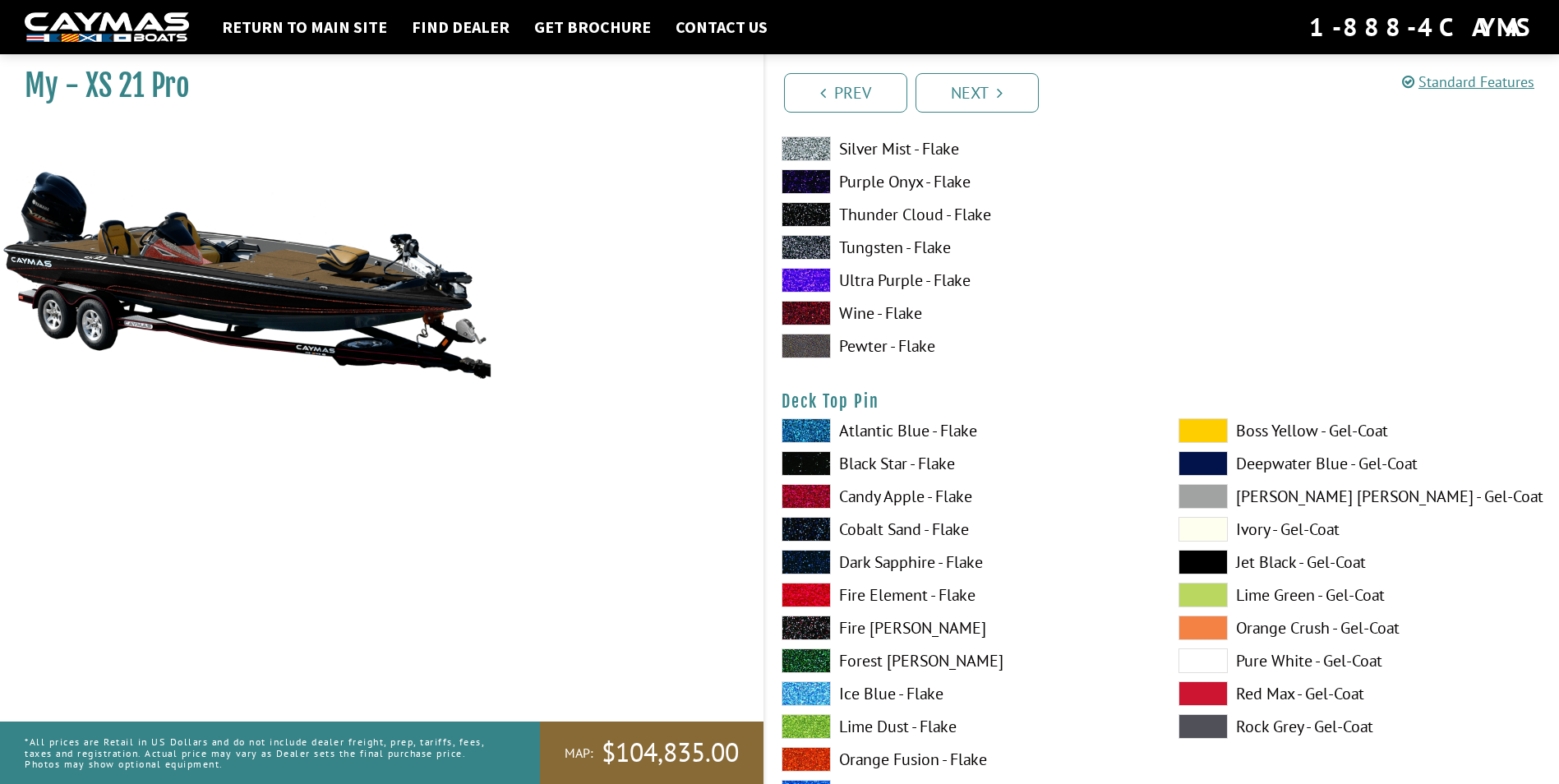
scroll to position [2547, 0]
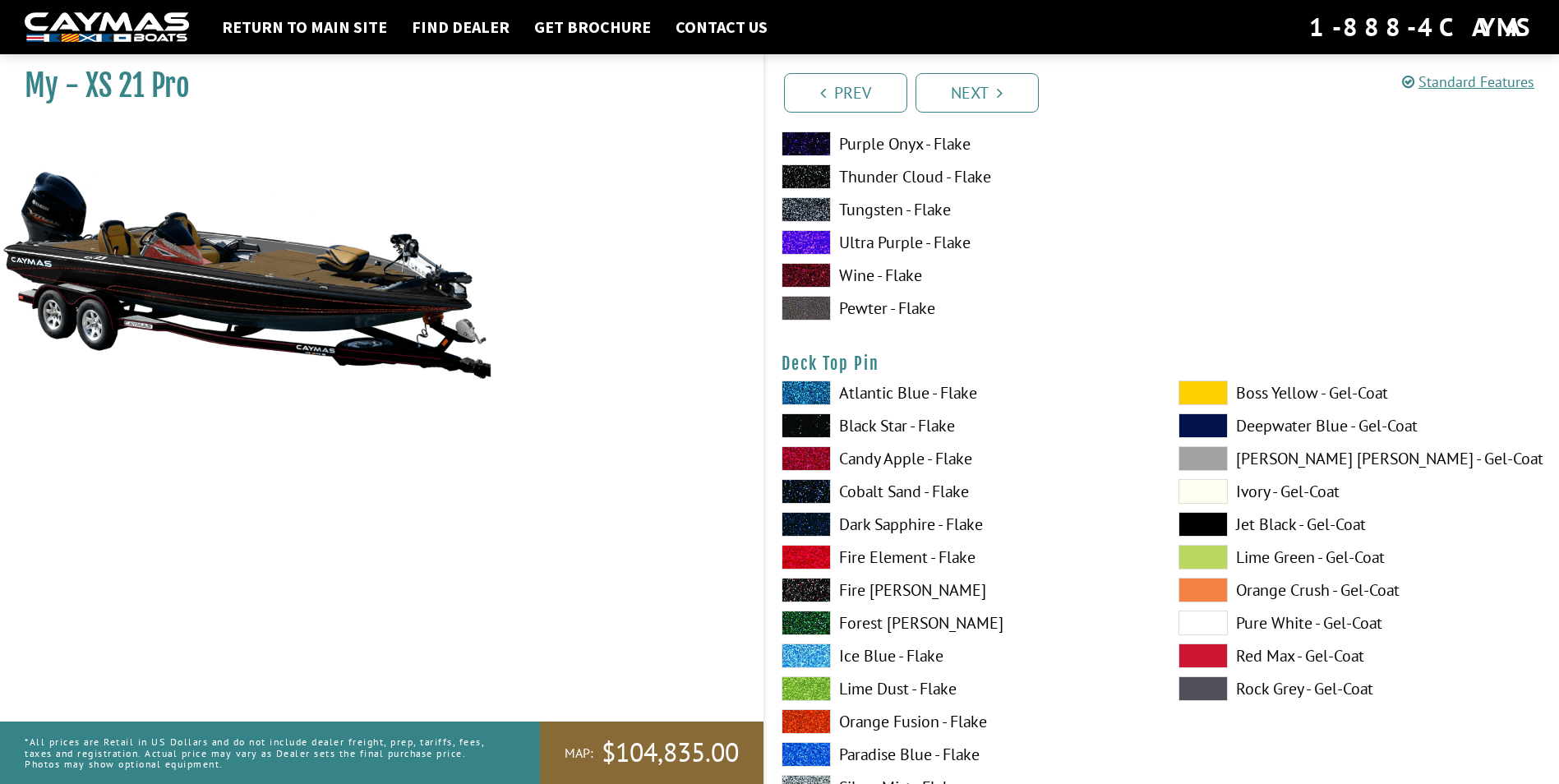
click at [1201, 516] on span at bounding box center [1202, 524] width 49 height 24
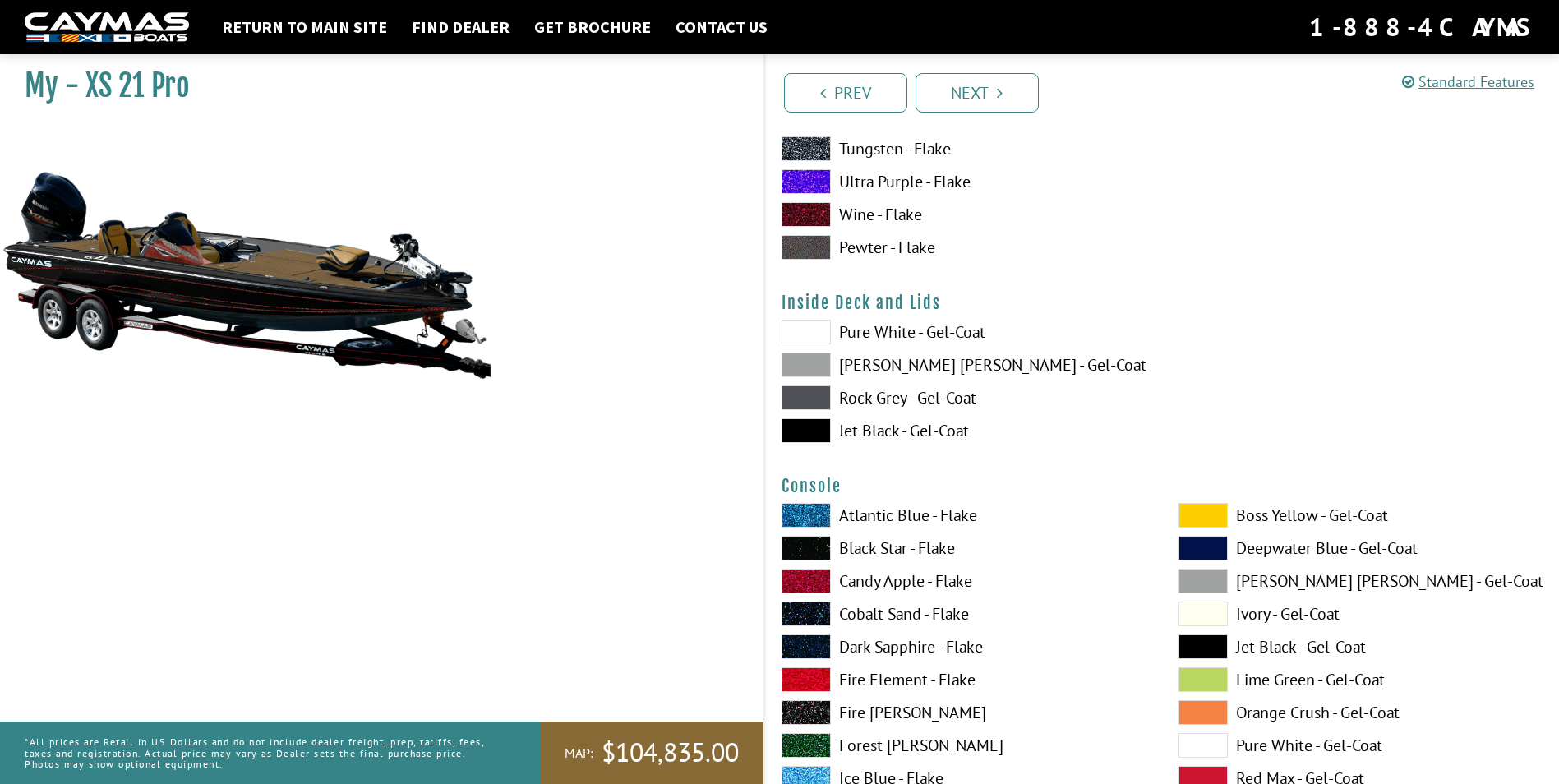
scroll to position [3286, 0]
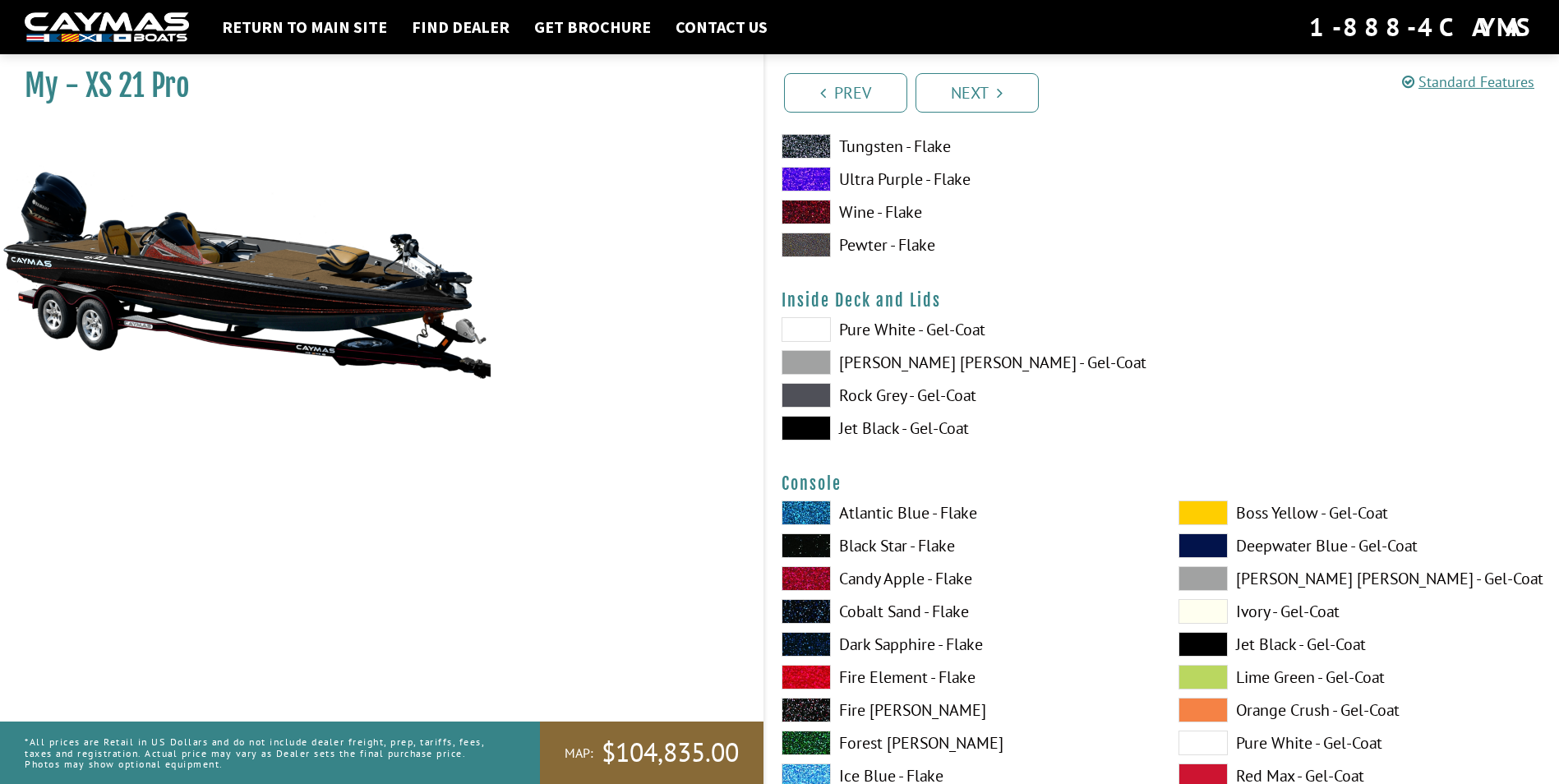
click at [802, 427] on span at bounding box center [806, 427] width 49 height 24
click at [1204, 636] on span at bounding box center [1202, 644] width 49 height 24
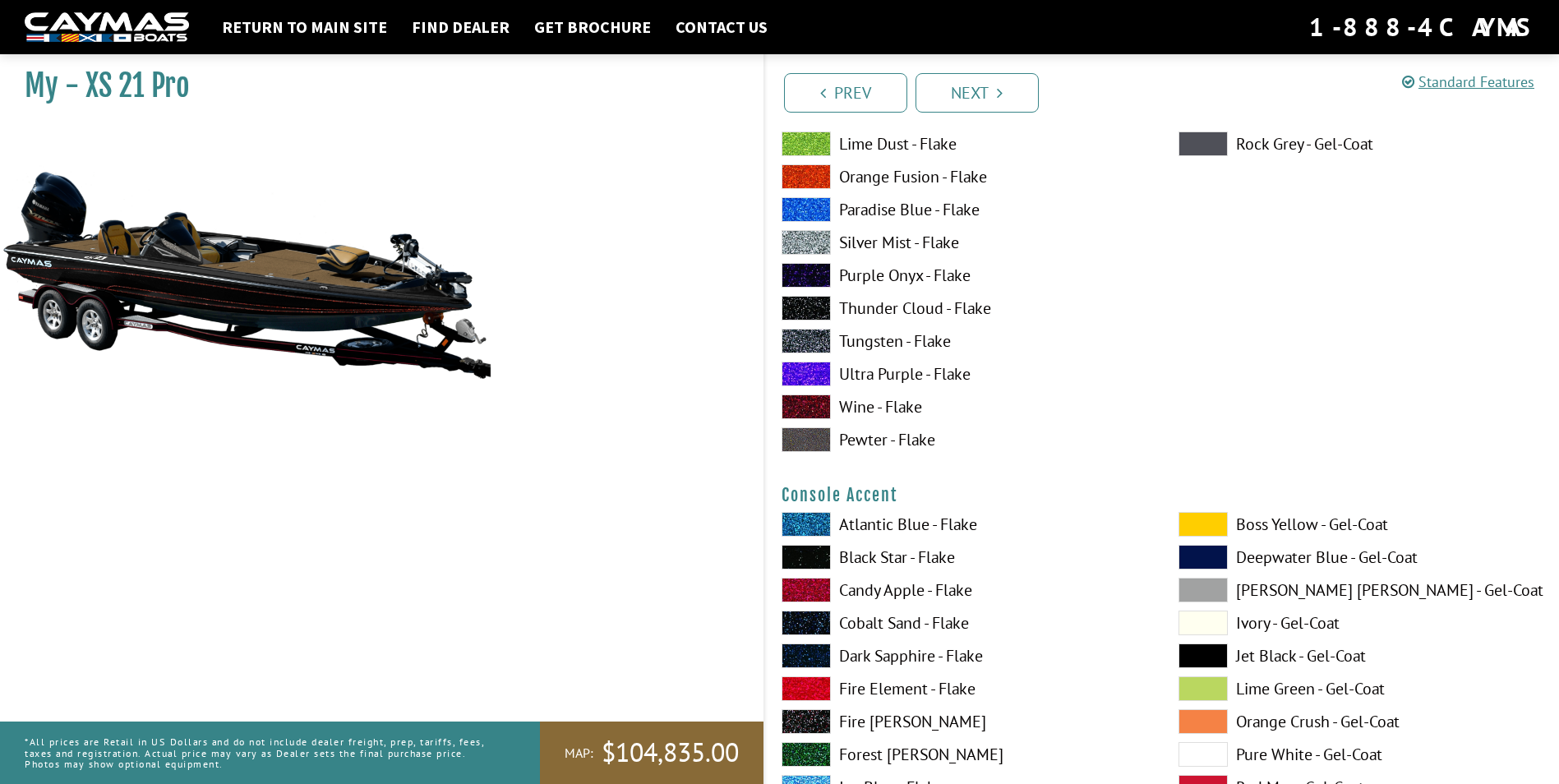
scroll to position [4025, 0]
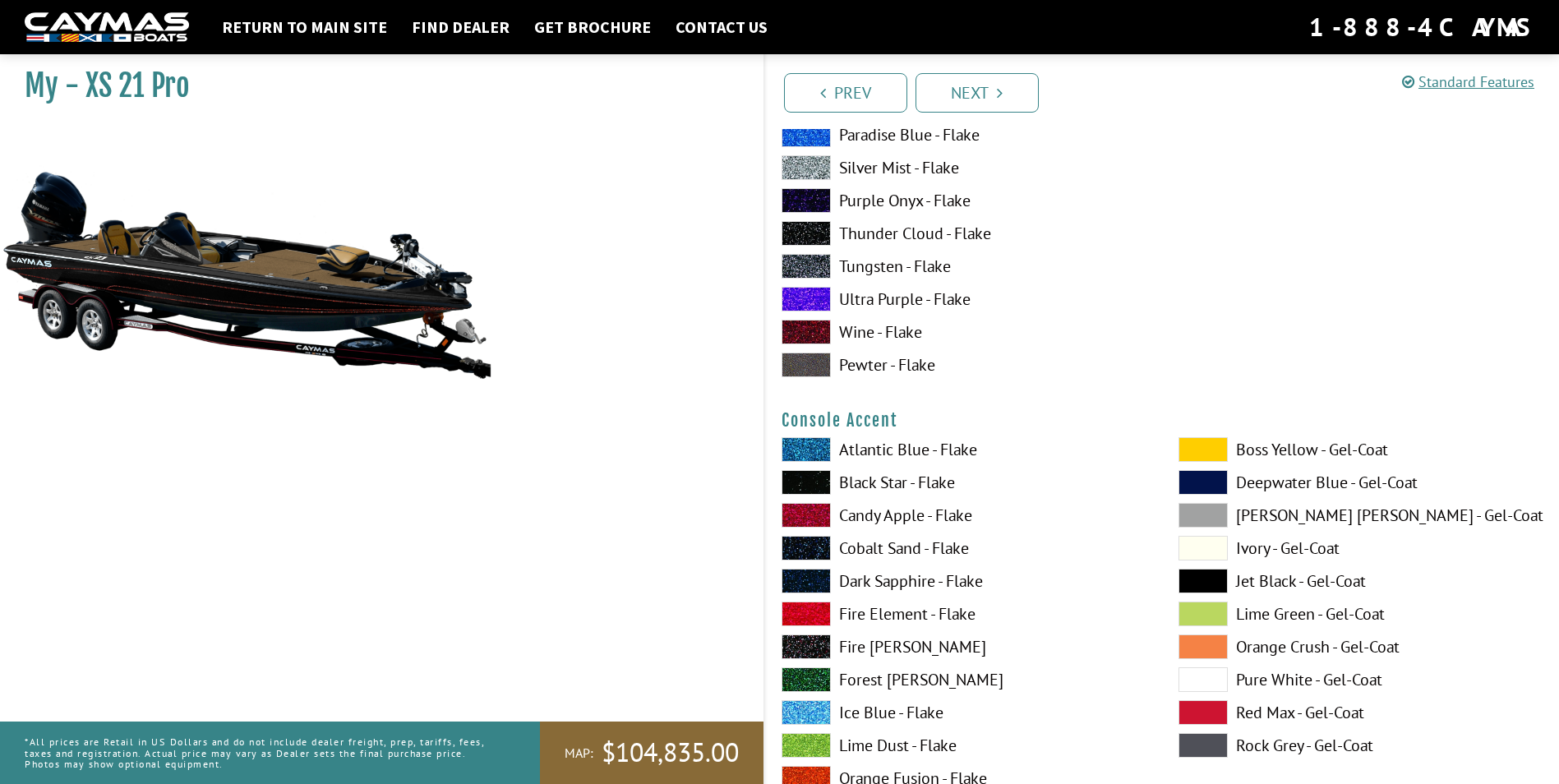
click at [1184, 582] on span at bounding box center [1202, 581] width 49 height 24
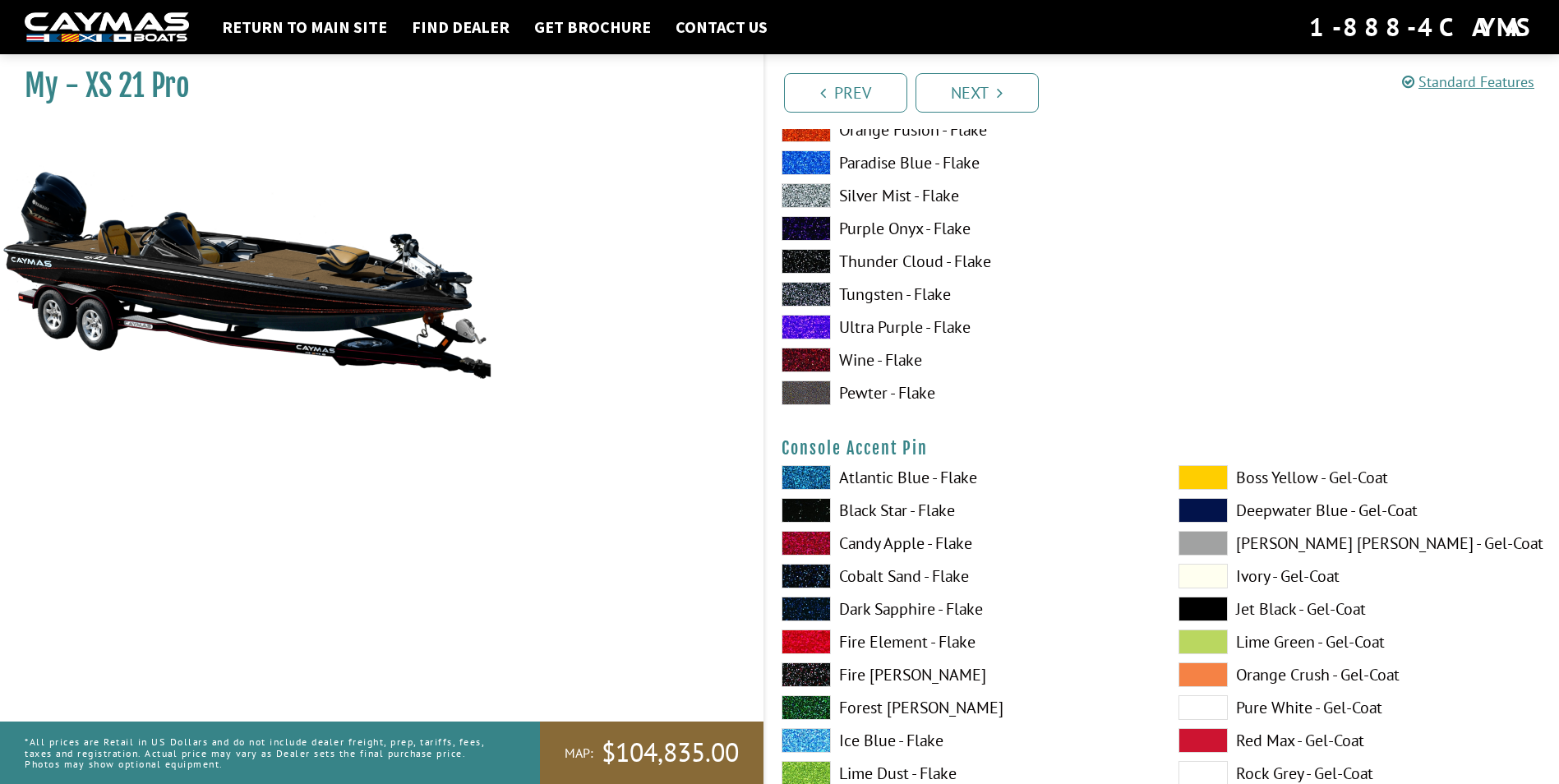
scroll to position [4683, 0]
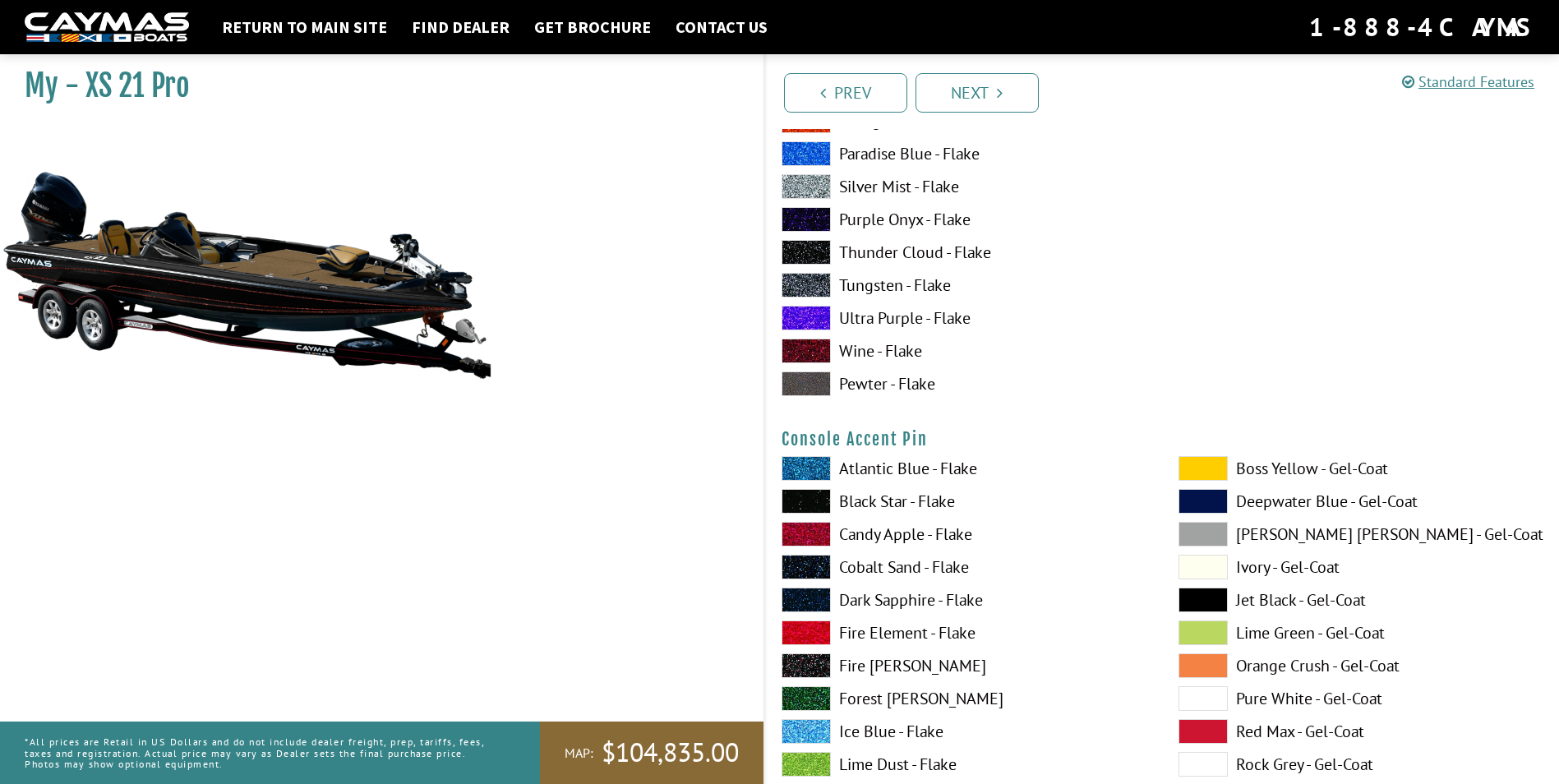
click at [1206, 600] on span at bounding box center [1202, 599] width 49 height 24
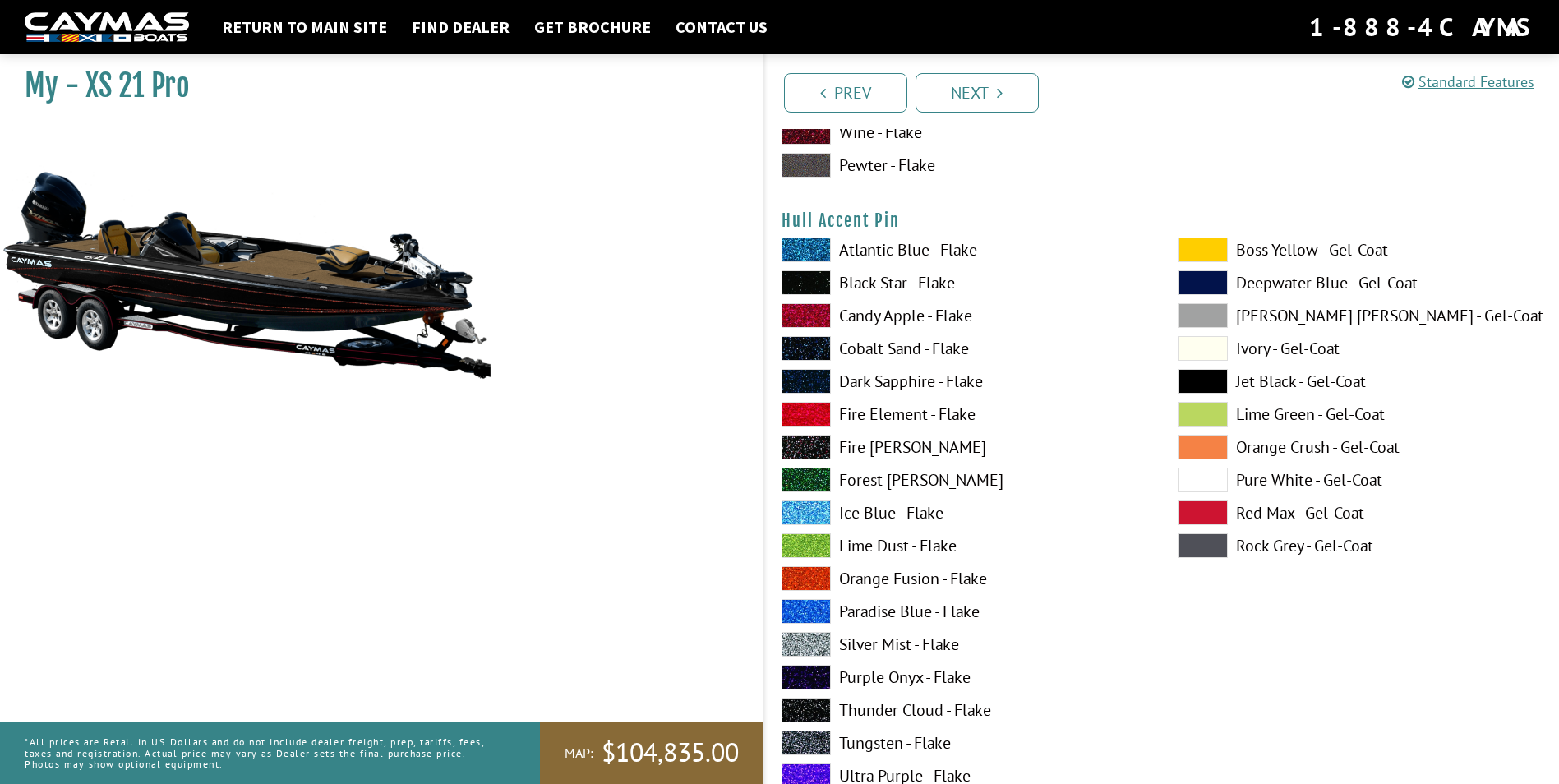
scroll to position [6655, 0]
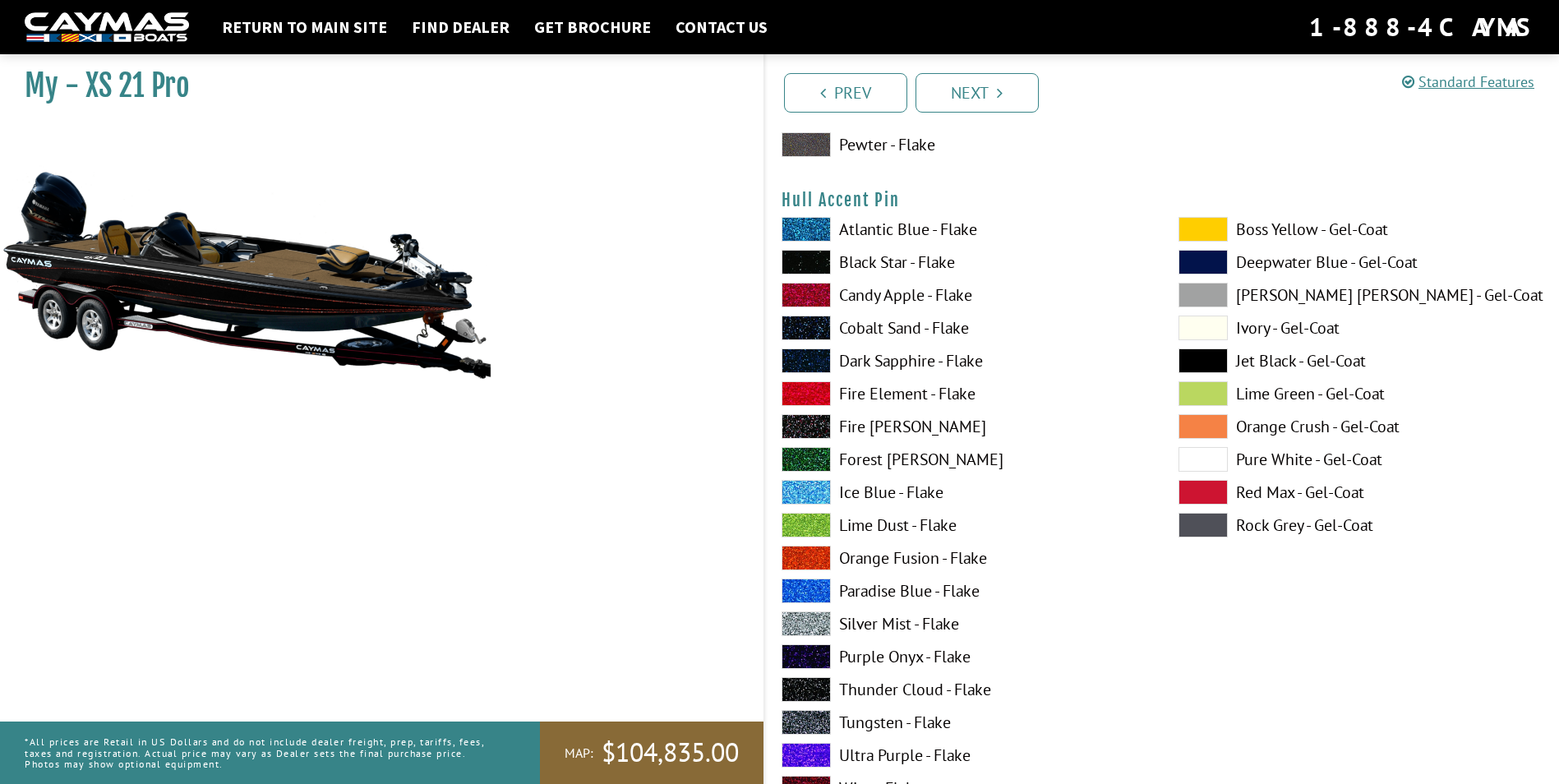
click at [1202, 357] on span at bounding box center [1202, 360] width 49 height 24
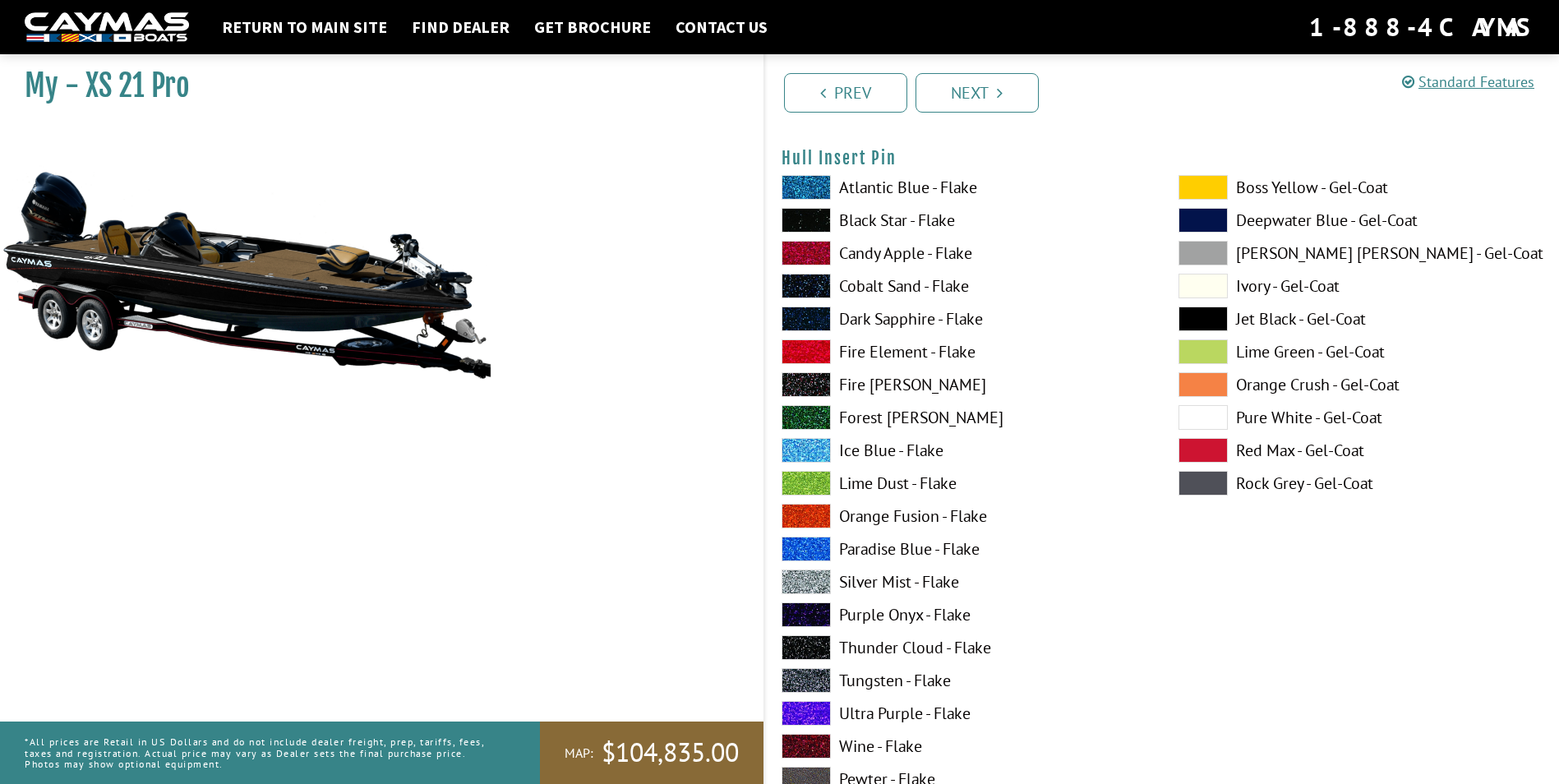
scroll to position [8051, 0]
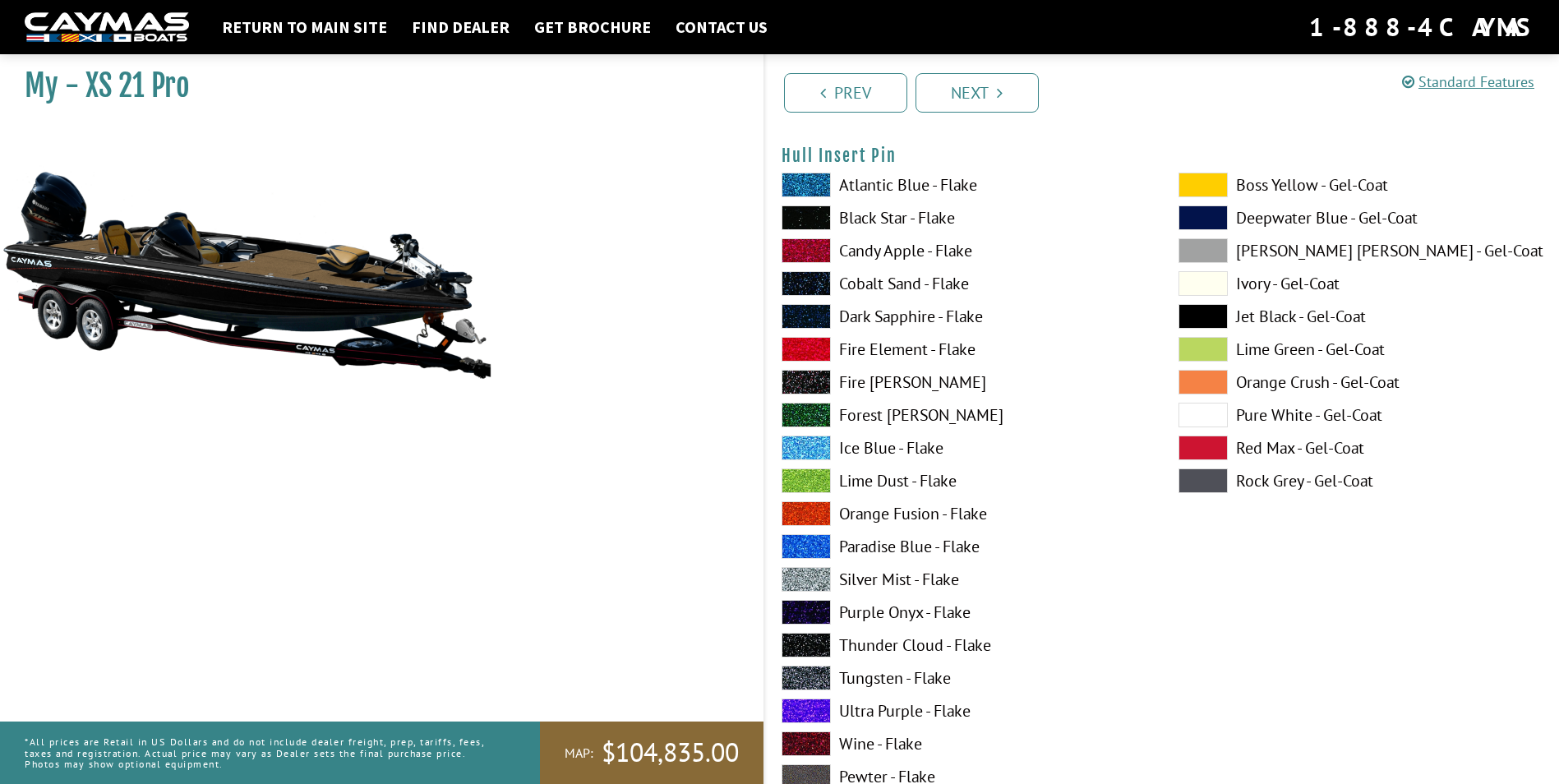
click at [1204, 316] on span at bounding box center [1202, 316] width 49 height 24
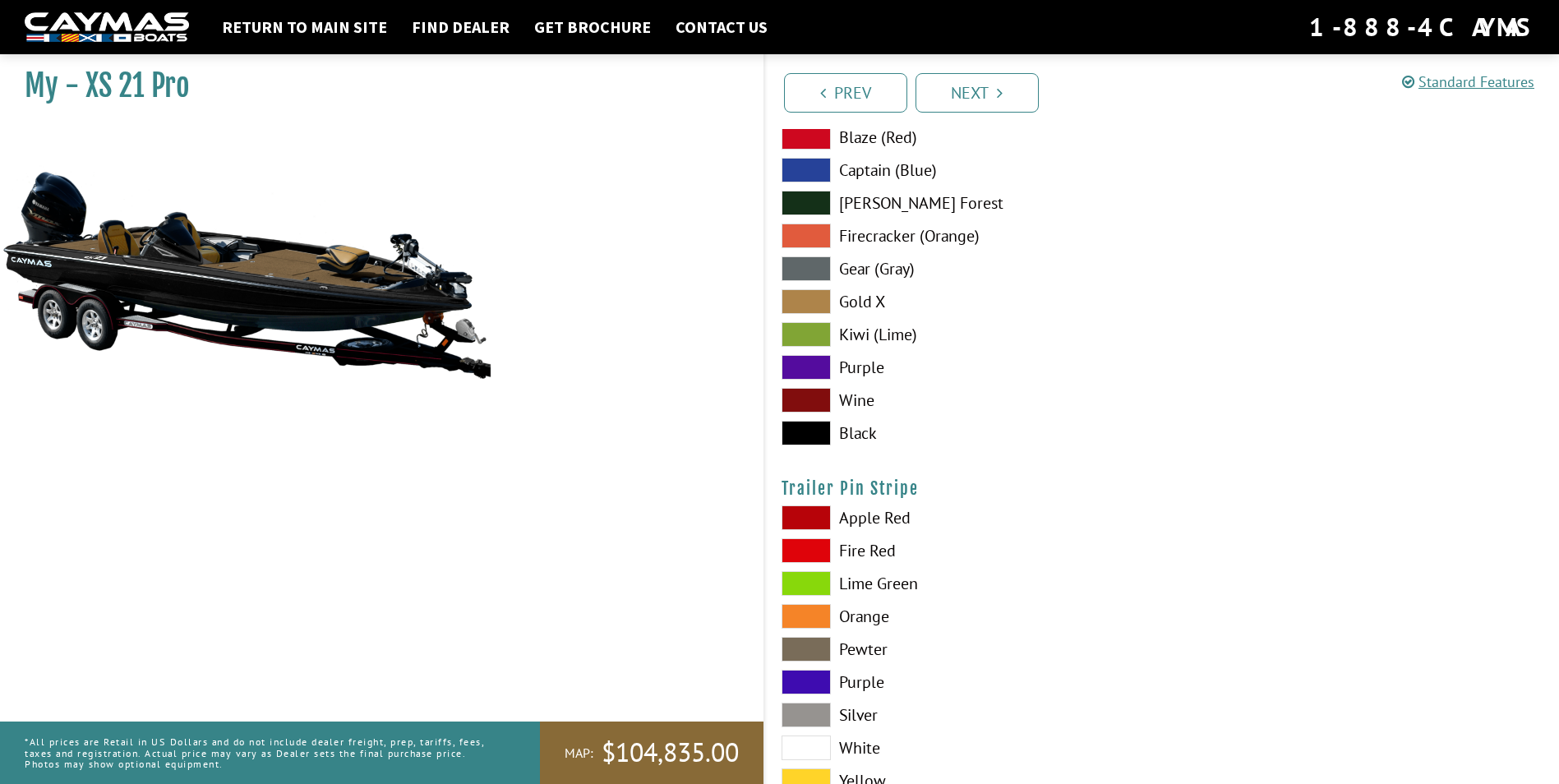
scroll to position [9232, 0]
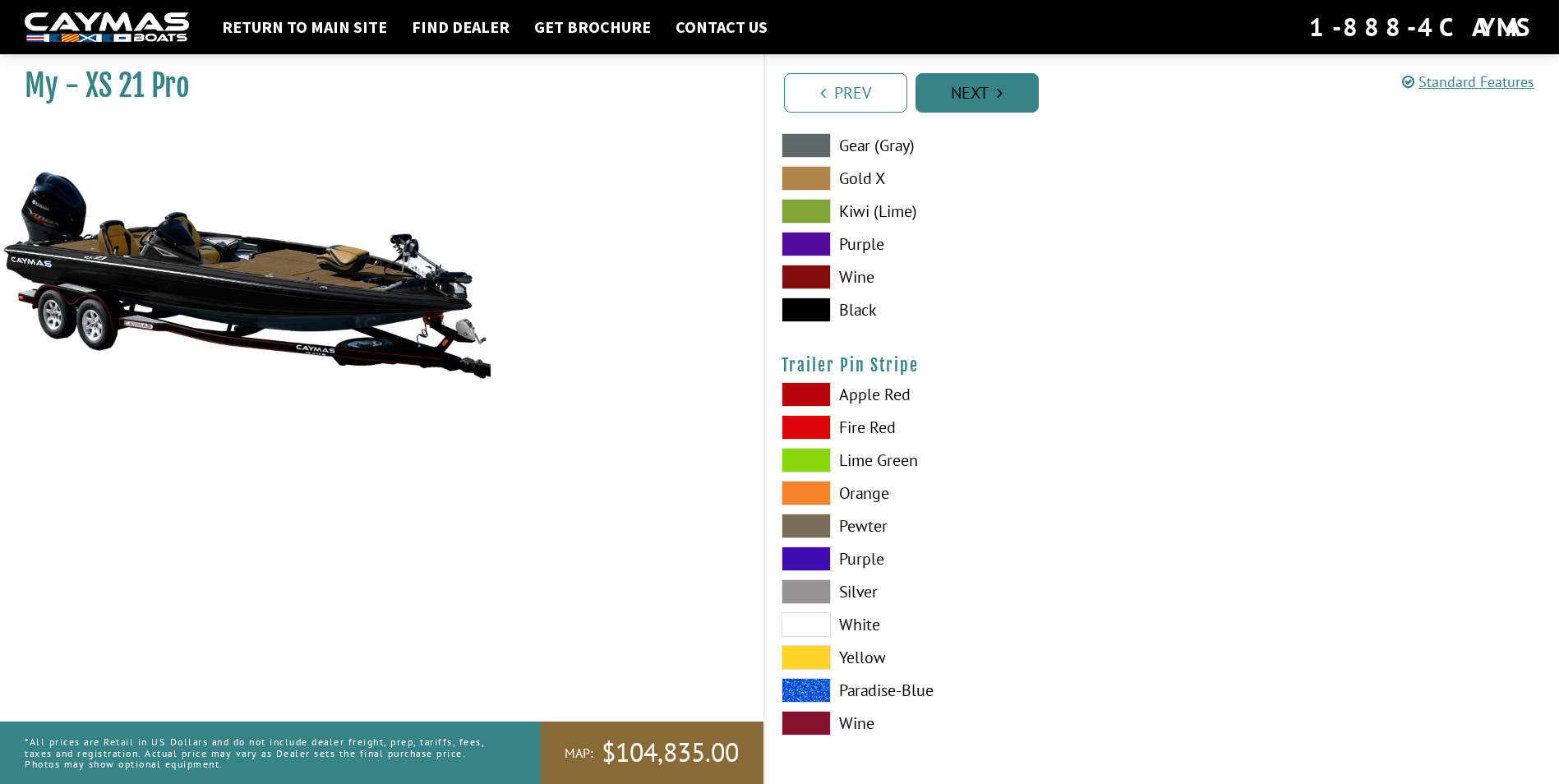
click at [971, 96] on link "Next" at bounding box center [977, 92] width 123 height 39
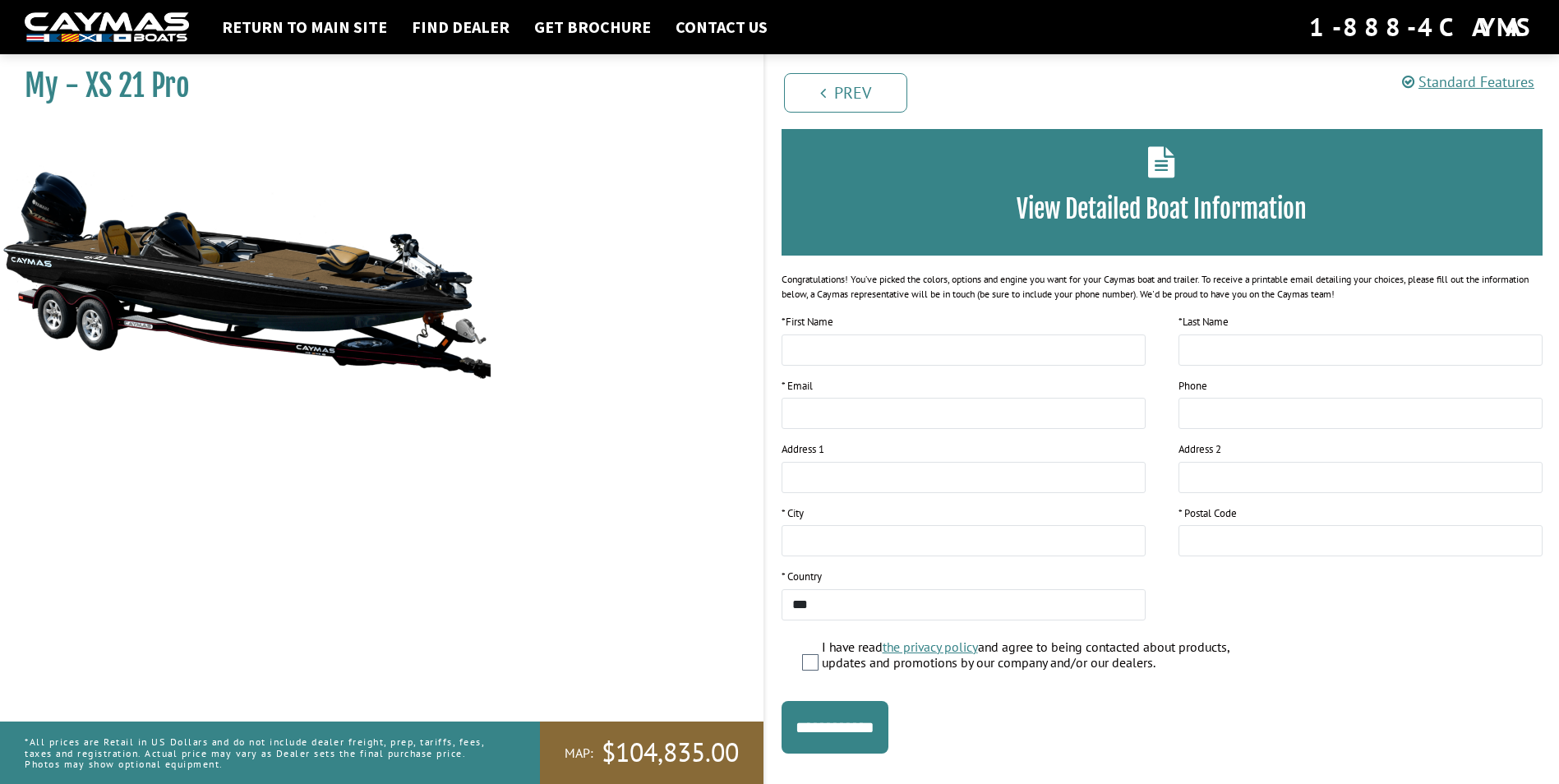
scroll to position [0, 0]
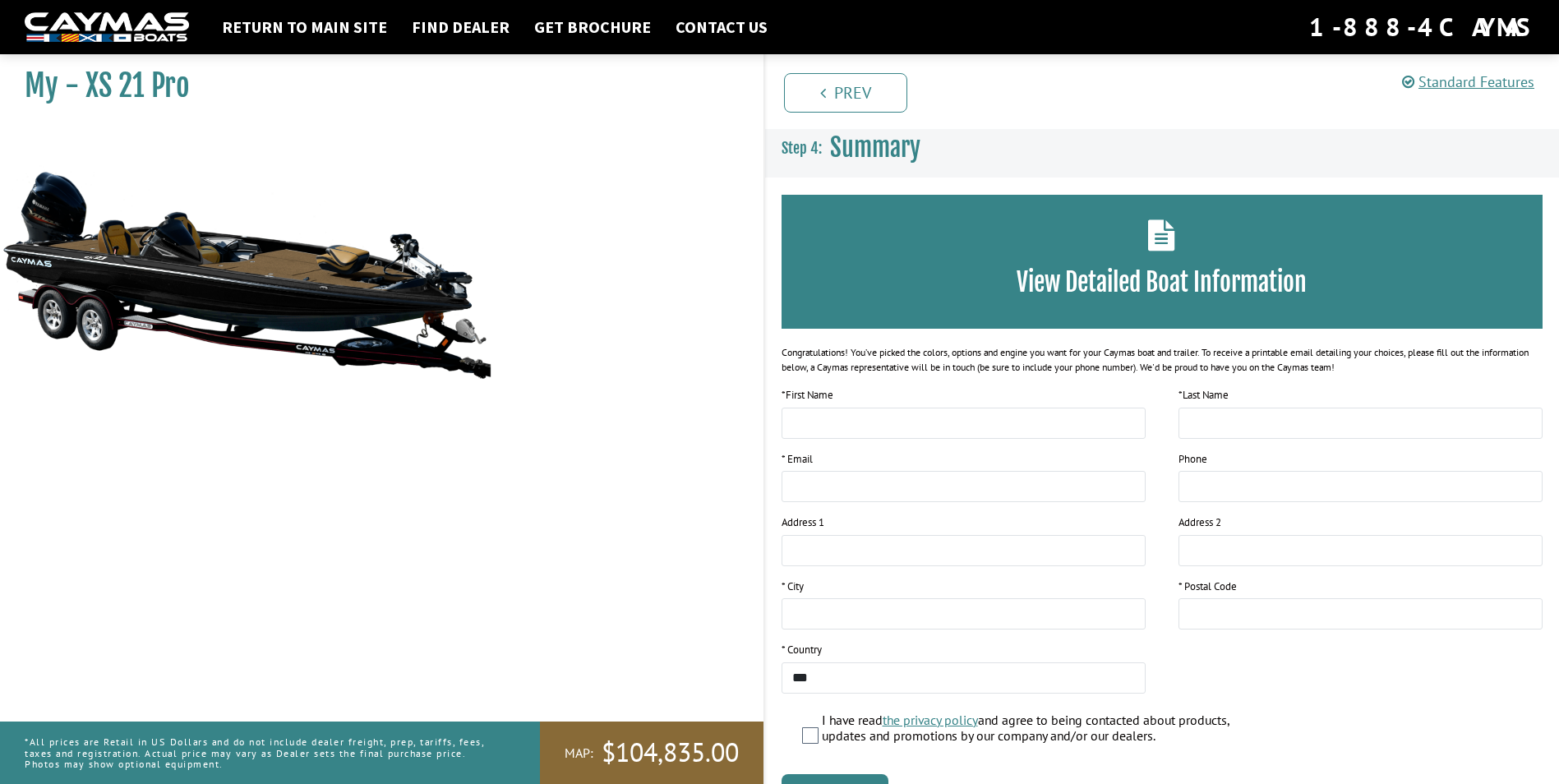
click at [231, 271] on img at bounding box center [246, 274] width 493 height 299
click at [322, 24] on link "Return to main site" at bounding box center [304, 27] width 182 height 21
